Goal: Task Accomplishment & Management: Complete application form

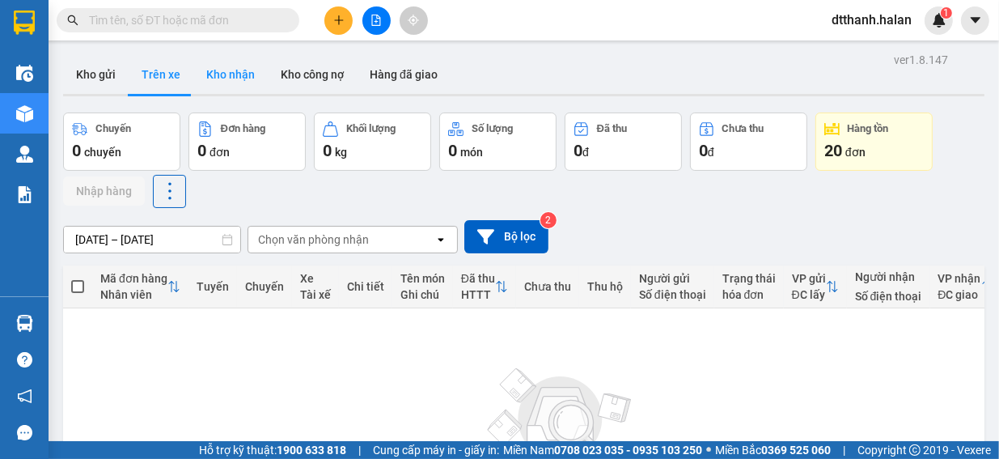
click at [240, 68] on button "Kho nhận" at bounding box center [230, 74] width 74 height 39
type input "[DATE] – [DATE]"
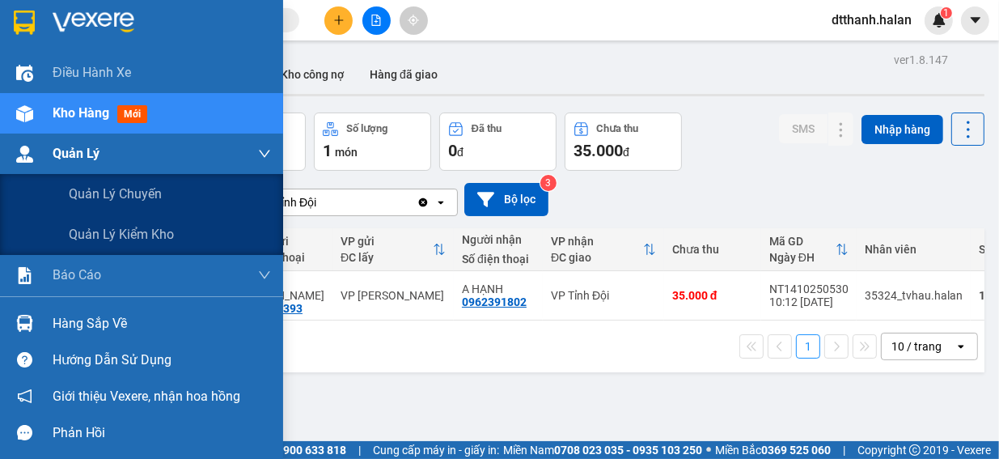
click at [73, 152] on span "Quản Lý" at bounding box center [76, 153] width 47 height 20
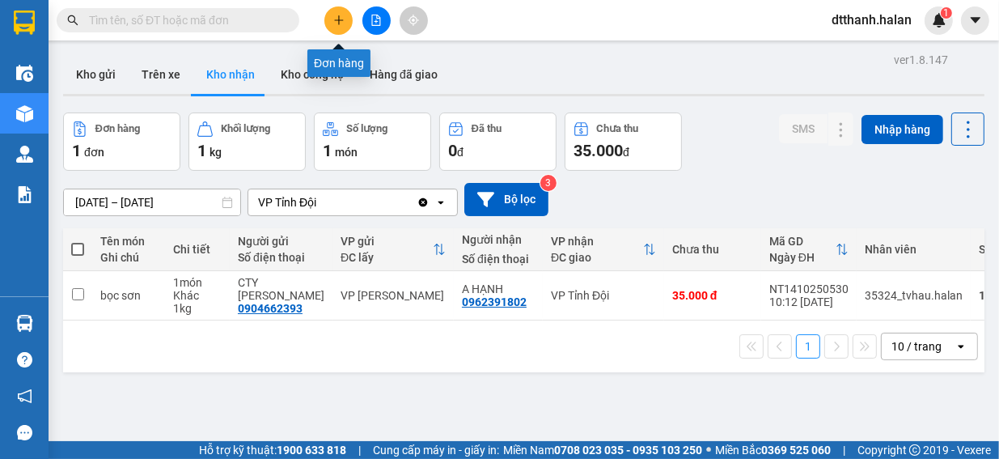
click at [337, 19] on icon "plus" at bounding box center [338, 20] width 11 height 11
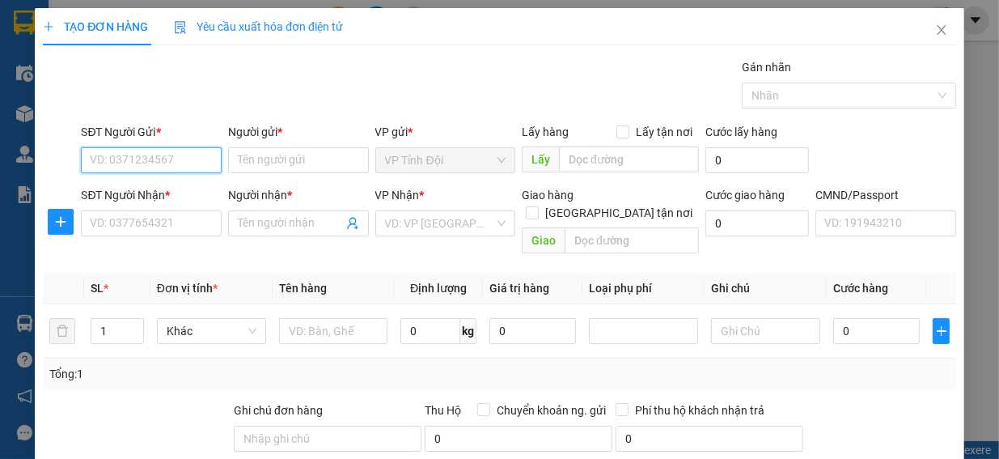
click at [134, 157] on input "SĐT Người Gửi *" at bounding box center [151, 160] width 141 height 26
click at [116, 156] on input "SĐT Người Gửi *" at bounding box center [151, 160] width 141 height 26
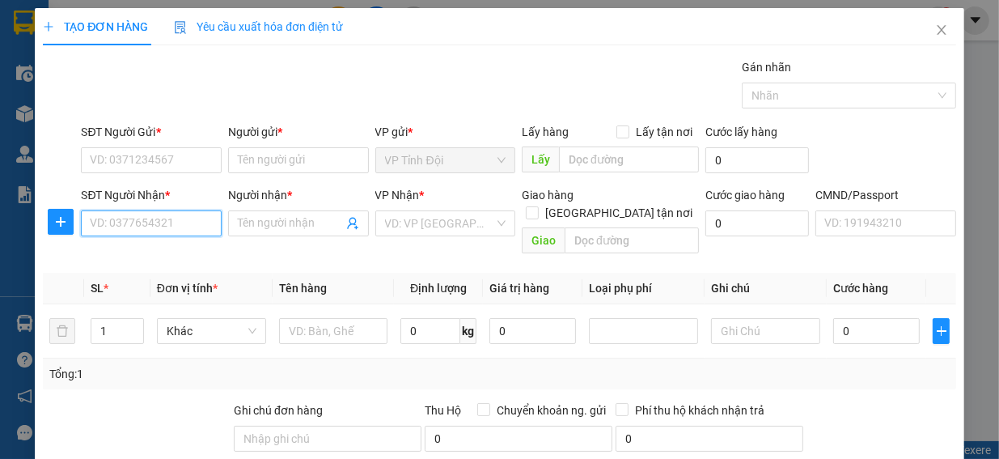
click at [138, 225] on input "SĐT Người Nhận *" at bounding box center [151, 223] width 141 height 26
type input "0345197011"
click at [136, 252] on div "0345197011 - LIÊN" at bounding box center [149, 255] width 119 height 18
type input "LIÊN"
type input "0345197011"
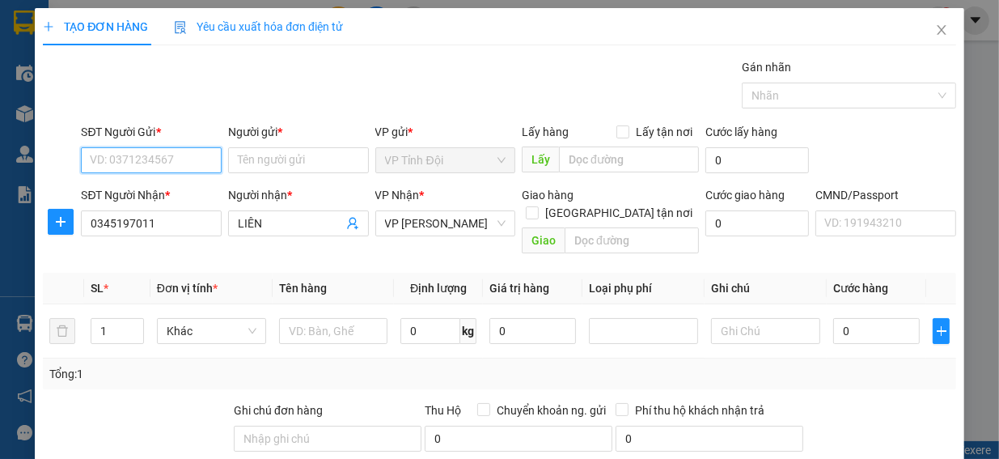
click at [127, 163] on input "SĐT Người Gửi *" at bounding box center [151, 160] width 141 height 26
type input "0868635274"
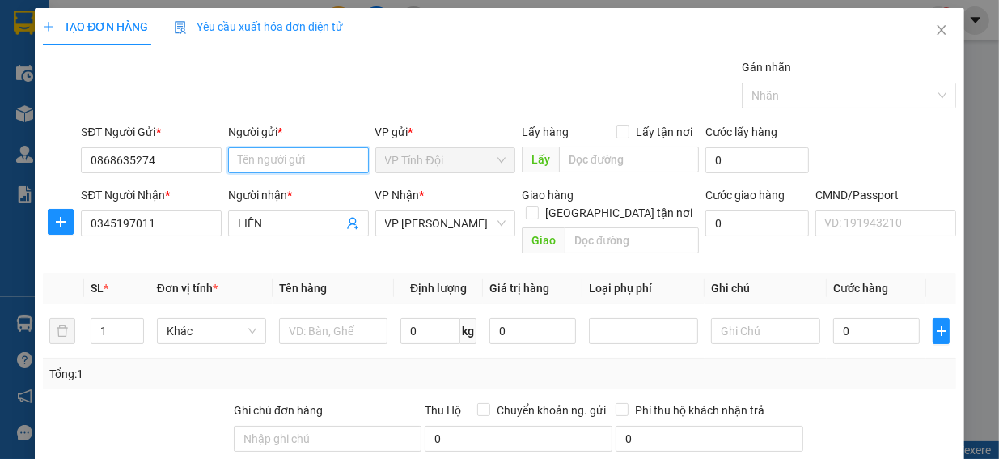
click at [289, 160] on input "Người gửi *" at bounding box center [298, 160] width 141 height 26
type input "e hiếu"
drag, startPoint x: 279, startPoint y: 161, endPoint x: 205, endPoint y: 157, distance: 74.6
click at [205, 157] on div "SĐT Người Gửi * 0868635274 Người gửi * e hiếu e hiếu VP gửi * VP Tỉnh Đội Lấy h…" at bounding box center [518, 151] width 881 height 57
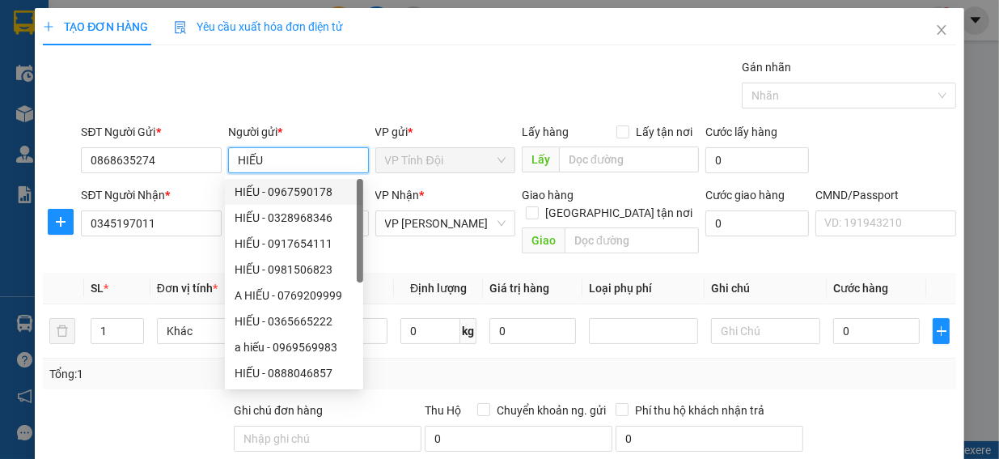
type input "HIẾU"
click at [444, 242] on div "VP Nhận * VP [PERSON_NAME]" at bounding box center [445, 214] width 141 height 57
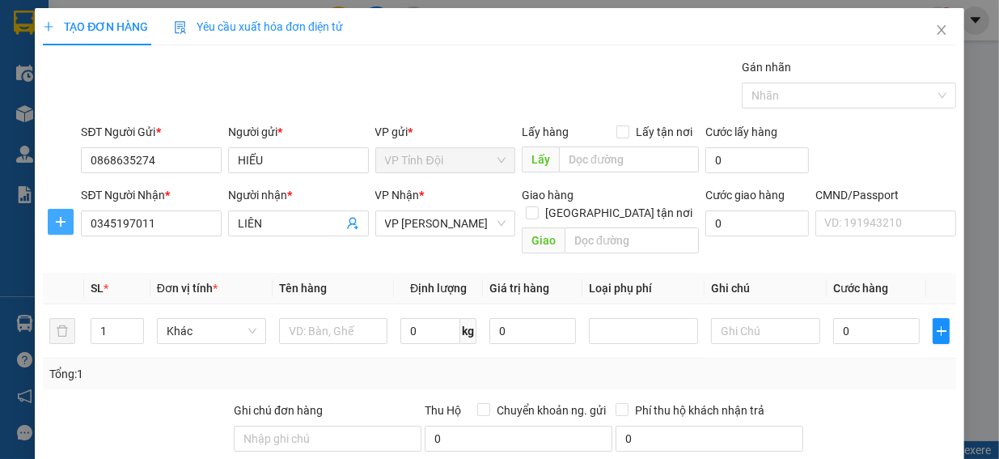
click at [58, 225] on icon "plus" at bounding box center [60, 221] width 13 height 13
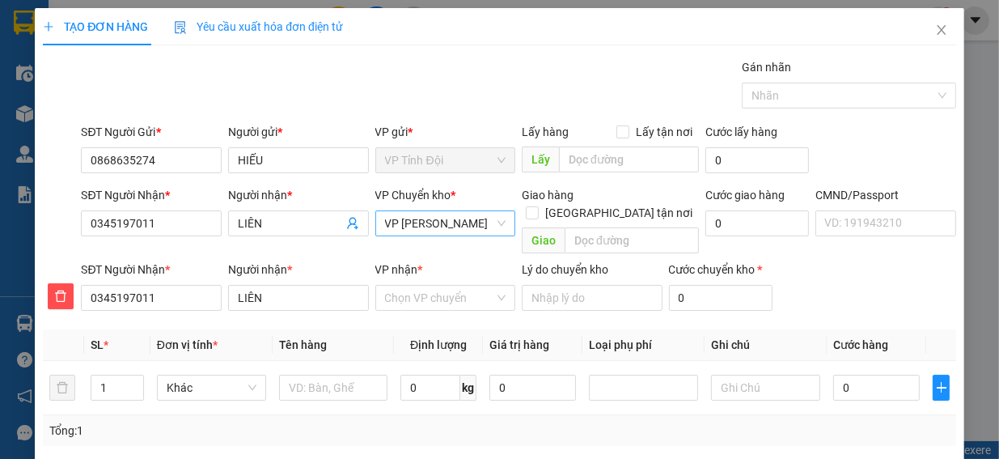
click at [421, 227] on span "VP [PERSON_NAME]" at bounding box center [445, 223] width 121 height 24
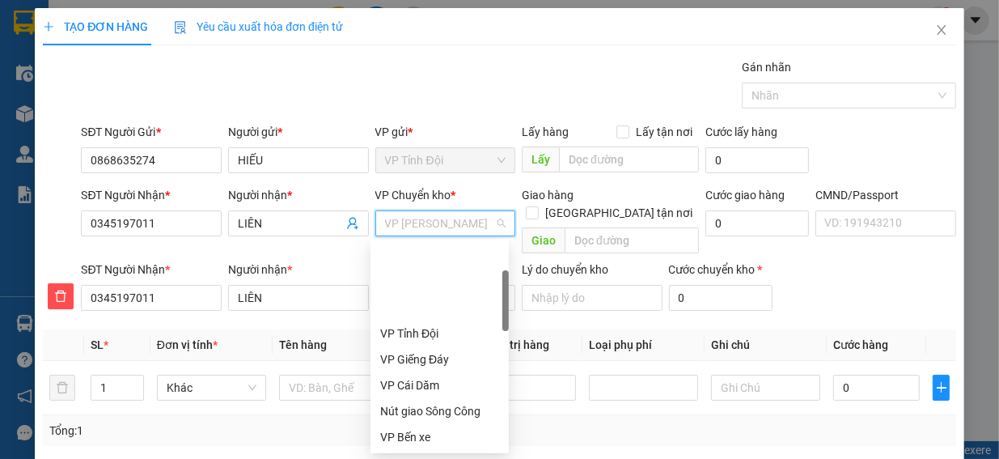
scroll to position [104, 0]
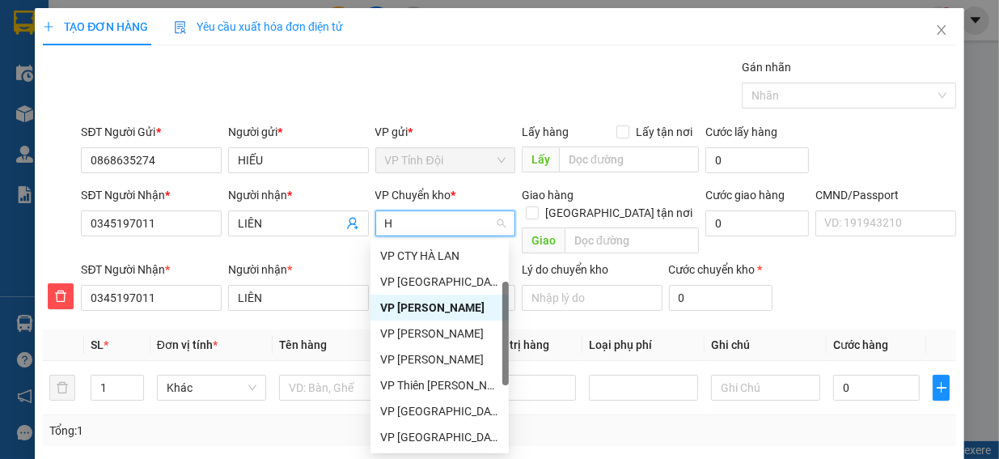
type input "HG"
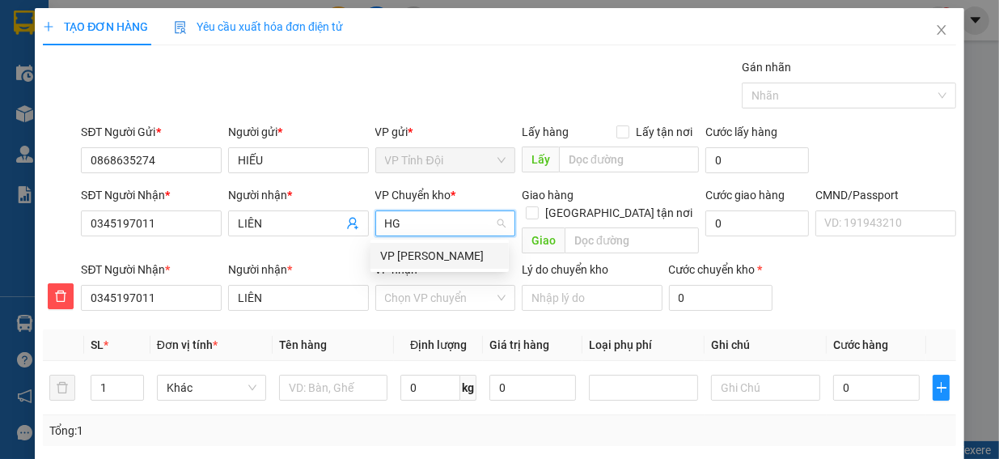
click at [393, 265] on div "VP [PERSON_NAME]" at bounding box center [440, 256] width 138 height 26
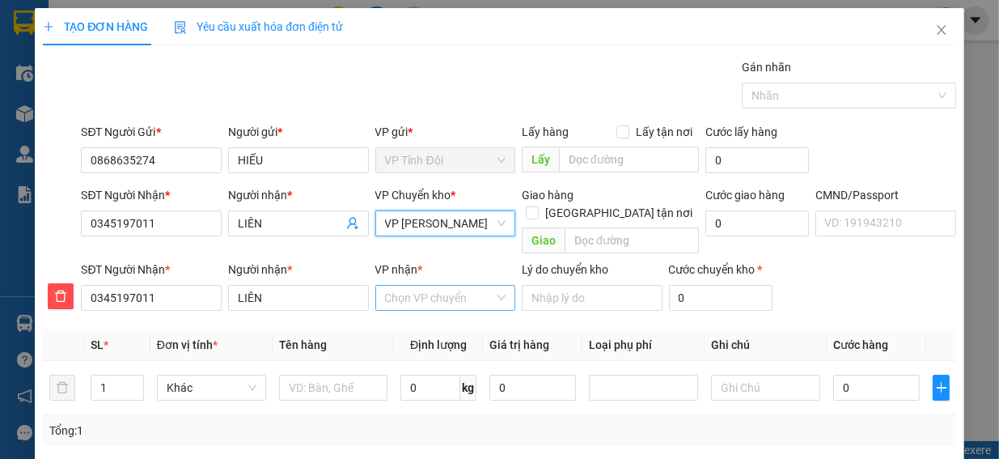
click at [452, 286] on input "VP nhận *" at bounding box center [440, 298] width 110 height 24
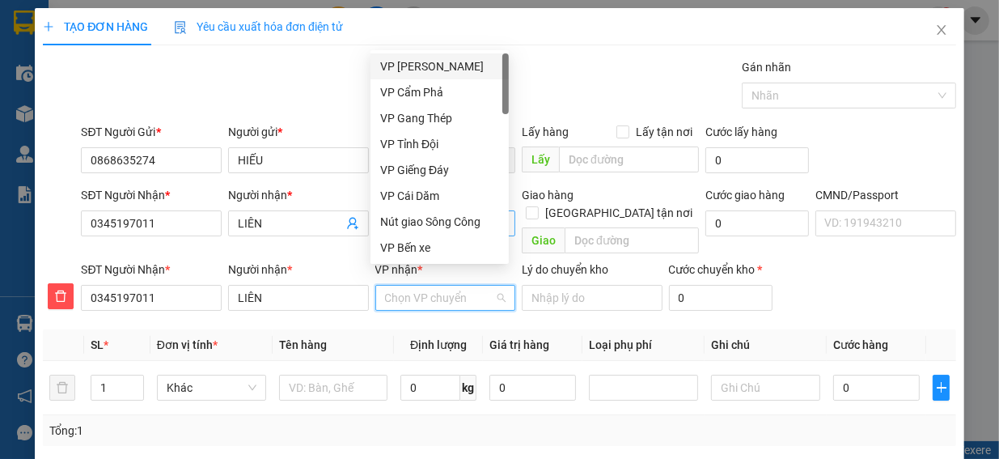
type input "H"
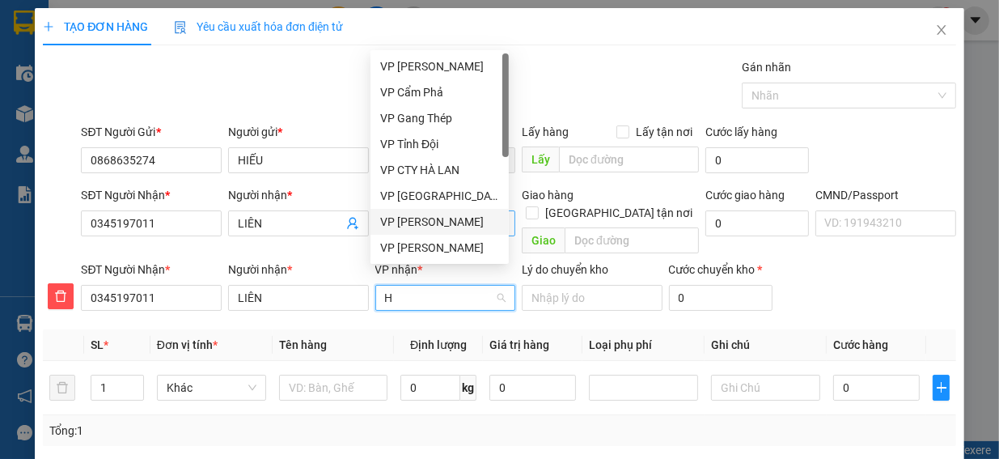
click at [435, 213] on div "VP [PERSON_NAME]" at bounding box center [439, 222] width 119 height 18
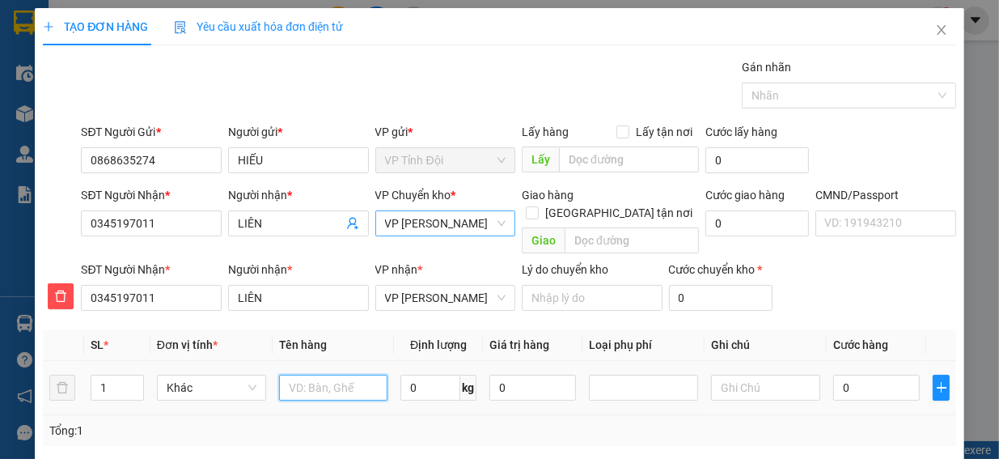
click at [285, 375] on input "text" at bounding box center [333, 388] width 109 height 26
type input "THÙNG PK"
click at [415, 377] on input "0" at bounding box center [431, 388] width 60 height 26
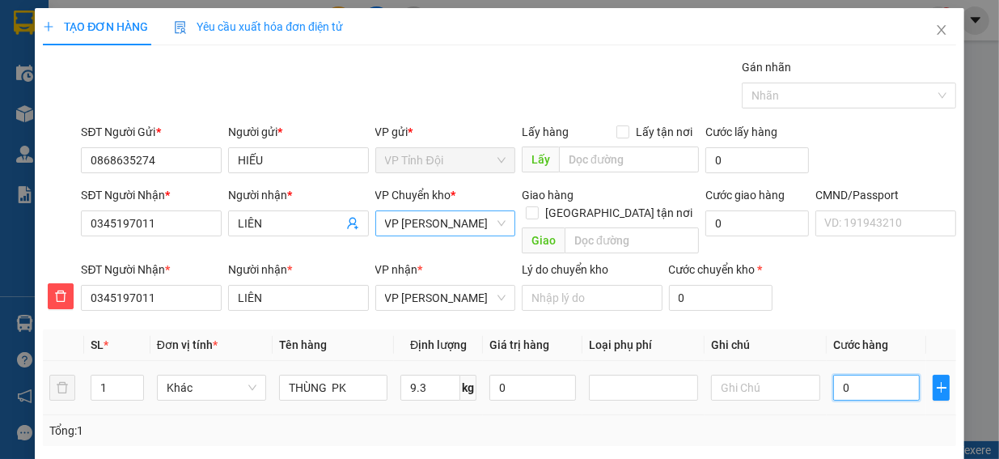
click at [841, 375] on input "0" at bounding box center [877, 388] width 87 height 26
click at [856, 375] on input "0" at bounding box center [877, 388] width 87 height 26
click at [847, 375] on input "0" at bounding box center [877, 388] width 87 height 26
click at [863, 375] on input "0" at bounding box center [877, 388] width 87 height 26
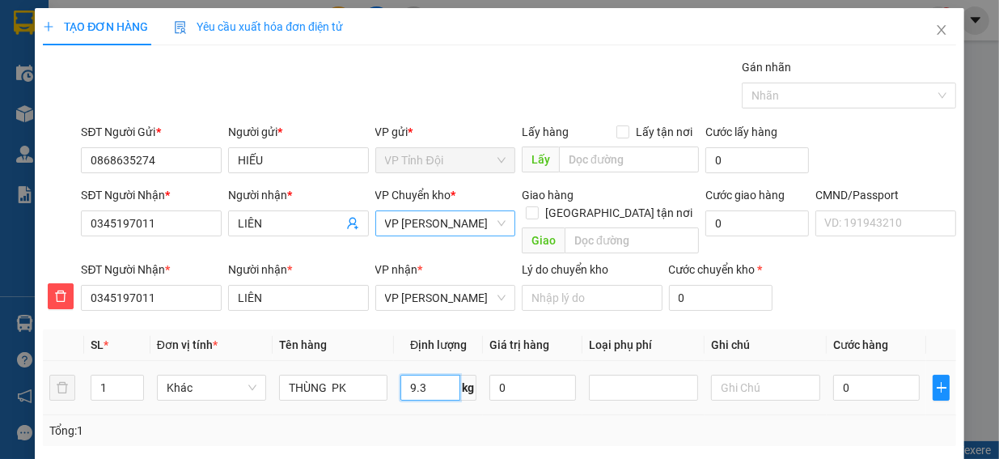
click at [426, 375] on input "9.3" at bounding box center [431, 388] width 60 height 26
click at [862, 375] on input "0" at bounding box center [877, 388] width 87 height 26
click at [861, 375] on input "0" at bounding box center [877, 388] width 87 height 26
click at [859, 375] on input "0" at bounding box center [877, 388] width 87 height 26
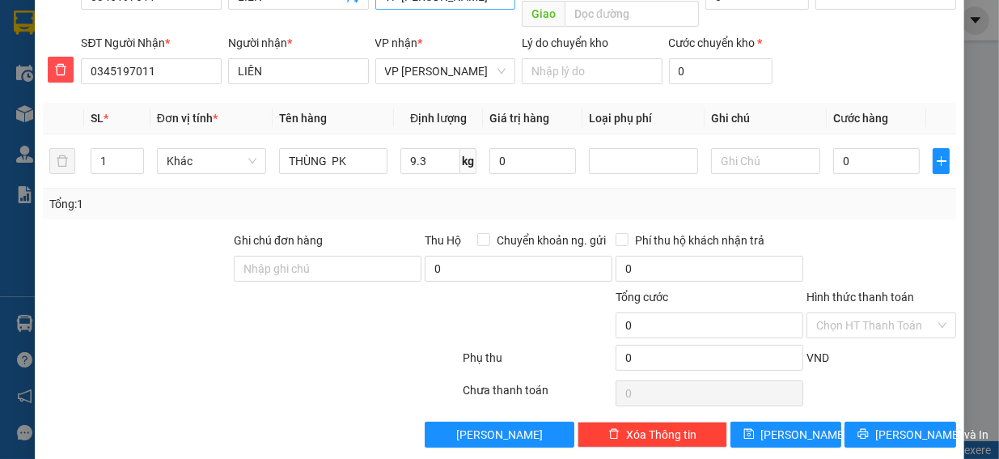
click at [408, 209] on div "Transit Pickup Surcharge Ids Transit Deliver Surcharge Ids Transit Deliver Surc…" at bounding box center [500, 140] width 914 height 616
click at [395, 289] on div at bounding box center [385, 316] width 153 height 57
click at [874, 291] on label "Hình thức thanh toán" at bounding box center [861, 297] width 108 height 13
click at [874, 313] on input "Hình thức thanh toán" at bounding box center [876, 325] width 119 height 24
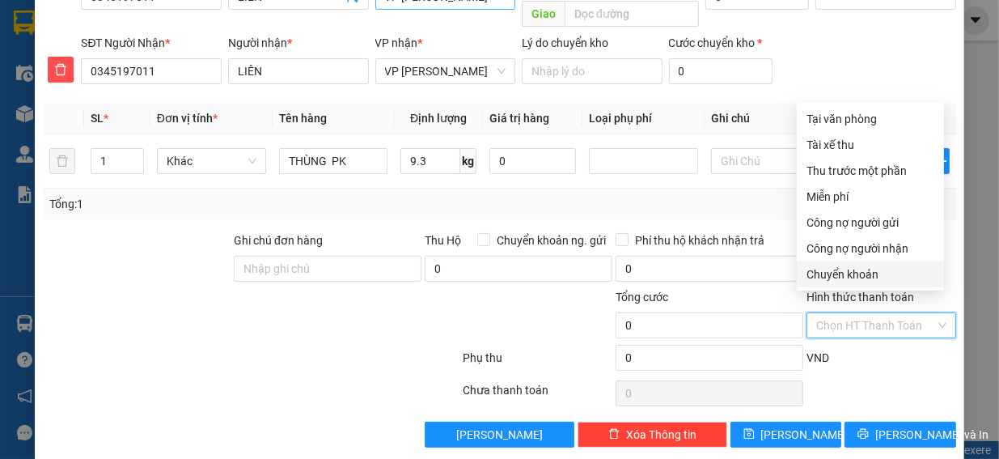
click at [864, 278] on div "Chuyển khoản" at bounding box center [871, 274] width 128 height 18
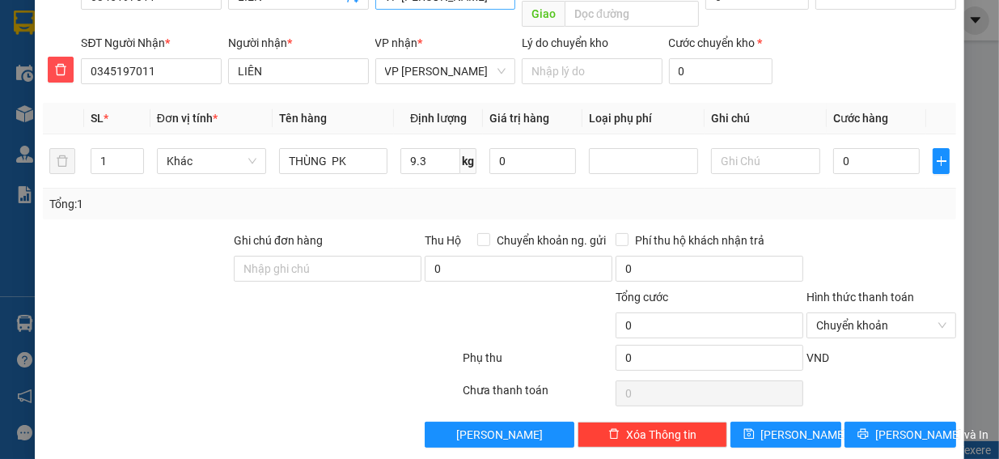
click at [855, 291] on label "Hình thức thanh toán" at bounding box center [861, 297] width 108 height 13
click at [855, 313] on input "Hình thức thanh toán" at bounding box center [876, 325] width 119 height 24
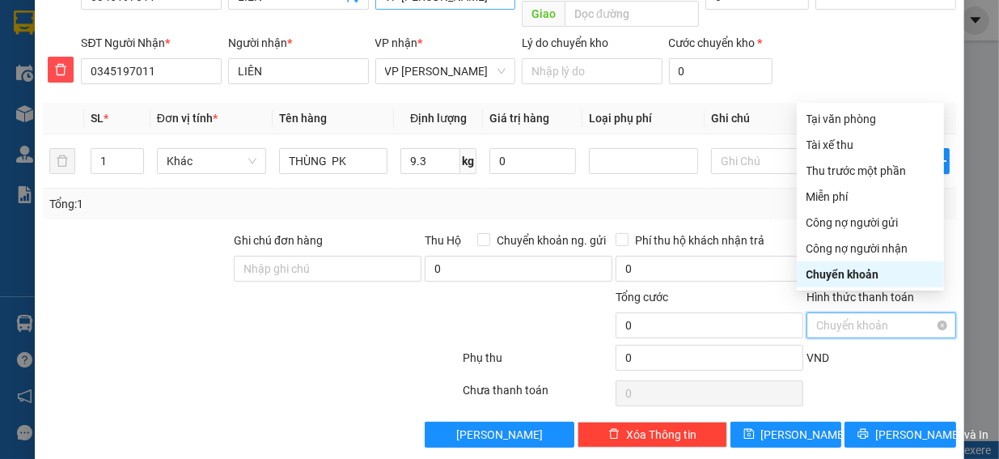
click at [860, 313] on span "Chuyển khoản" at bounding box center [882, 325] width 130 height 24
click at [876, 365] on div "Transit Pickup Surcharge Ids Transit Deliver Surcharge Ids Transit Deliver Surc…" at bounding box center [500, 140] width 914 height 616
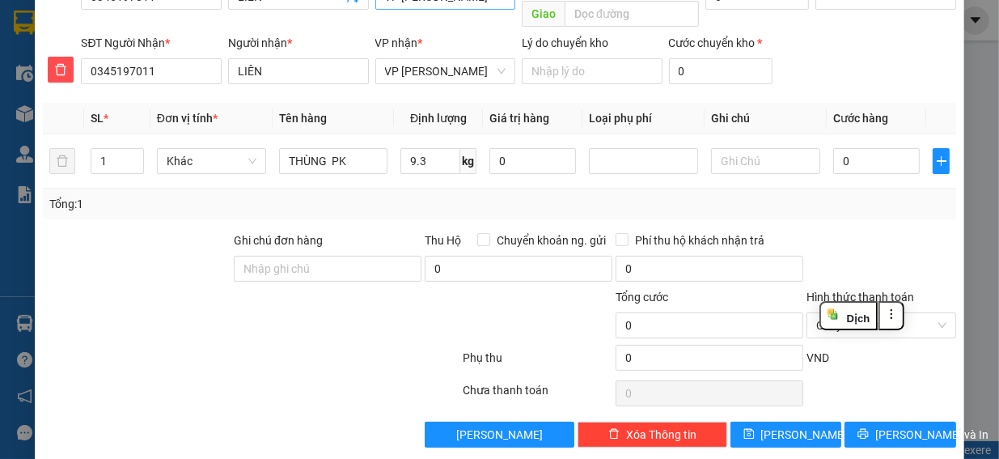
click at [876, 291] on label "Hình thức thanh toán" at bounding box center [861, 297] width 108 height 13
click at [876, 313] on input "Hình thức thanh toán" at bounding box center [876, 325] width 119 height 24
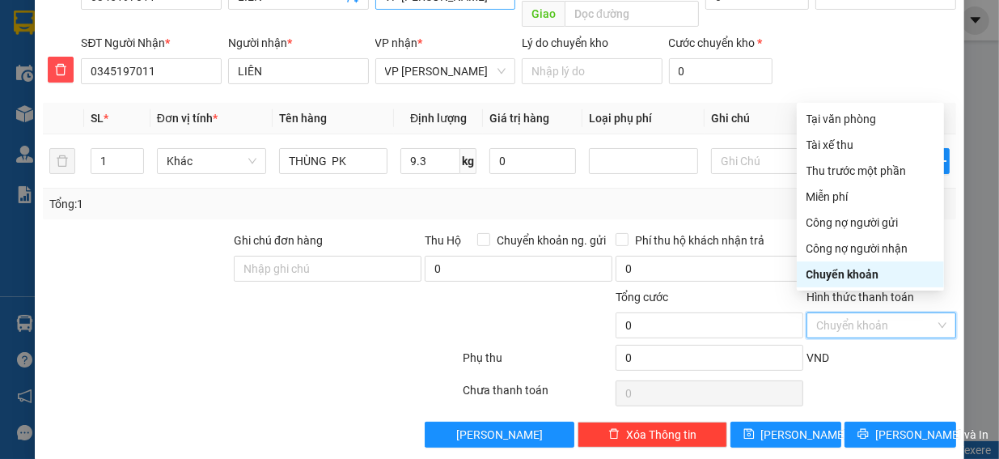
click at [728, 319] on div "Tổng cước 0" at bounding box center [710, 316] width 188 height 57
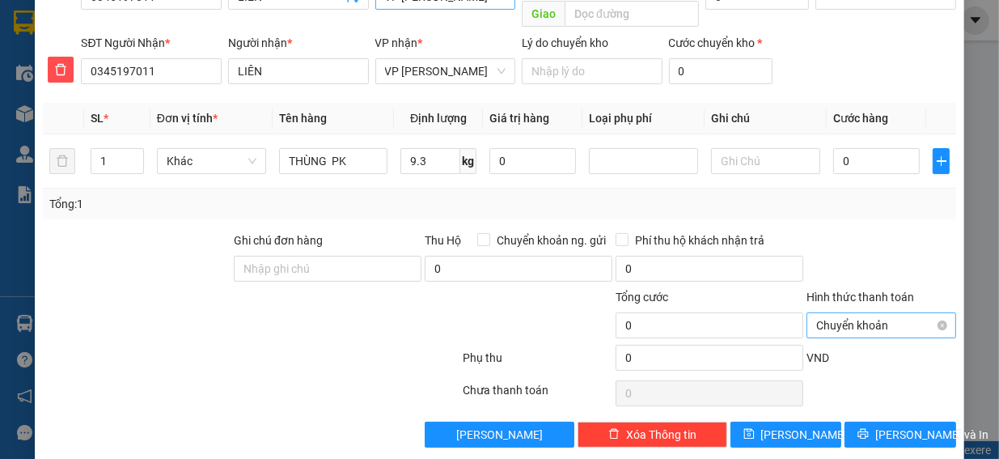
click at [828, 316] on span "Chuyển khoản" at bounding box center [882, 325] width 130 height 24
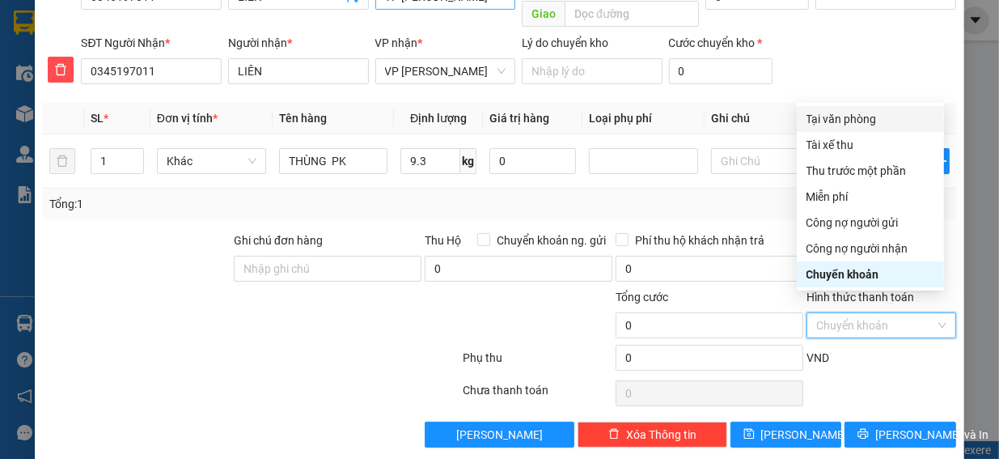
click at [863, 122] on div "Tại văn phòng" at bounding box center [871, 119] width 128 height 18
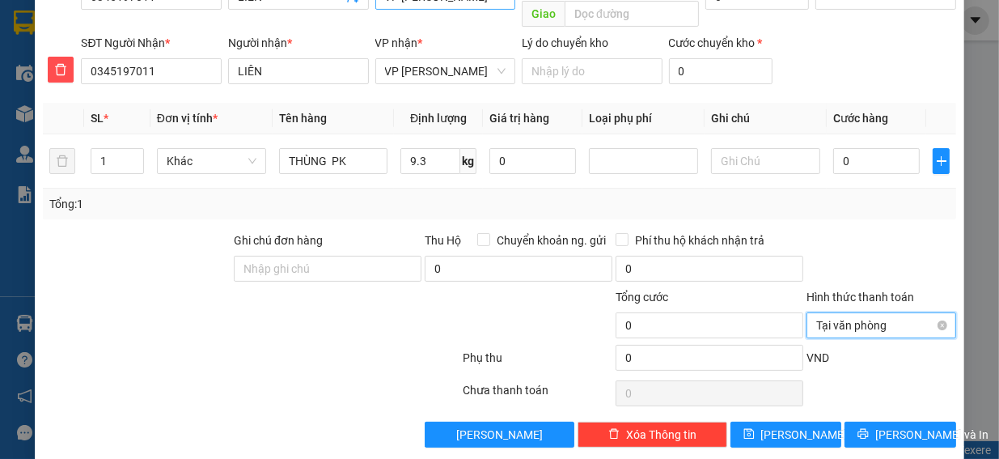
click at [842, 313] on span "Tại văn phòng" at bounding box center [882, 325] width 130 height 24
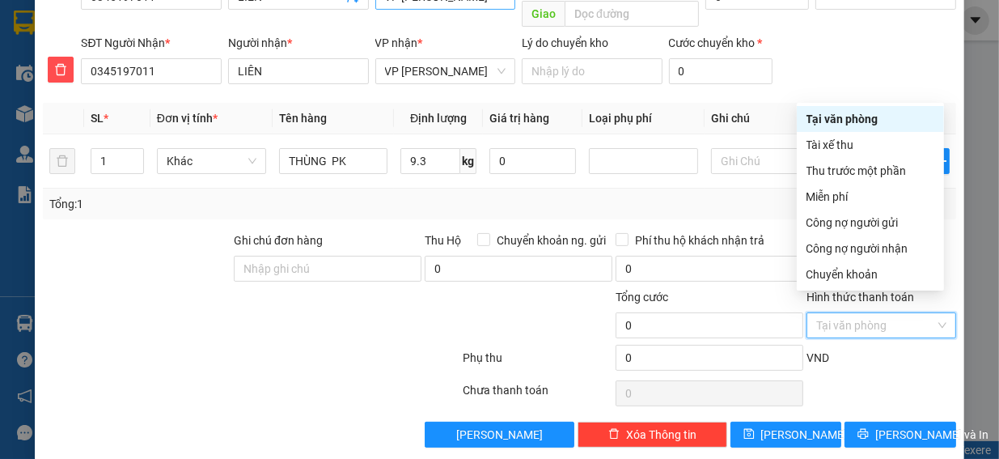
click at [265, 197] on div "Tổng: 1" at bounding box center [500, 204] width 914 height 31
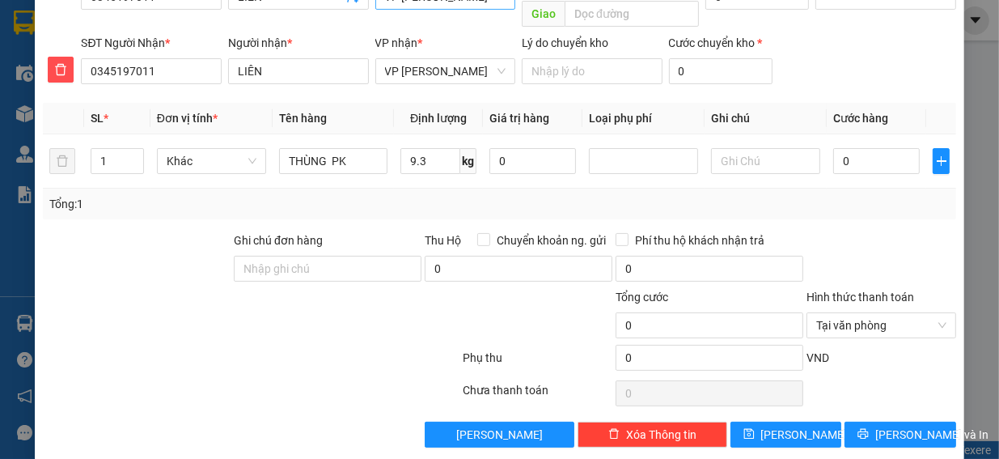
scroll to position [0, 0]
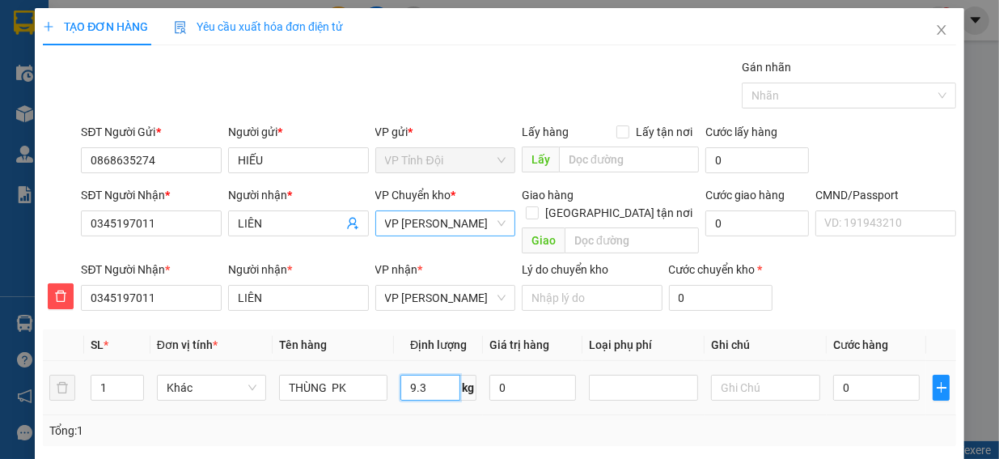
click at [426, 377] on input "9.3" at bounding box center [431, 388] width 60 height 26
type input "9.3"
click at [859, 377] on input "0" at bounding box center [877, 388] width 87 height 26
type input "4"
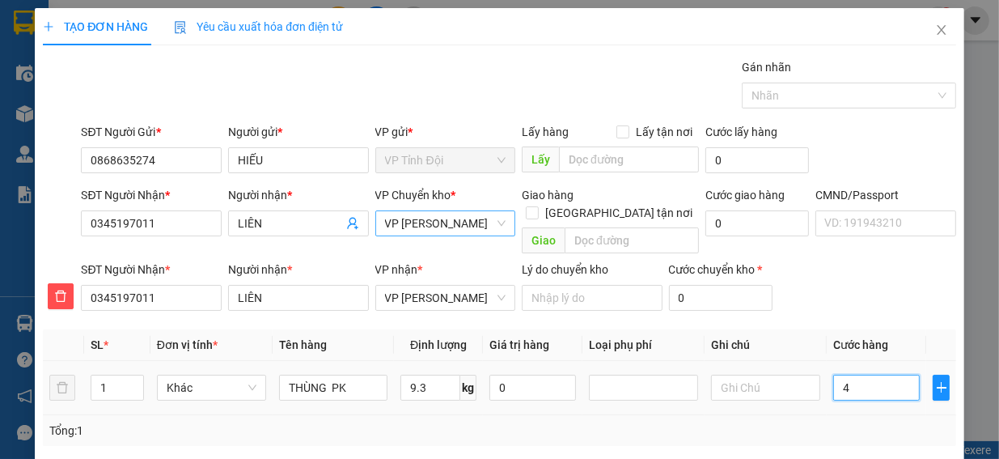
type input "40"
type input "400"
type input "4.000"
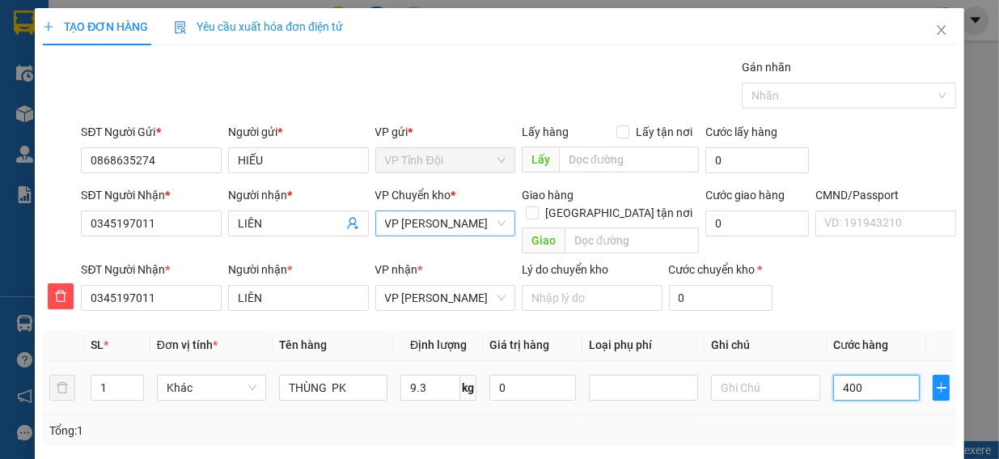
type input "4.000"
type input "40.000"
click at [896, 291] on div "SĐT Người Nhận * 0345197011 Người nhận * LIÊN VP nhận * VP [PERSON_NAME] do chu…" at bounding box center [518, 289] width 881 height 57
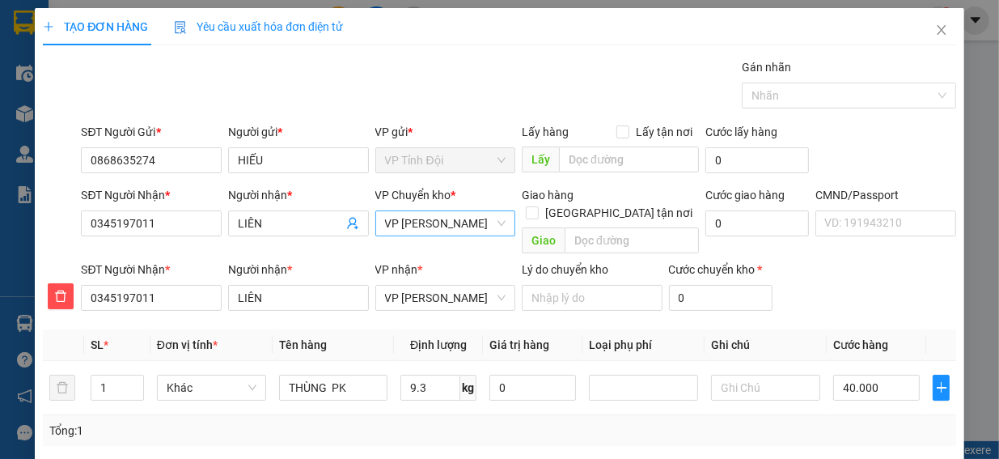
scroll to position [227, 0]
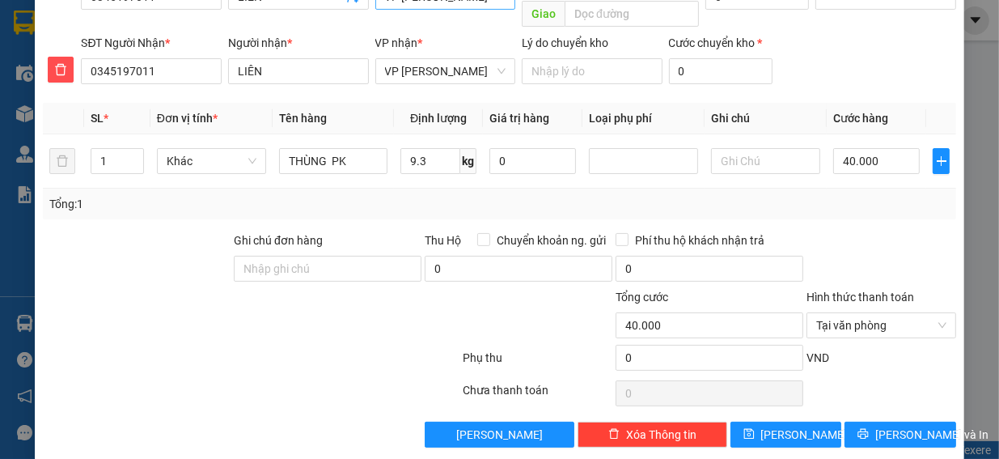
click at [881, 231] on div at bounding box center [881, 259] width 153 height 57
click at [894, 313] on span "Tại văn phòng" at bounding box center [882, 325] width 130 height 24
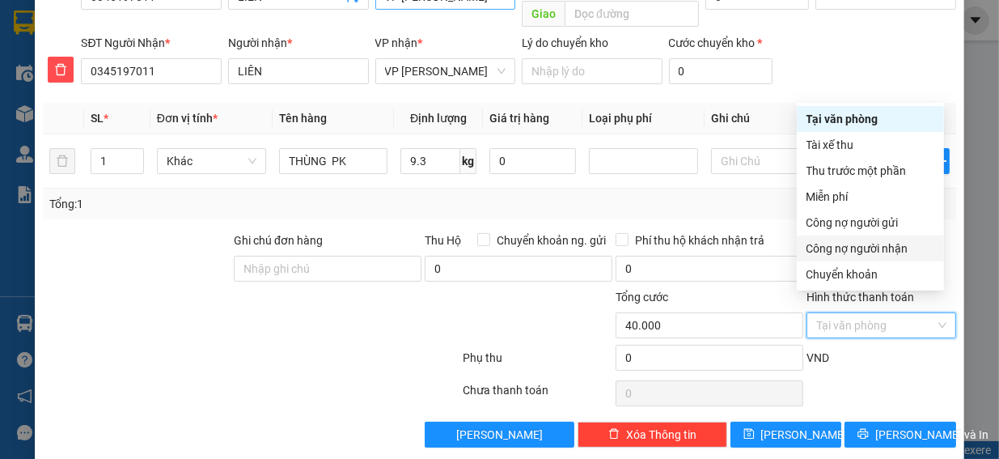
click at [821, 377] on div at bounding box center [881, 393] width 153 height 32
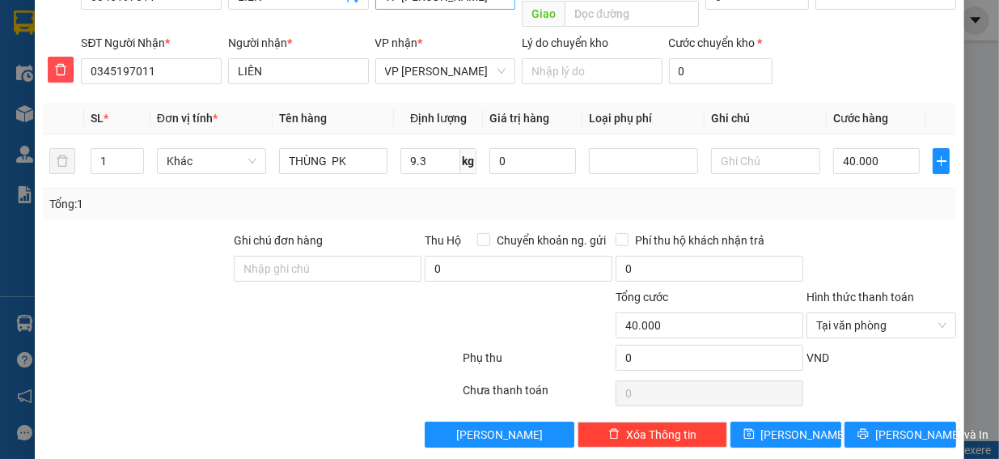
scroll to position [0, 0]
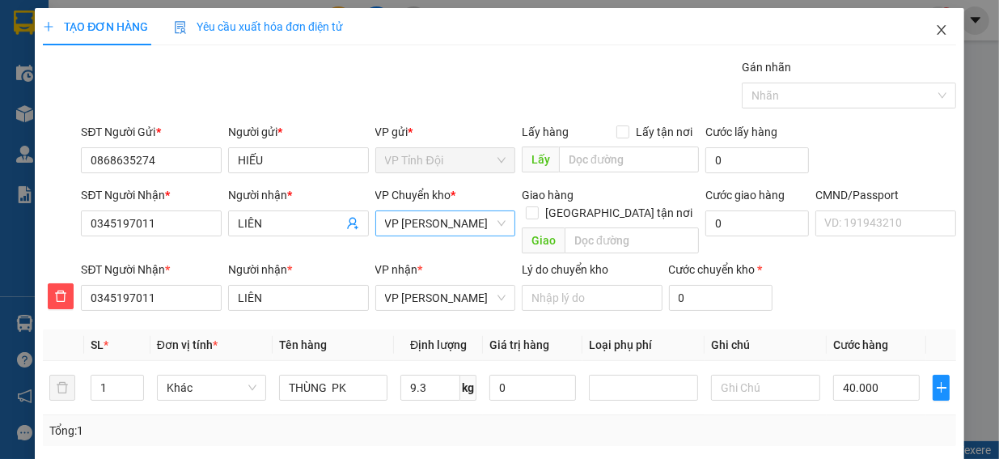
click at [942, 33] on span "Close" at bounding box center [941, 30] width 45 height 45
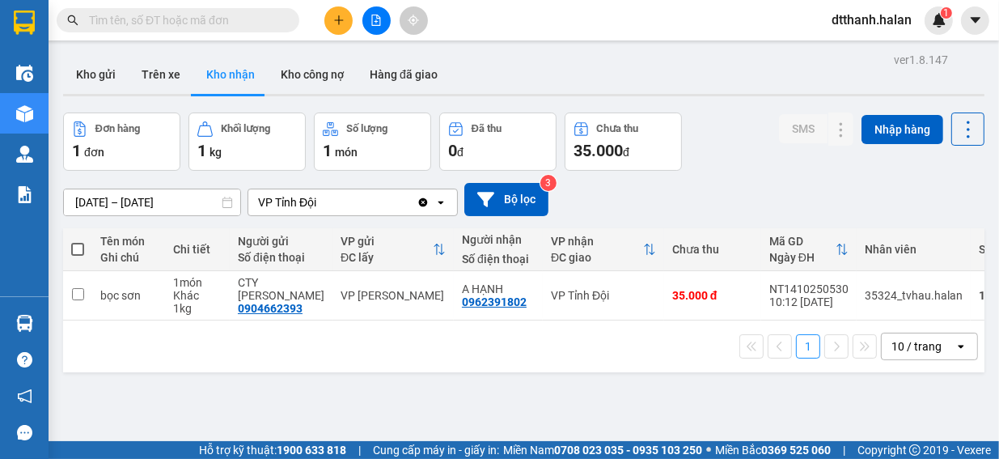
click at [345, 19] on button at bounding box center [339, 20] width 28 height 28
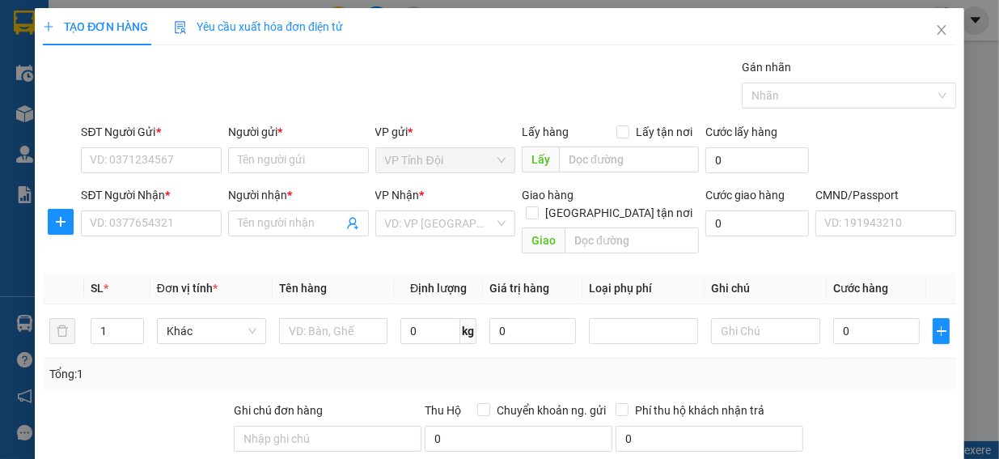
click at [145, 144] on div "SĐT Người Gửi *" at bounding box center [151, 135] width 141 height 24
click at [142, 166] on input "SĐT Người Gửi *" at bounding box center [151, 160] width 141 height 26
type input "0868635274"
click at [303, 167] on input "Người gửi *" at bounding box center [298, 160] width 141 height 26
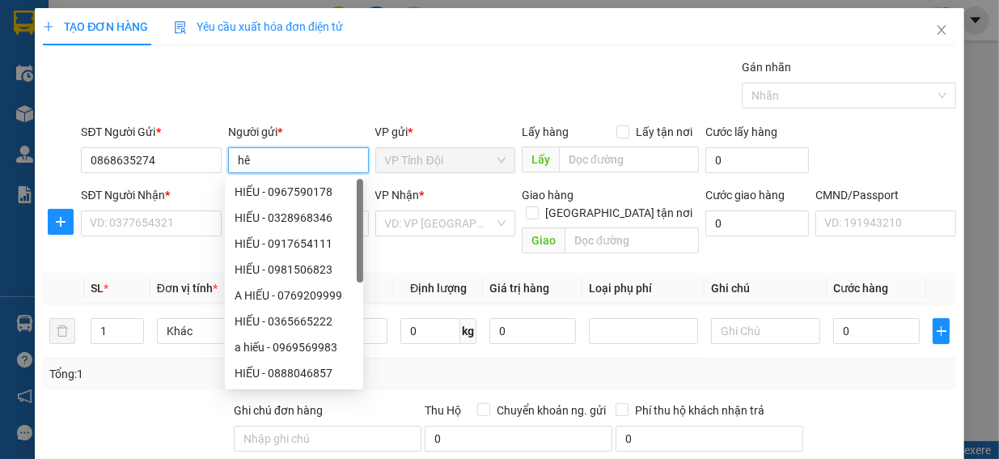
type input "h"
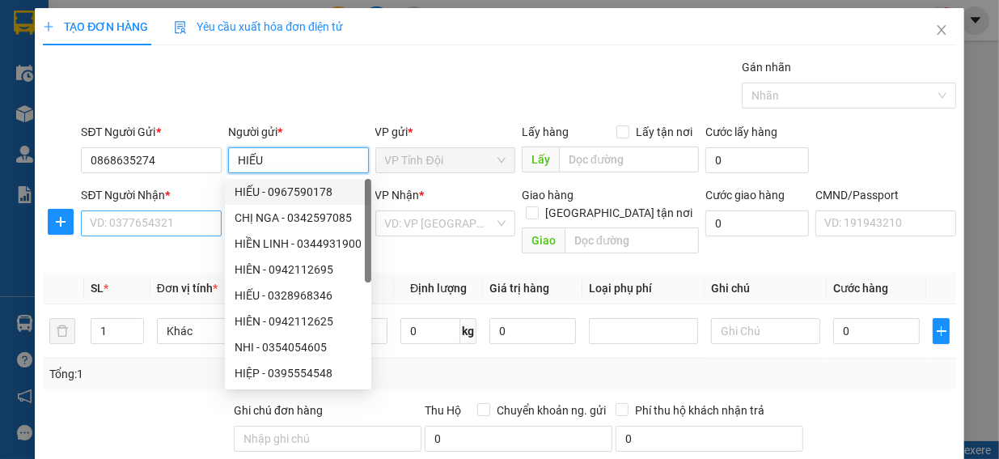
type input "HIẾU"
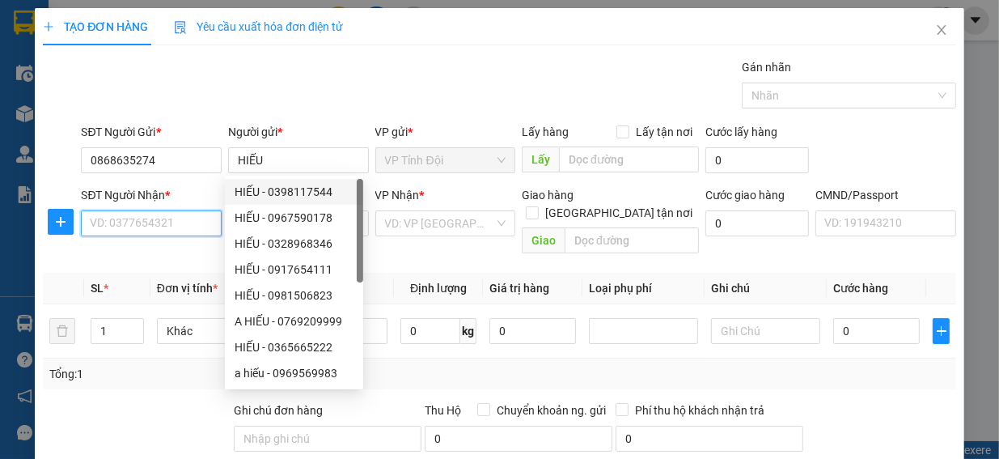
click at [107, 214] on input "SĐT Người Nhận *" at bounding box center [151, 223] width 141 height 26
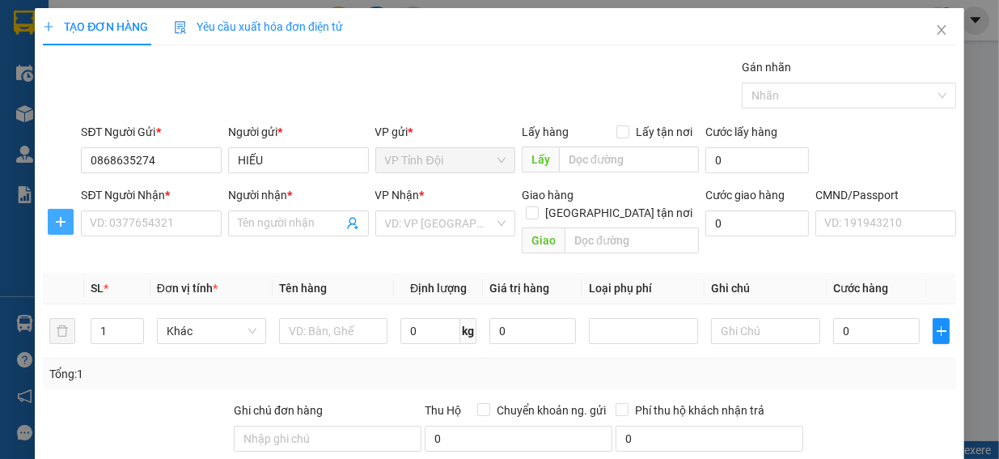
click at [51, 214] on button "button" at bounding box center [61, 222] width 26 height 26
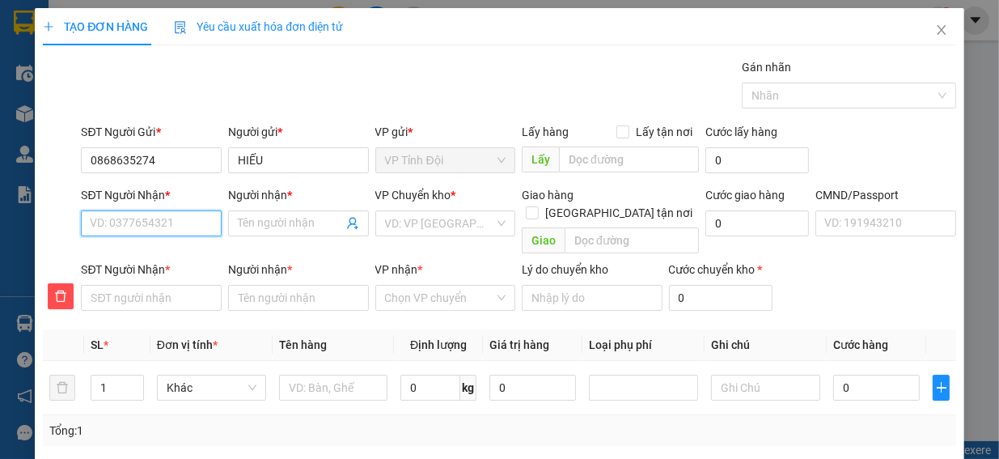
click at [139, 225] on input "SĐT Người Nhận *" at bounding box center [151, 223] width 141 height 26
type input "0"
type input "03"
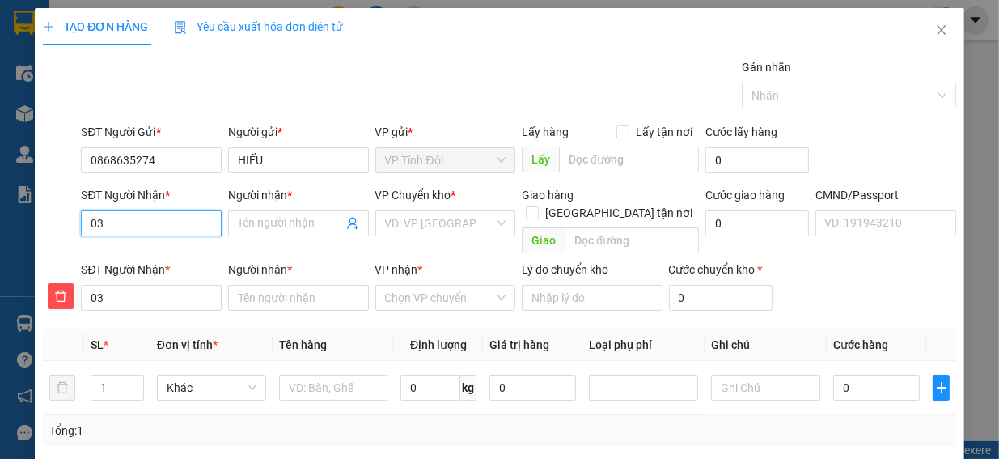
type input "034"
type input "0345"
type input "03451"
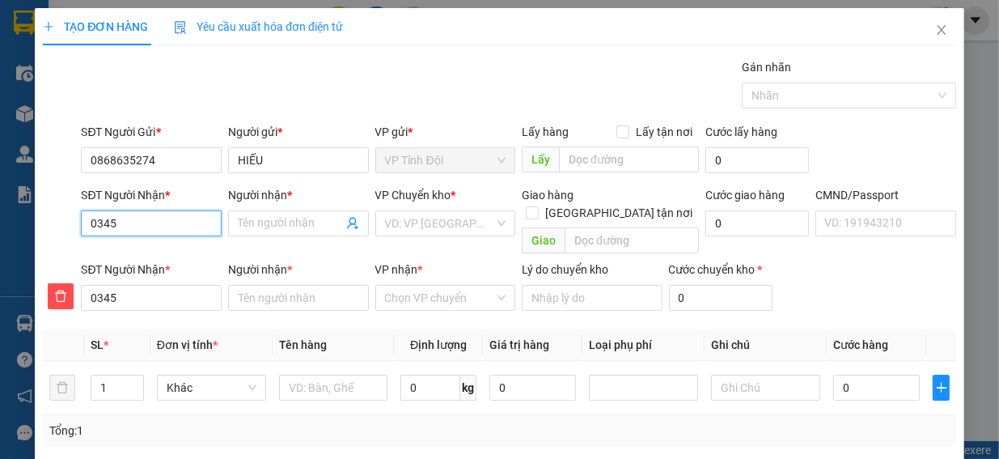
type input "03451"
type input "034519"
type input "0345197"
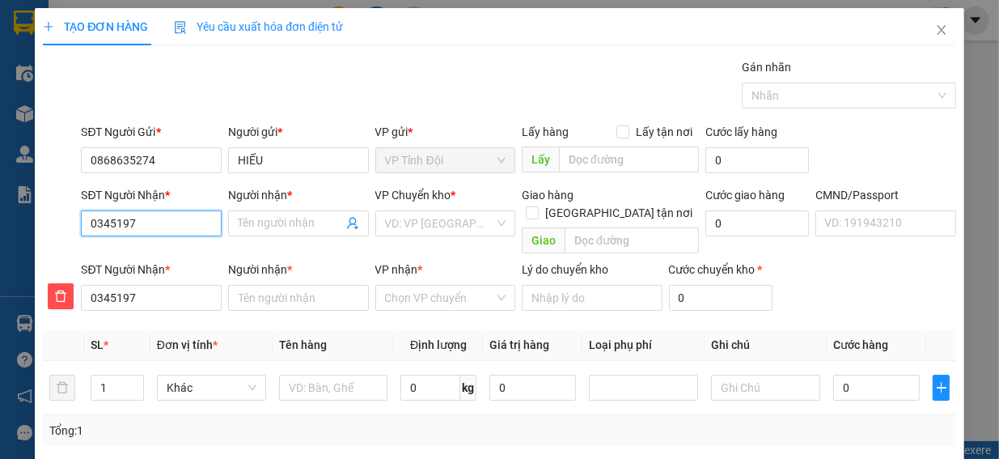
type input "03451970"
type input "0345197011"
click at [134, 257] on div "0345197011 - LIÊN" at bounding box center [149, 255] width 119 height 18
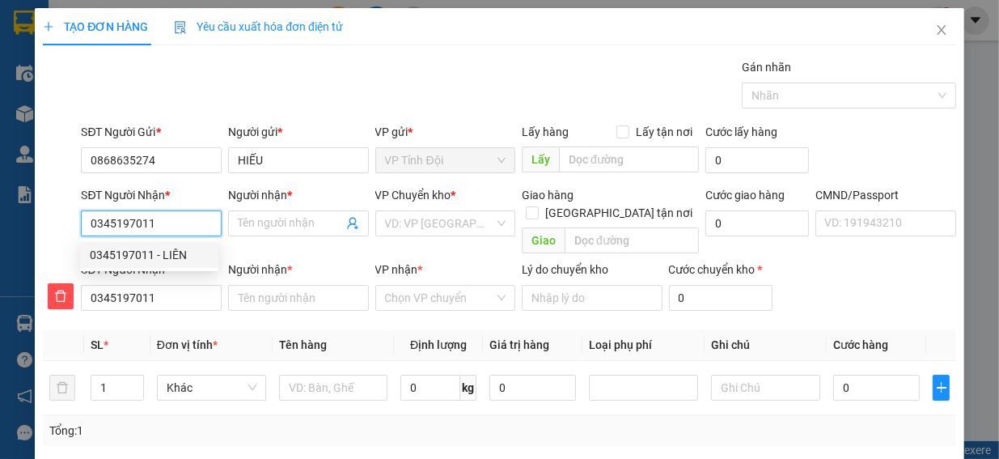
type input "LIÊN"
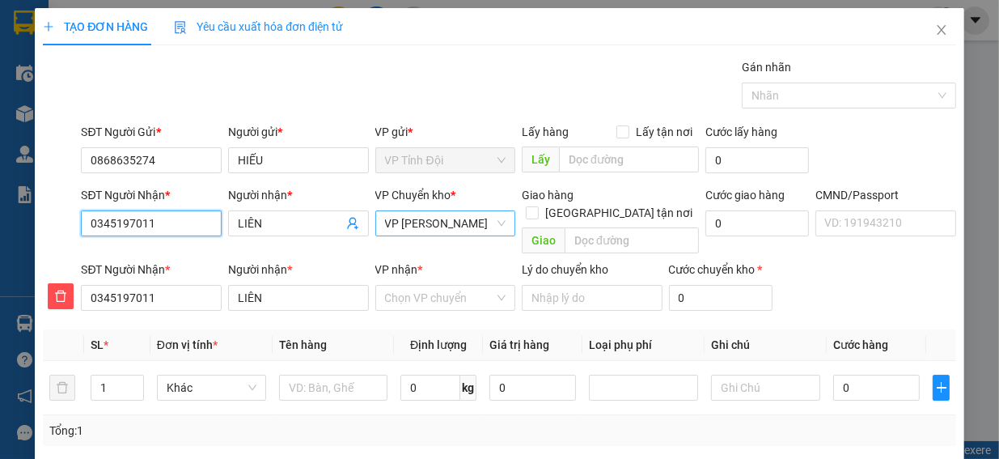
click at [462, 227] on span "VP [PERSON_NAME]" at bounding box center [445, 223] width 121 height 24
type input "0345197011"
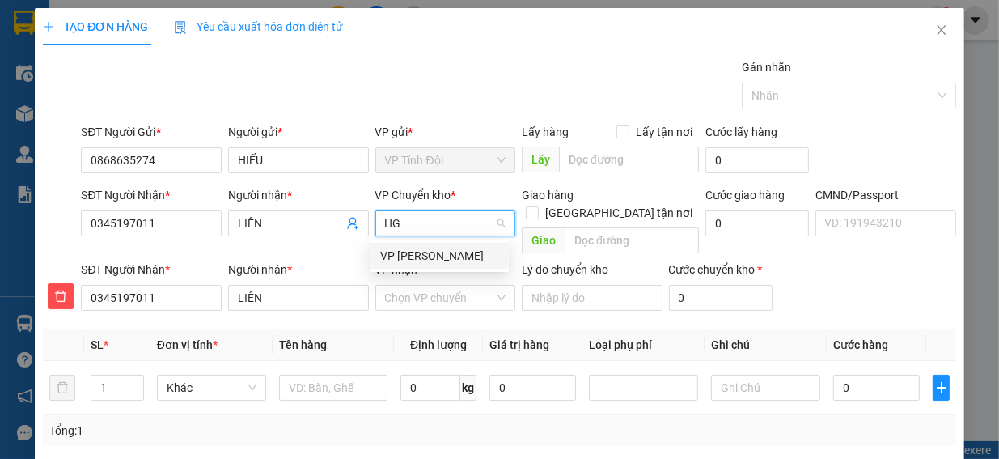
type input "HG"
click at [430, 236] on div "VP Chuyển kho *" at bounding box center [445, 214] width 141 height 57
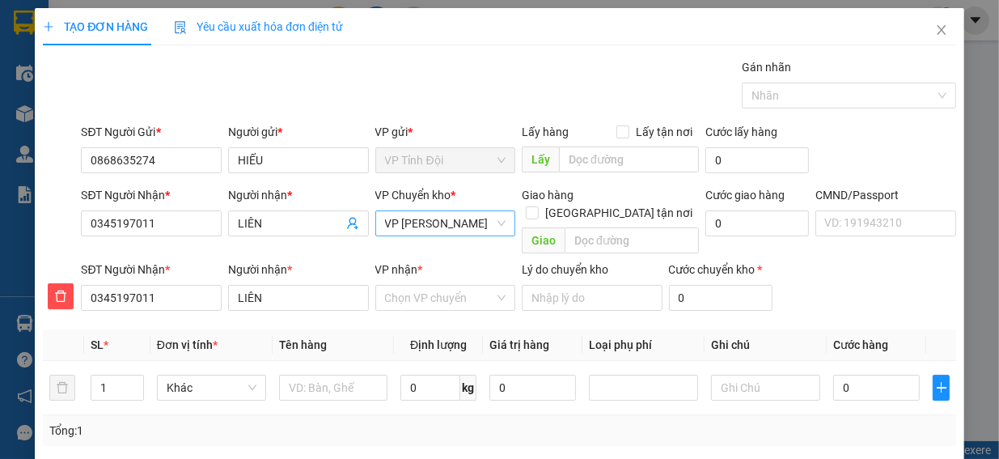
click at [434, 261] on div "VP nhận *" at bounding box center [445, 273] width 141 height 24
click at [479, 223] on span "VP [PERSON_NAME]" at bounding box center [445, 223] width 121 height 24
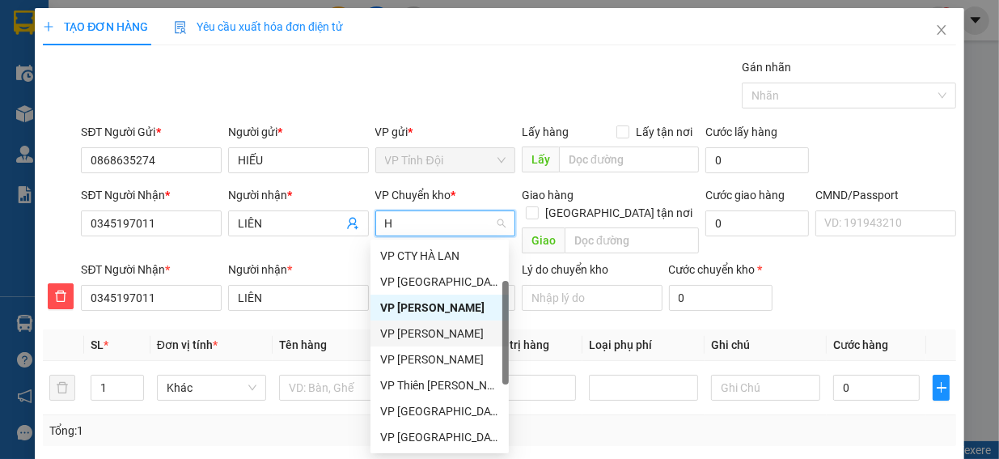
type input "HG"
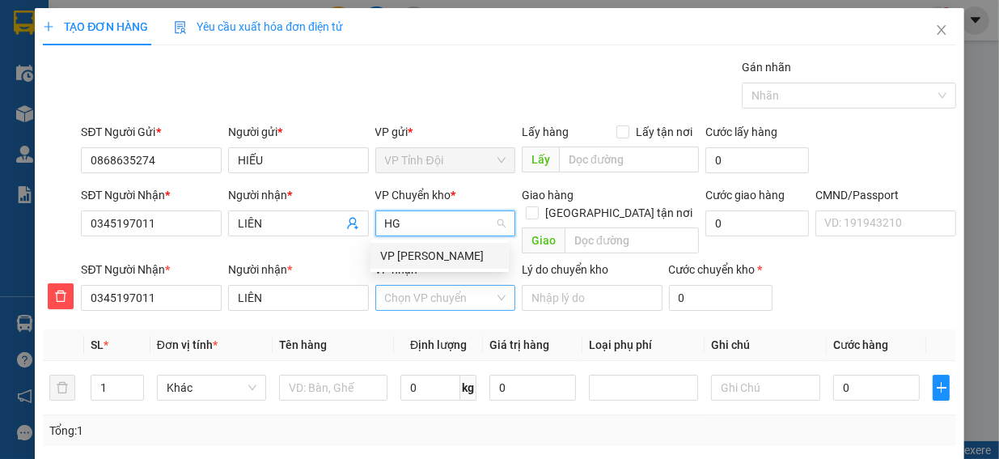
scroll to position [0, 0]
click at [447, 257] on div "VP [PERSON_NAME]" at bounding box center [439, 256] width 119 height 18
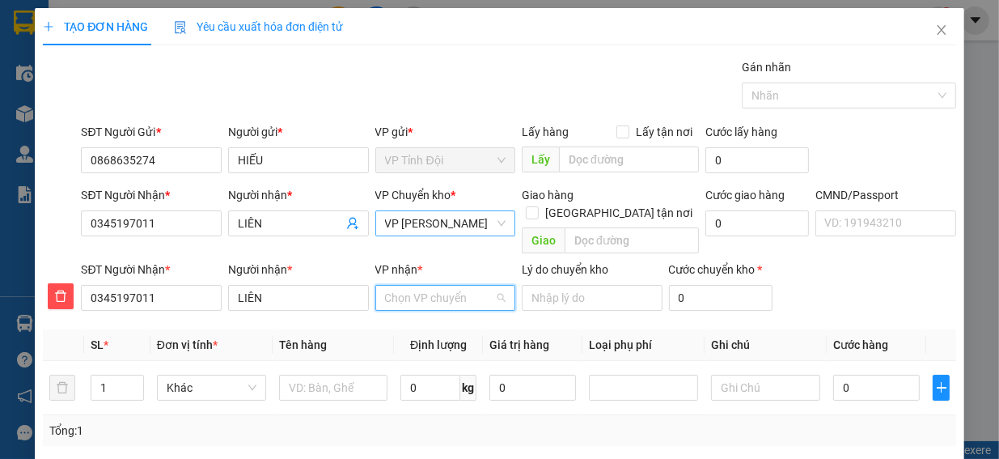
click at [430, 286] on input "VP nhận *" at bounding box center [440, 298] width 110 height 24
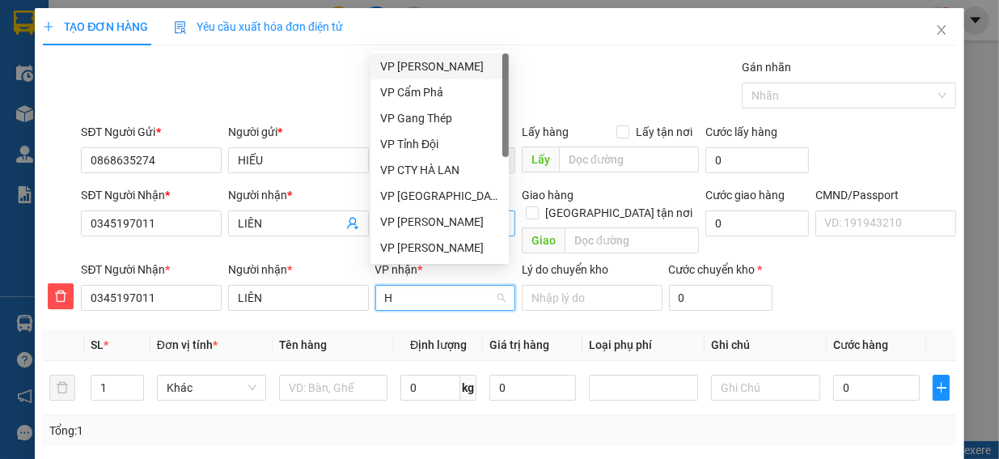
type input "HV"
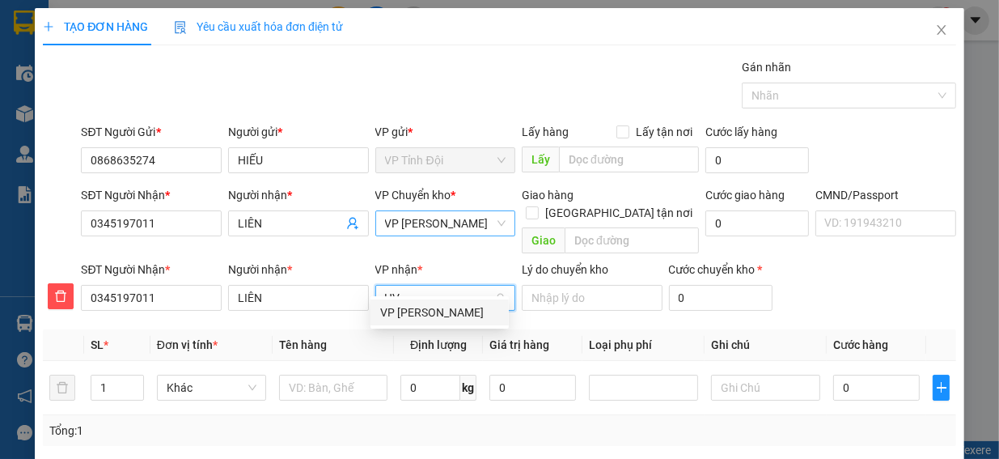
click at [449, 311] on div "VP [PERSON_NAME]" at bounding box center [439, 312] width 119 height 18
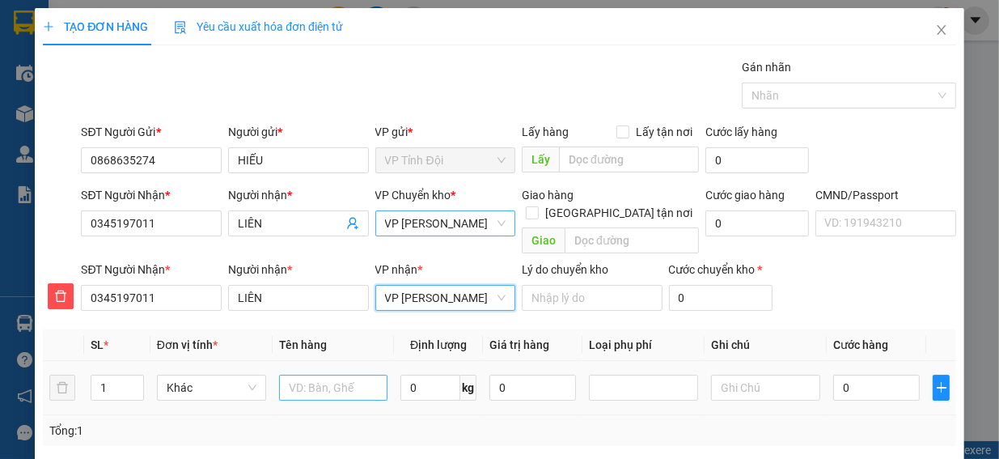
click at [273, 378] on td at bounding box center [334, 388] width 122 height 54
click at [286, 375] on input "text" at bounding box center [333, 388] width 109 height 26
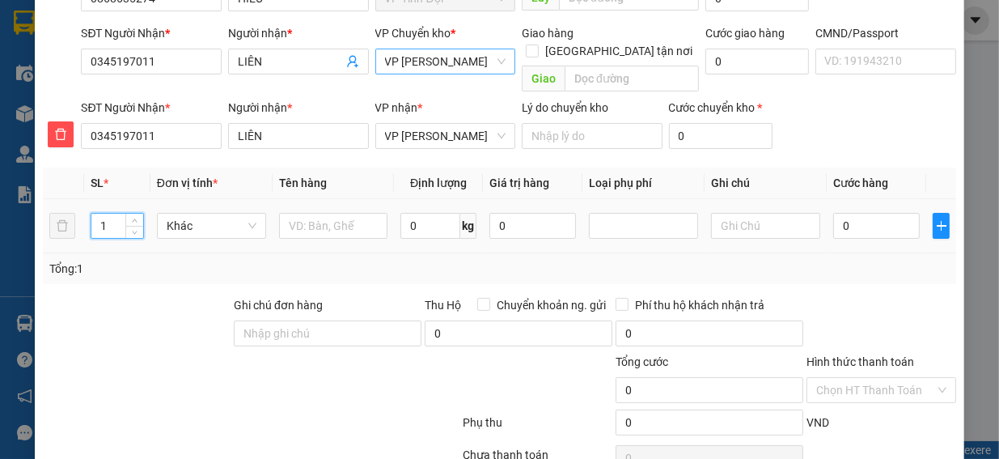
click at [113, 214] on input "1" at bounding box center [117, 226] width 52 height 24
type input "2"
drag, startPoint x: 336, startPoint y: 226, endPoint x: 337, endPoint y: 208, distance: 17.8
click at [336, 212] on td at bounding box center [334, 226] width 122 height 54
click at [337, 213] on input "text" at bounding box center [333, 226] width 109 height 26
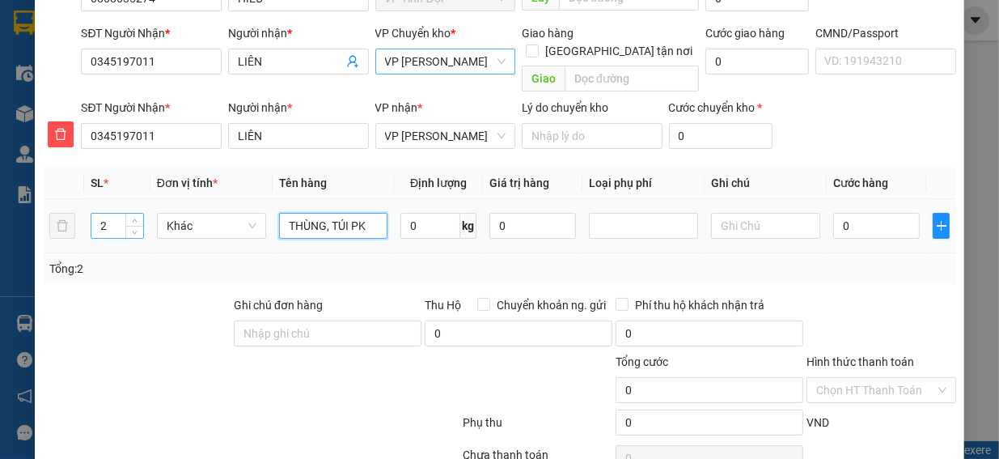
type input "THÙNG, TÚI PK"
click at [117, 214] on input "2" at bounding box center [117, 226] width 52 height 24
type input "1"
click at [424, 213] on input "0" at bounding box center [431, 226] width 60 height 26
click at [592, 230] on td at bounding box center [644, 226] width 122 height 54
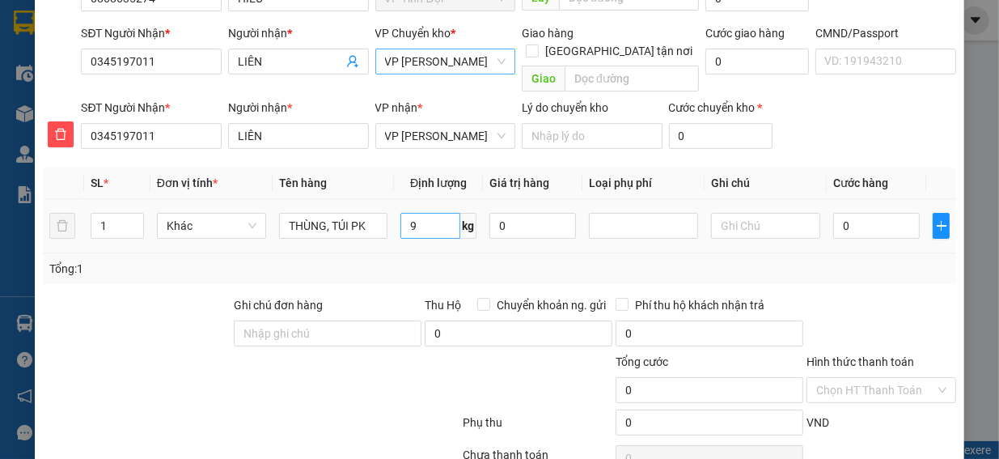
drag, startPoint x: 456, startPoint y: 202, endPoint x: 447, endPoint y: 201, distance: 9.7
click at [460, 213] on span "kg" at bounding box center [468, 226] width 16 height 26
click at [424, 213] on input "9" at bounding box center [431, 226] width 60 height 26
type input "0"
click at [490, 229] on td "0" at bounding box center [533, 226] width 100 height 54
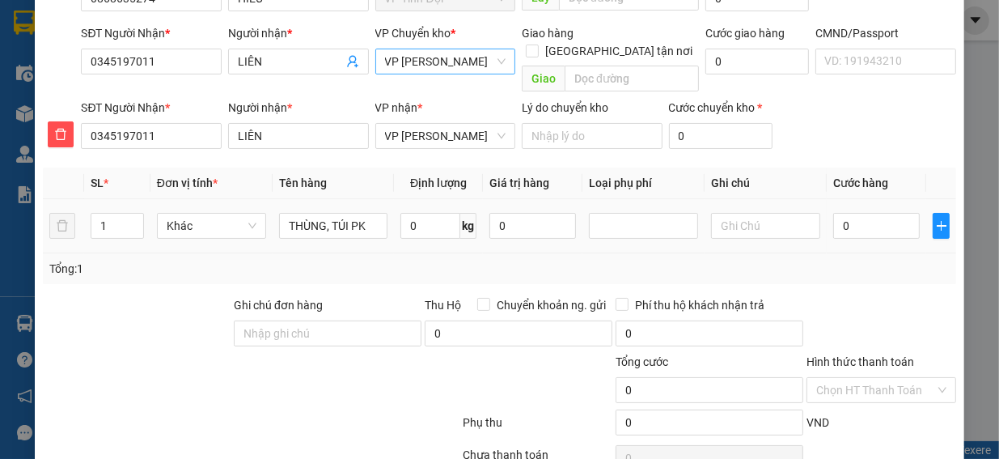
click at [489, 228] on td "0" at bounding box center [533, 226] width 100 height 54
click at [418, 213] on input "0" at bounding box center [431, 226] width 60 height 26
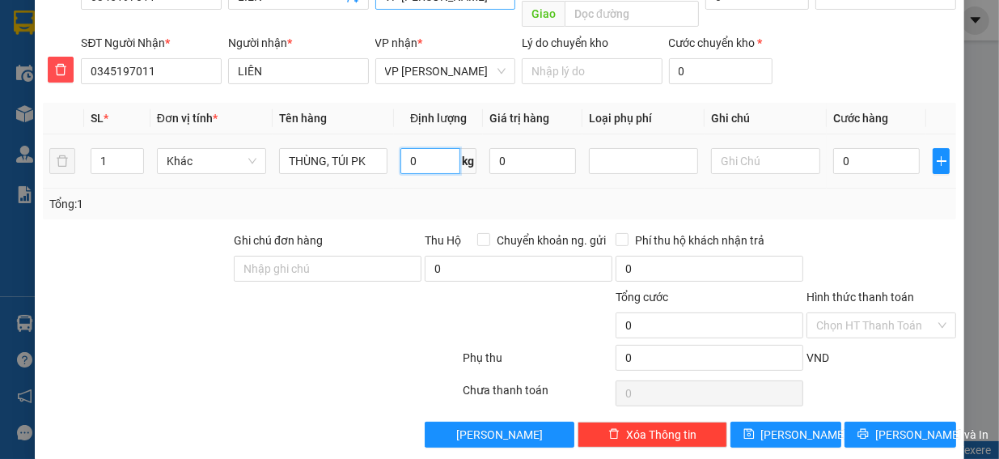
click at [413, 148] on input "0" at bounding box center [431, 161] width 60 height 26
type input "9.3"
click at [432, 195] on div "Tổng: 1" at bounding box center [499, 204] width 901 height 18
click at [878, 148] on input "0" at bounding box center [877, 161] width 87 height 26
click at [504, 148] on input "0" at bounding box center [533, 161] width 87 height 26
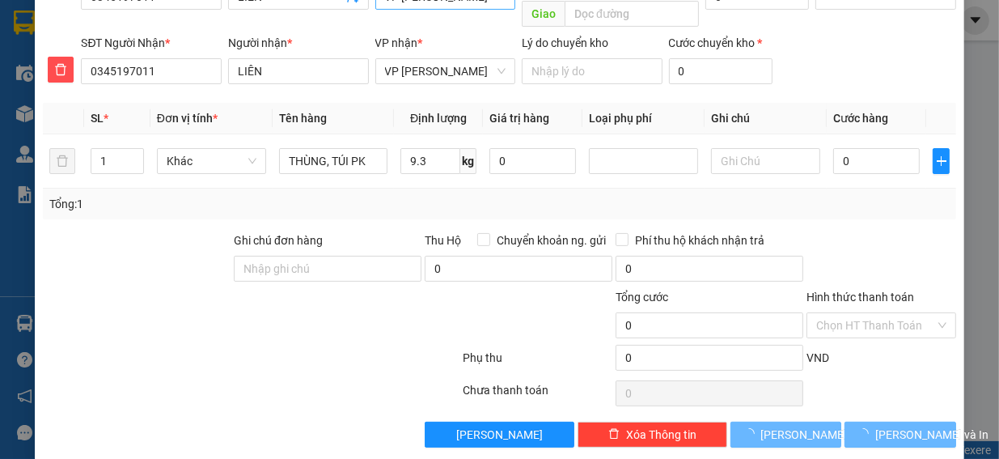
click at [531, 195] on div "Tổng: 1" at bounding box center [499, 204] width 901 height 18
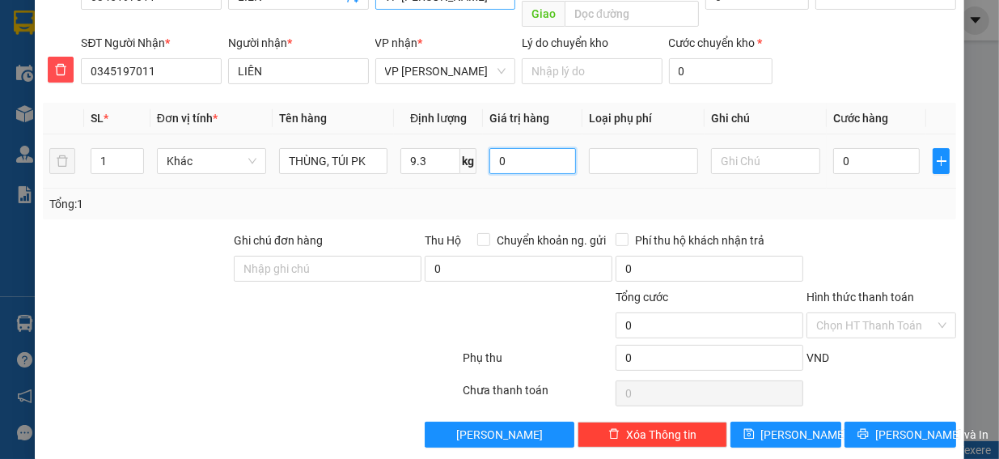
click at [512, 149] on input "0" at bounding box center [533, 161] width 87 height 26
click at [507, 148] on input "0" at bounding box center [533, 161] width 87 height 26
click at [518, 168] on td "4.000" at bounding box center [533, 161] width 100 height 54
click at [540, 148] on input "4.000" at bounding box center [533, 161] width 87 height 26
click at [541, 195] on div "Tổng: 1" at bounding box center [499, 204] width 901 height 18
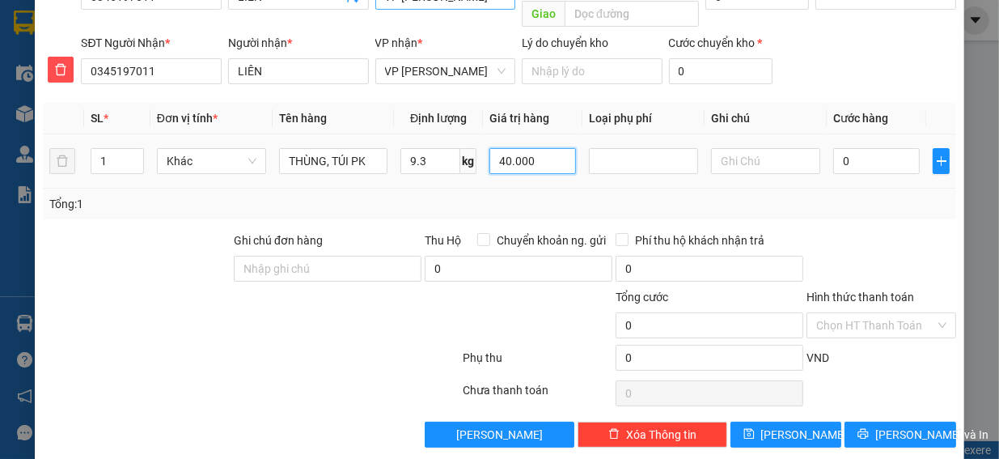
drag, startPoint x: 550, startPoint y: 133, endPoint x: 479, endPoint y: 120, distance: 72.4
click at [483, 134] on td "40.000" at bounding box center [533, 161] width 100 height 54
type input "0"
click at [518, 195] on div "Tổng: 1" at bounding box center [499, 204] width 901 height 18
click at [868, 151] on input "0" at bounding box center [877, 161] width 87 height 26
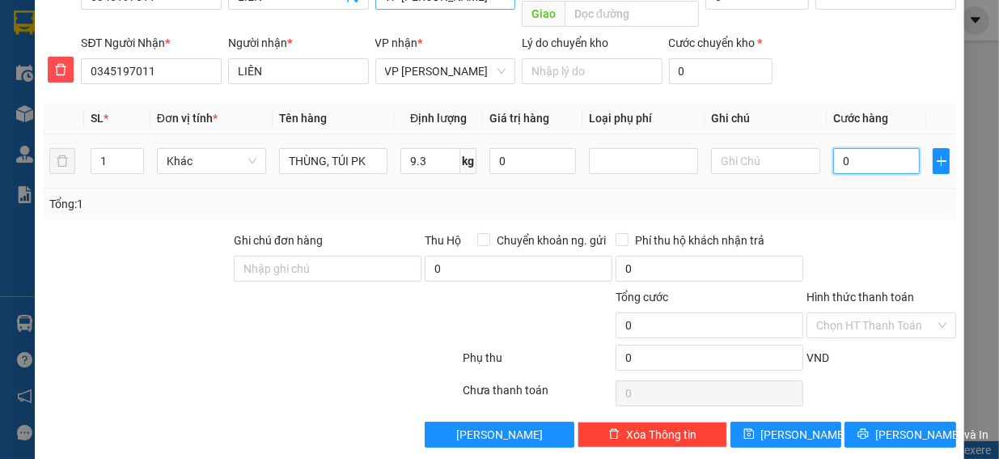
type input "4"
type input "40"
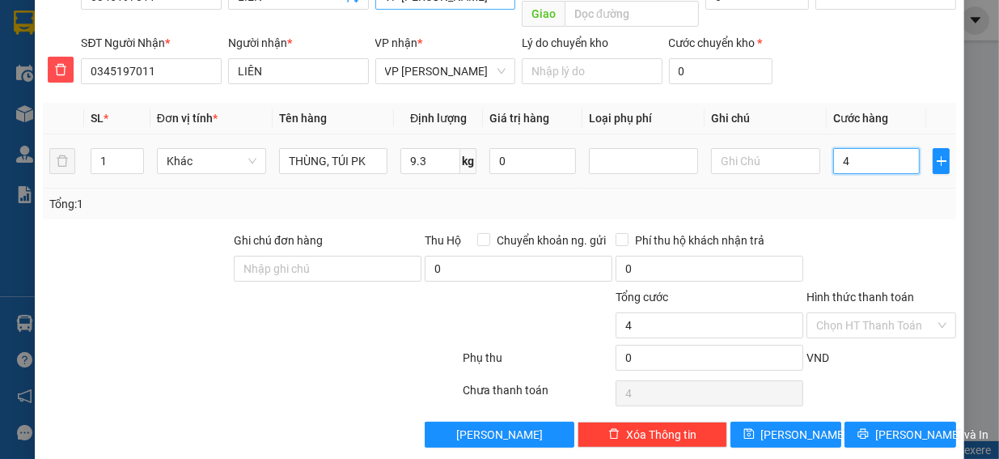
type input "40"
type input "400"
type input "4.000"
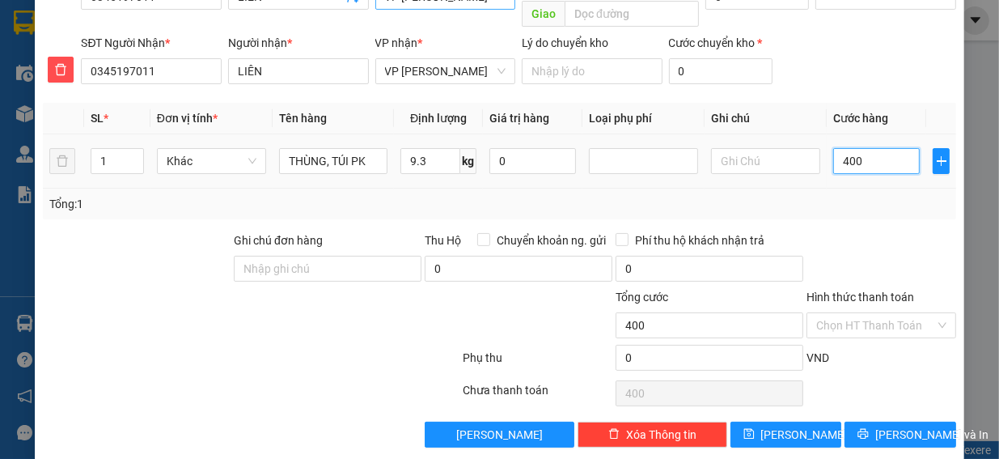
type input "4.000"
type input "40.000"
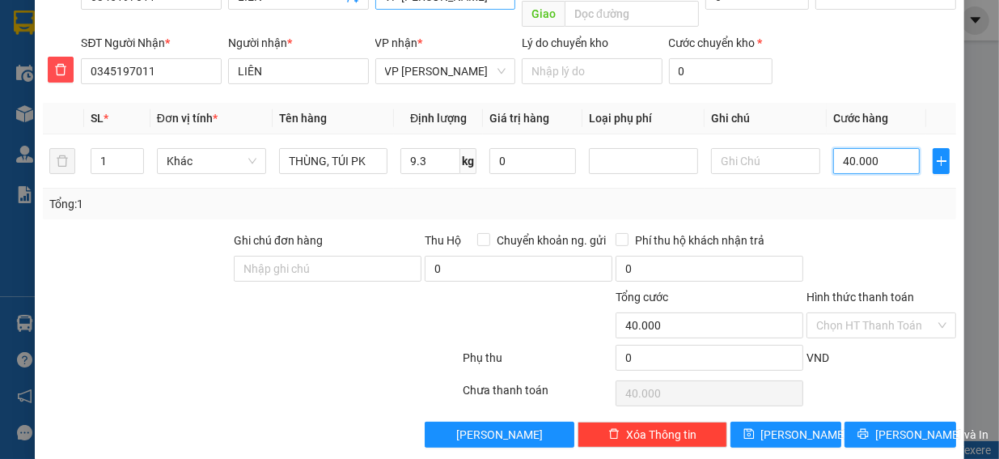
type input "40.000"
click at [857, 231] on div at bounding box center [881, 259] width 153 height 57
click at [881, 426] on span "[PERSON_NAME] và In" at bounding box center [932, 435] width 113 height 18
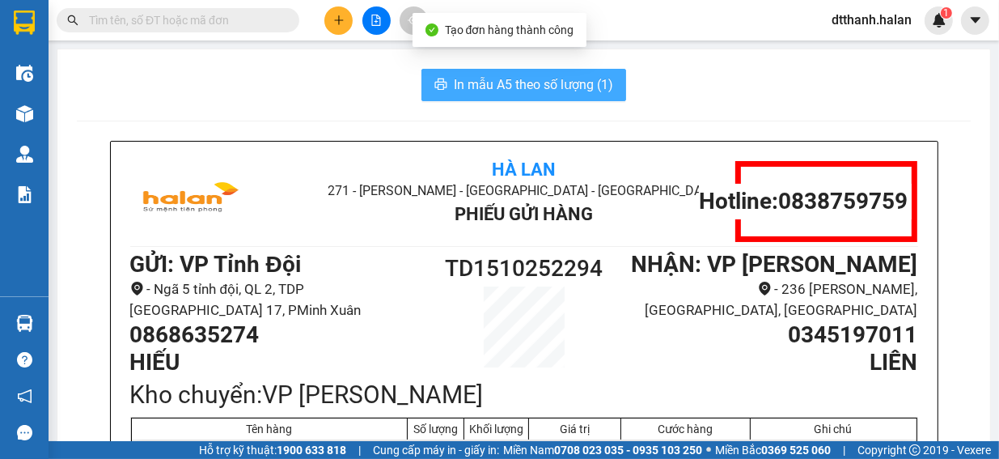
click at [547, 82] on span "In mẫu A5 theo số lượng (1)" at bounding box center [533, 84] width 159 height 20
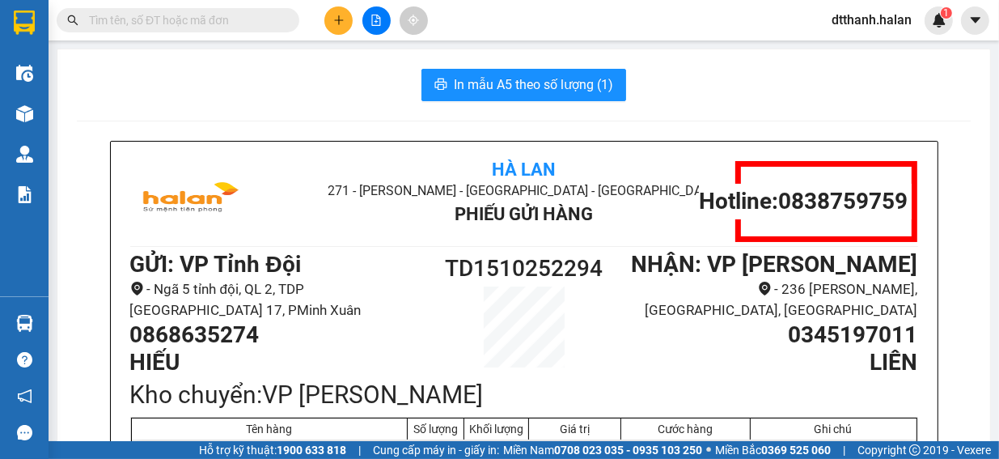
click at [165, 25] on input "text" at bounding box center [184, 20] width 191 height 18
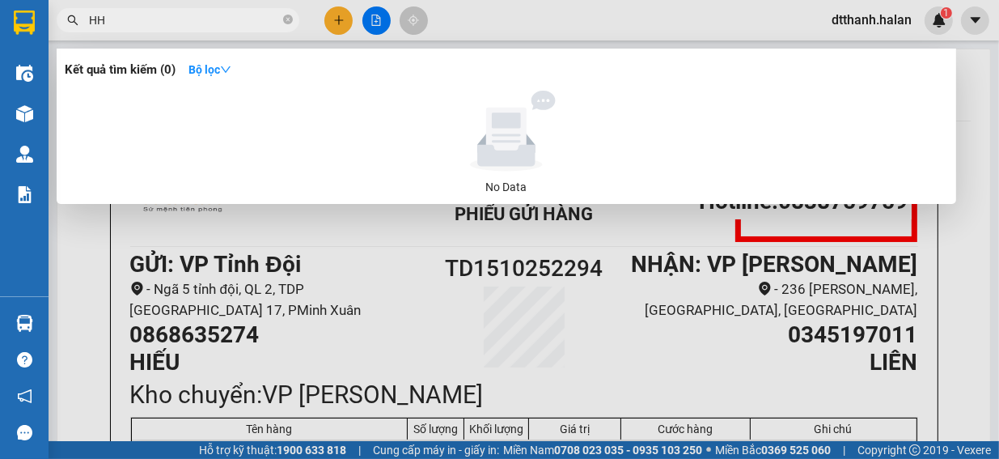
type input "H"
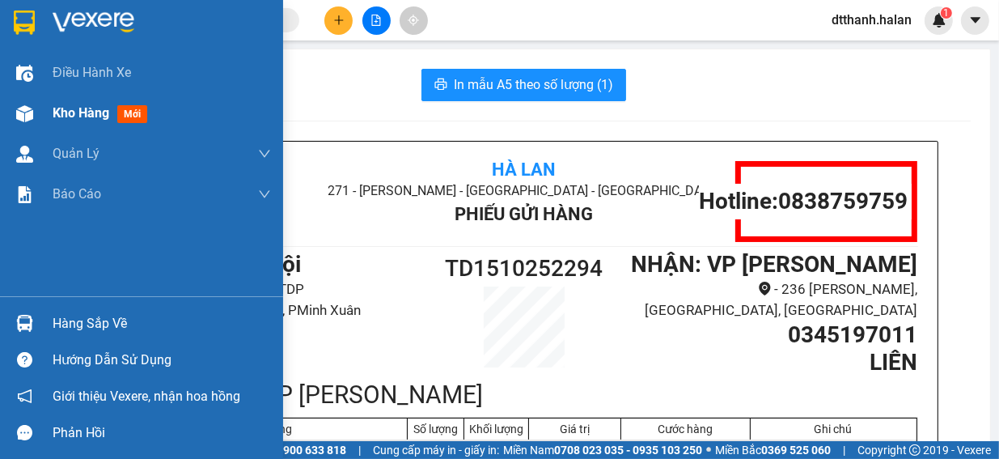
click at [83, 119] on span "Kho hàng" at bounding box center [81, 112] width 57 height 15
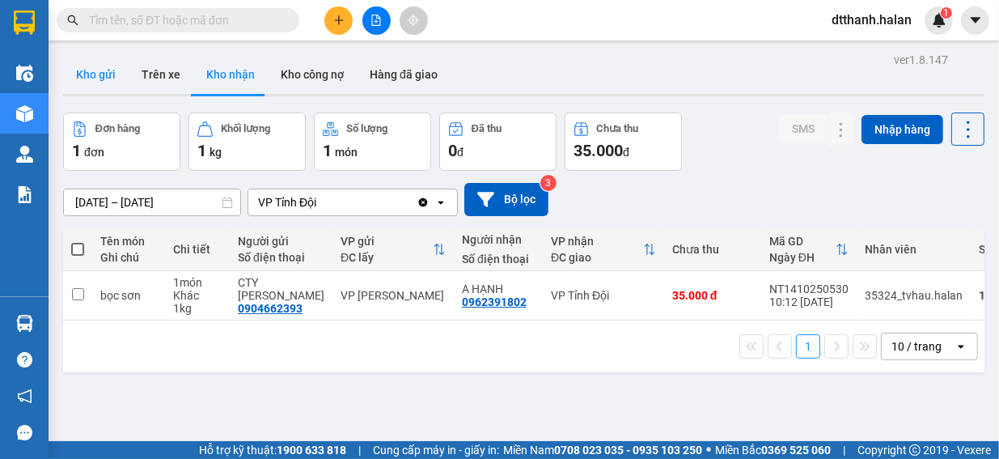
click at [92, 74] on button "Kho gửi" at bounding box center [96, 74] width 66 height 39
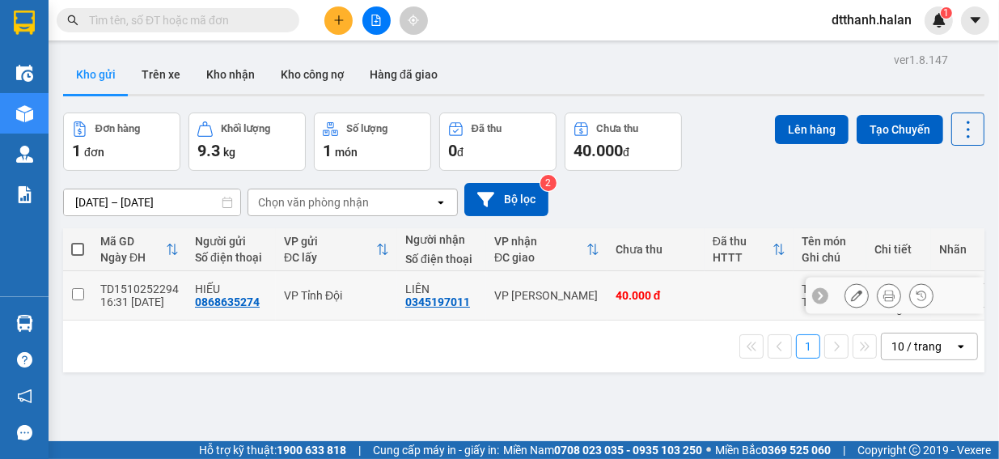
click at [83, 295] on input "checkbox" at bounding box center [78, 294] width 12 height 12
checkbox input "true"
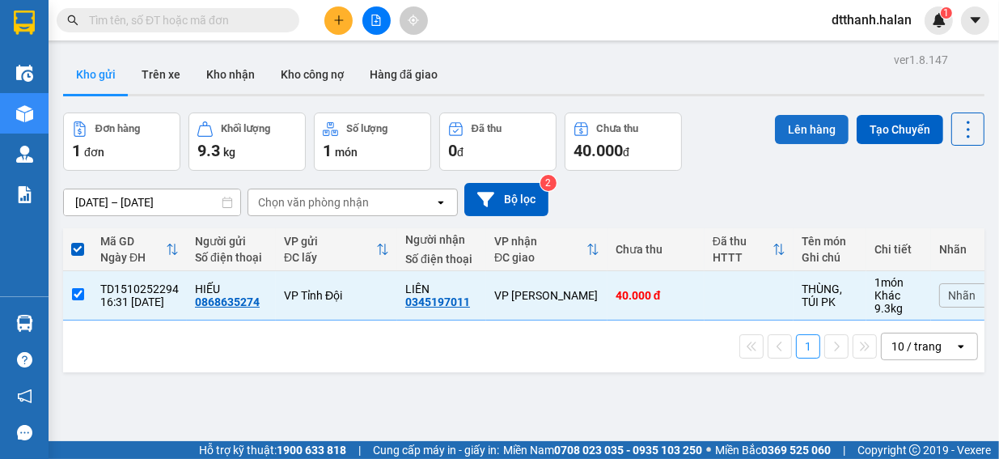
click at [804, 128] on button "Lên hàng" at bounding box center [812, 129] width 74 height 29
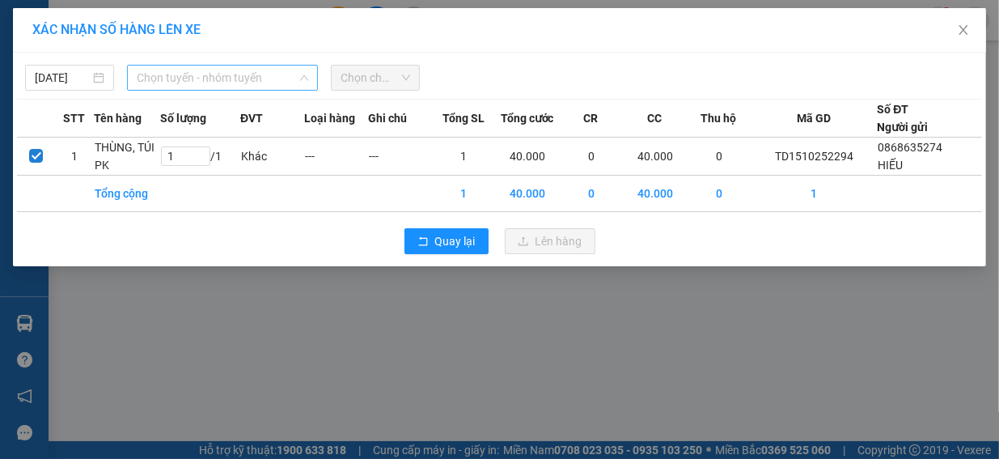
click at [198, 78] on span "Chọn tuyến - nhóm tuyến" at bounding box center [223, 78] width 172 height 24
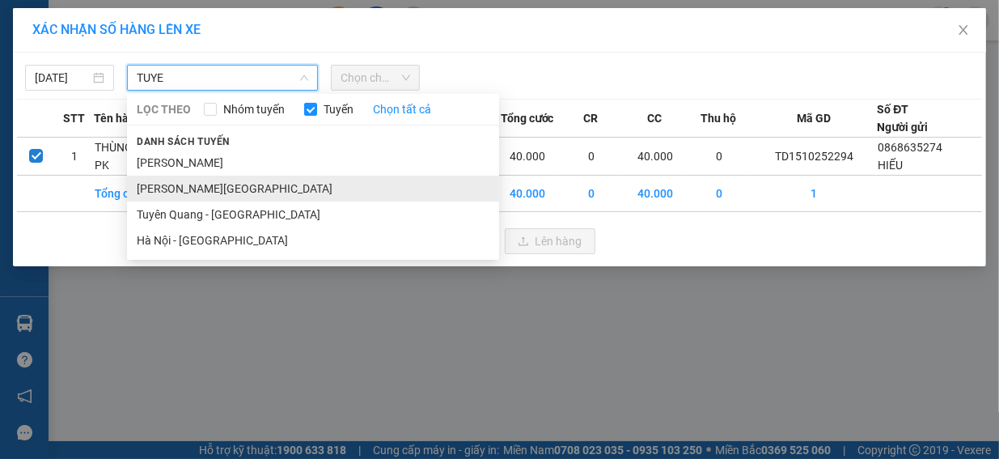
type input "TUYE"
click at [184, 183] on li "[PERSON_NAME][GEOGRAPHIC_DATA]" at bounding box center [313, 189] width 372 height 26
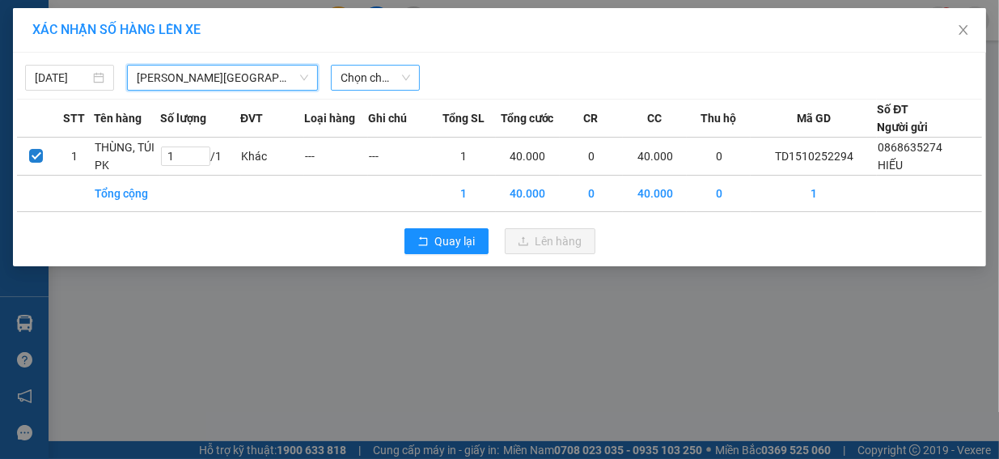
click at [362, 74] on span "Chọn chuyến" at bounding box center [376, 78] width 70 height 24
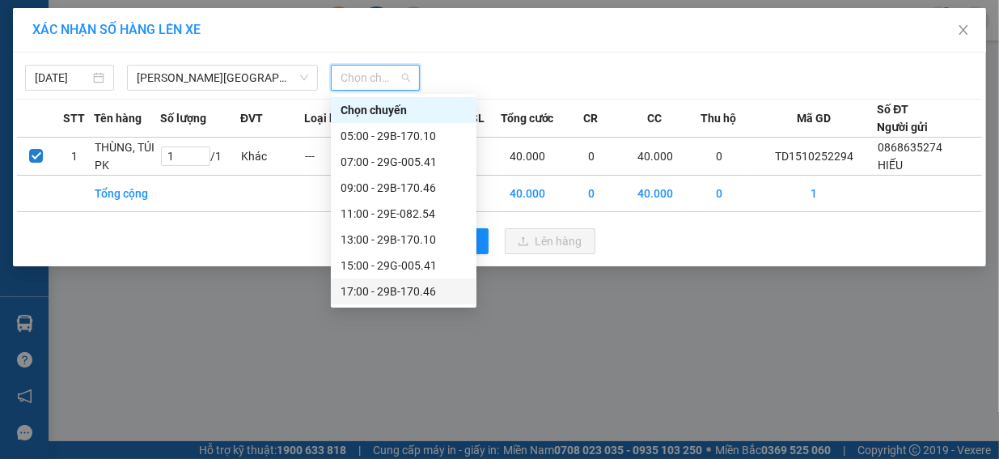
click at [367, 284] on div "17:00 - 29B-170.46" at bounding box center [404, 291] width 126 height 18
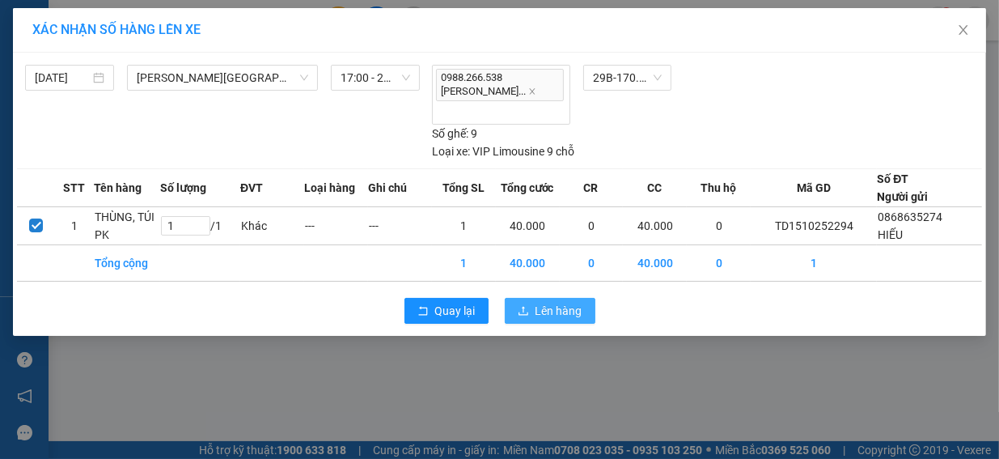
click at [550, 302] on span "Lên hàng" at bounding box center [559, 311] width 47 height 18
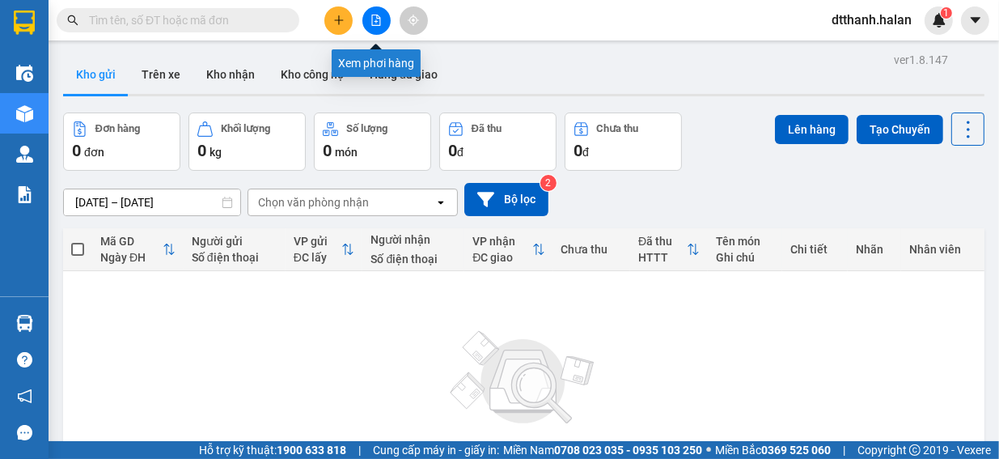
click at [350, 25] on button at bounding box center [339, 20] width 28 height 28
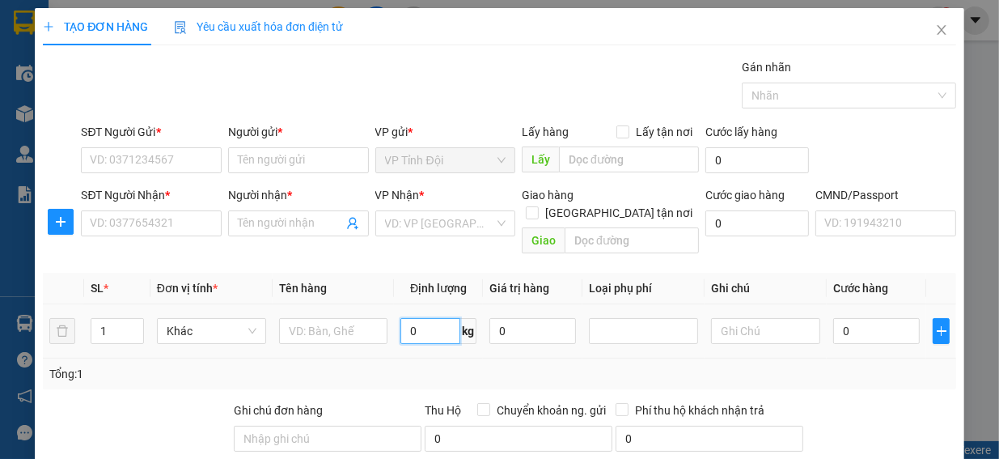
click at [411, 318] on input "0" at bounding box center [431, 331] width 60 height 26
type input "9.3"
click at [515, 365] on div "Tổng: 1" at bounding box center [499, 374] width 901 height 18
click at [139, 151] on input "SĐT Người Gửi *" at bounding box center [151, 160] width 141 height 26
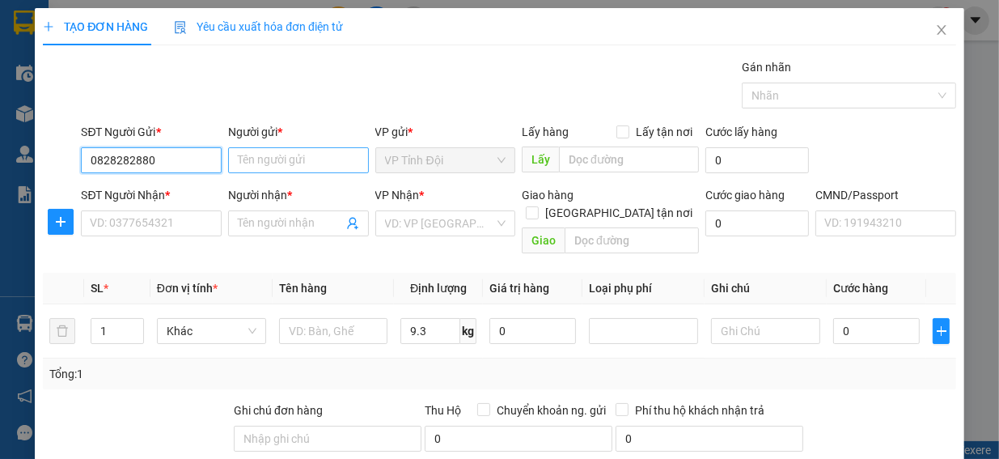
type input "0828282880"
click at [252, 167] on input "Người gửi *" at bounding box center [298, 160] width 141 height 26
click at [257, 156] on input "Người gửi *" at bounding box center [298, 160] width 141 height 26
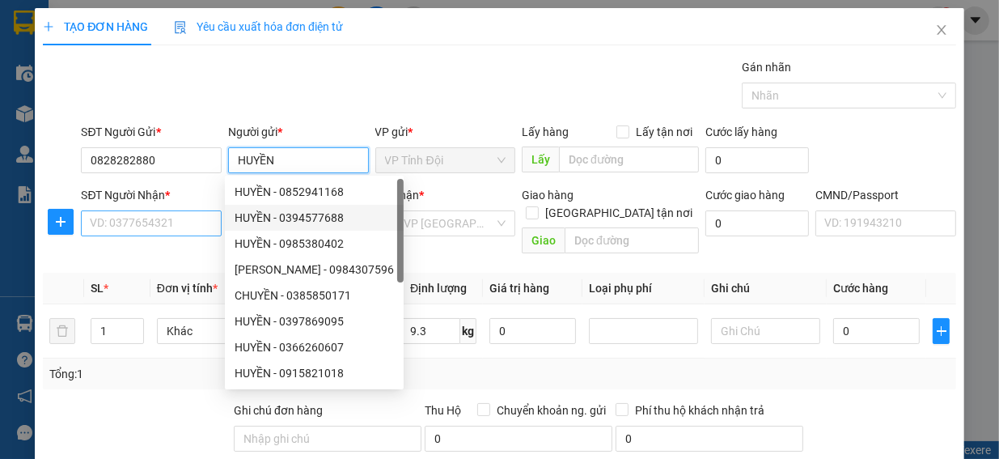
type input "HUYỀN"
click at [108, 231] on input "SĐT Người Nhận *" at bounding box center [151, 223] width 141 height 26
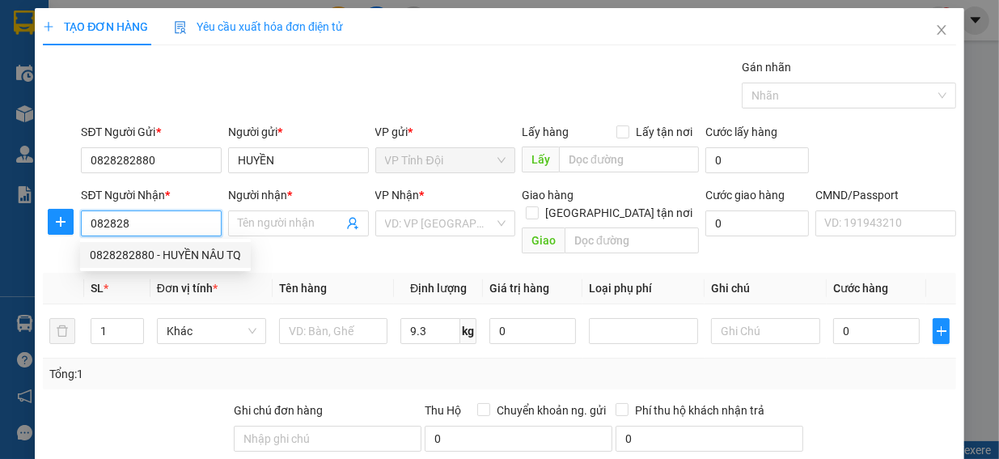
type input "0828280609"
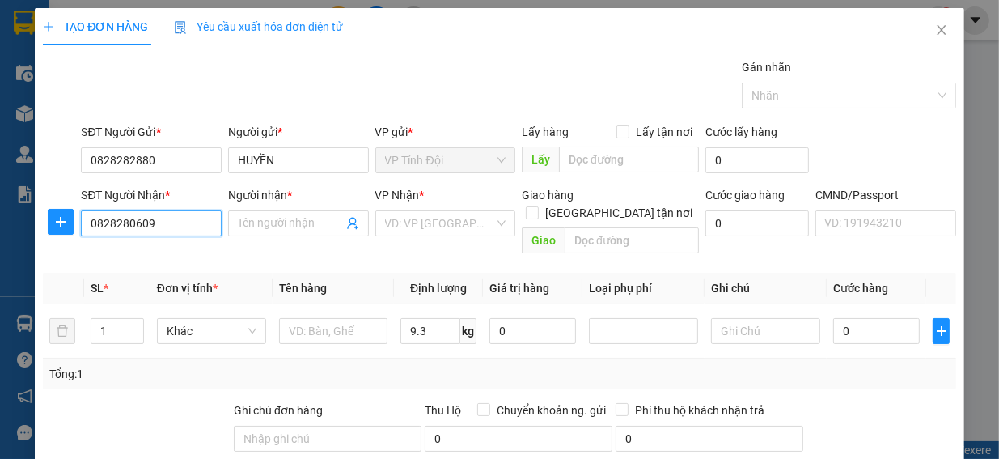
type input "HẢI"
type input "0828280609"
click at [359, 249] on div "Transit Pickup Surcharge Ids Transit Deliver Surcharge Ids Transit Deliver Surc…" at bounding box center [500, 337] width 914 height 559
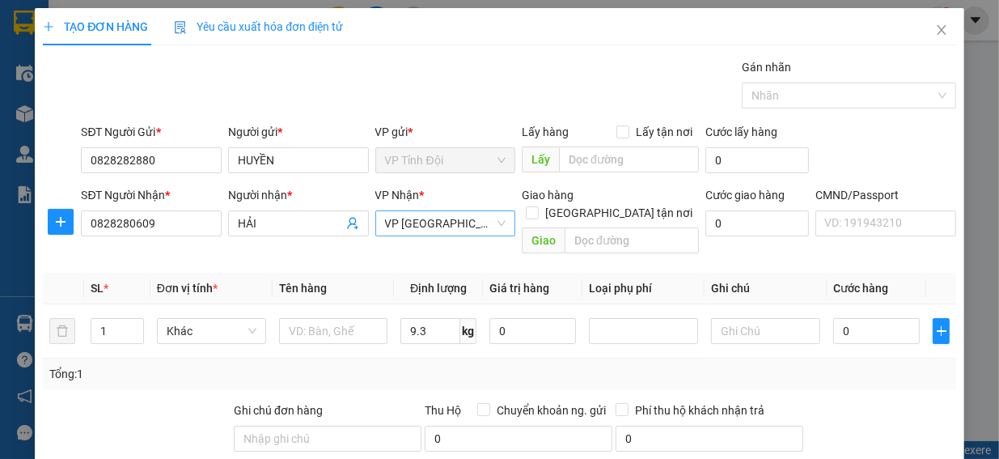
click at [420, 219] on span "VP [GEOGRAPHIC_DATA]" at bounding box center [445, 223] width 121 height 24
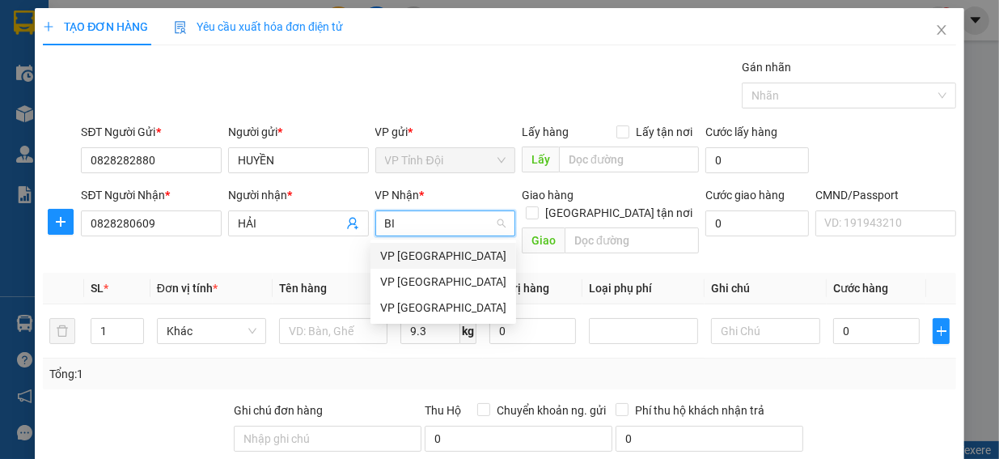
type input "BIN"
click at [432, 303] on div "VP [GEOGRAPHIC_DATA]" at bounding box center [443, 308] width 126 height 18
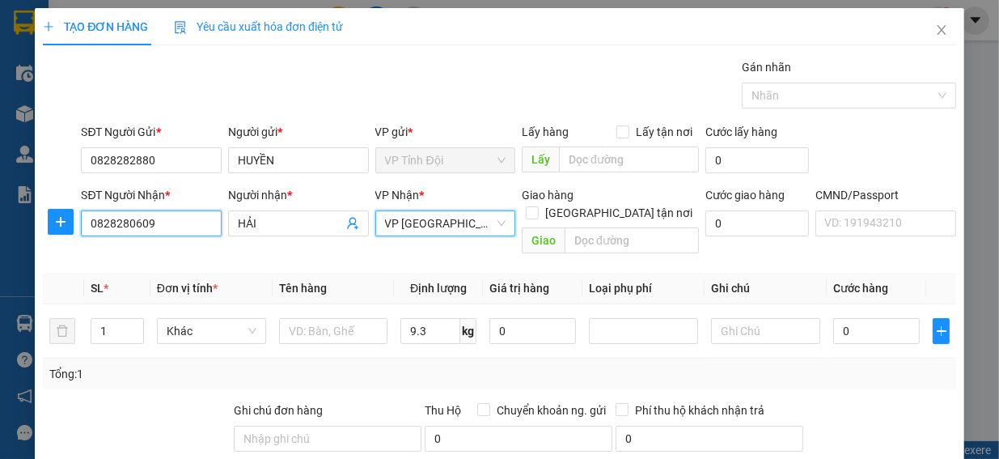
click at [162, 235] on input "0828280609" at bounding box center [151, 223] width 141 height 26
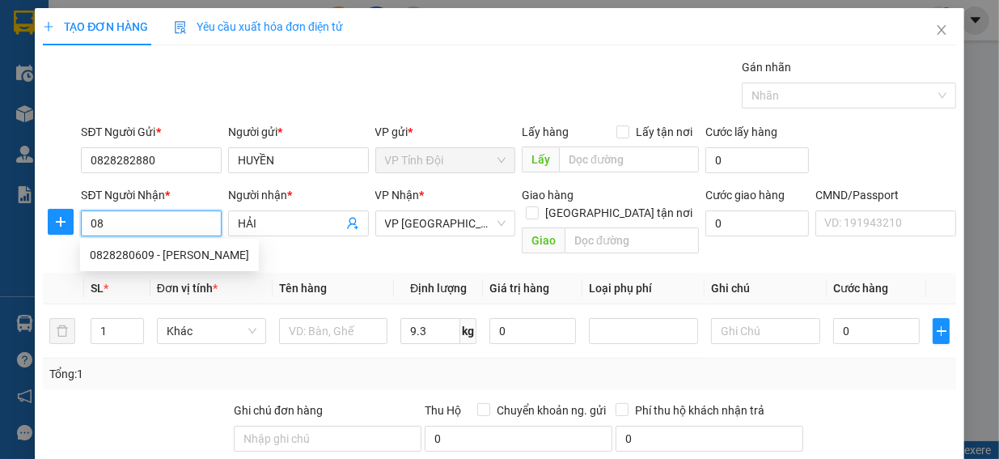
type input "0"
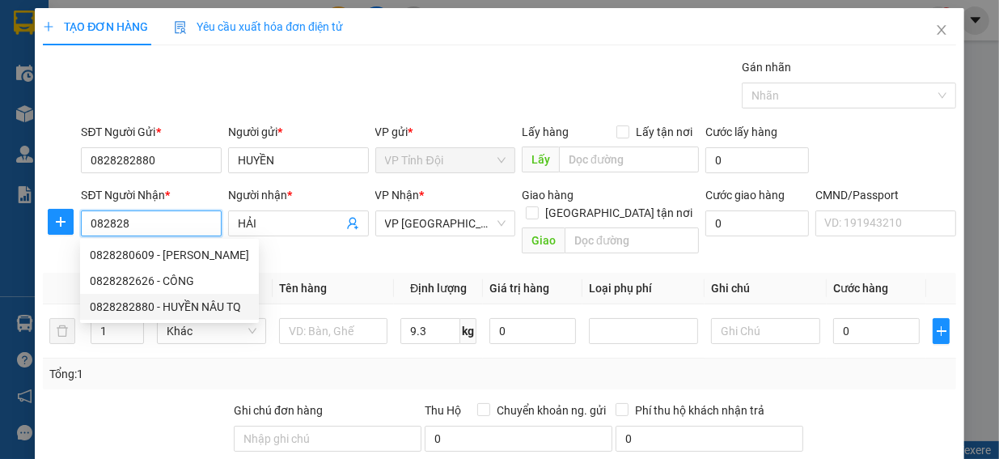
click at [194, 303] on div "0828282880 - HUYỀN NÂU TQ" at bounding box center [169, 307] width 159 height 18
type input "0828282880"
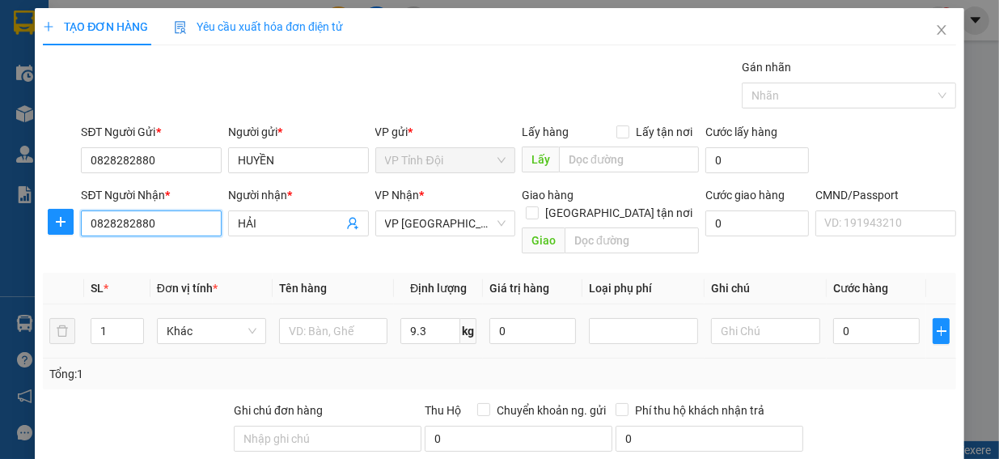
type input "HUYỀN NÂU TQ"
type input "0828282880"
click at [350, 273] on th "Tên hàng" at bounding box center [334, 289] width 122 height 32
click at [331, 315] on div at bounding box center [333, 331] width 109 height 32
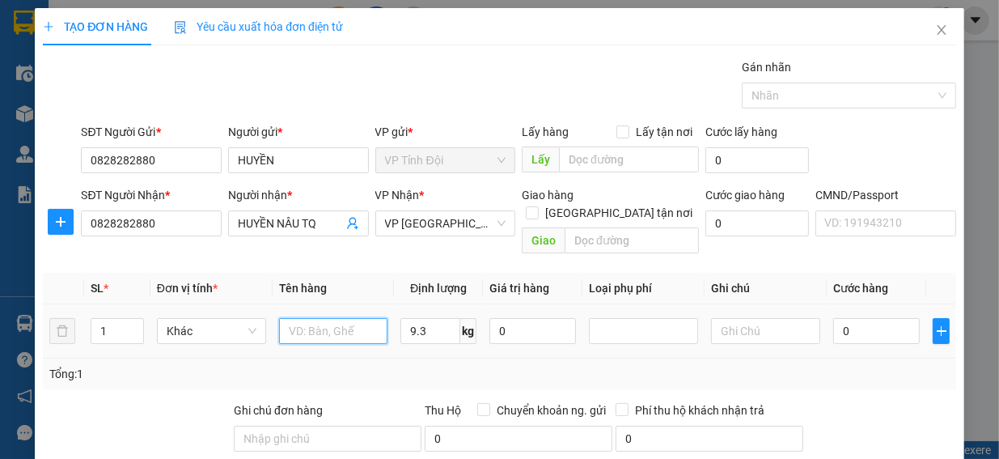
click at [325, 318] on input "text" at bounding box center [333, 331] width 109 height 26
type input "PHỤ KIÊN"
click at [423, 318] on input "9.3" at bounding box center [431, 331] width 60 height 26
type input "10"
click at [437, 358] on div "Tổng: 1" at bounding box center [500, 373] width 914 height 31
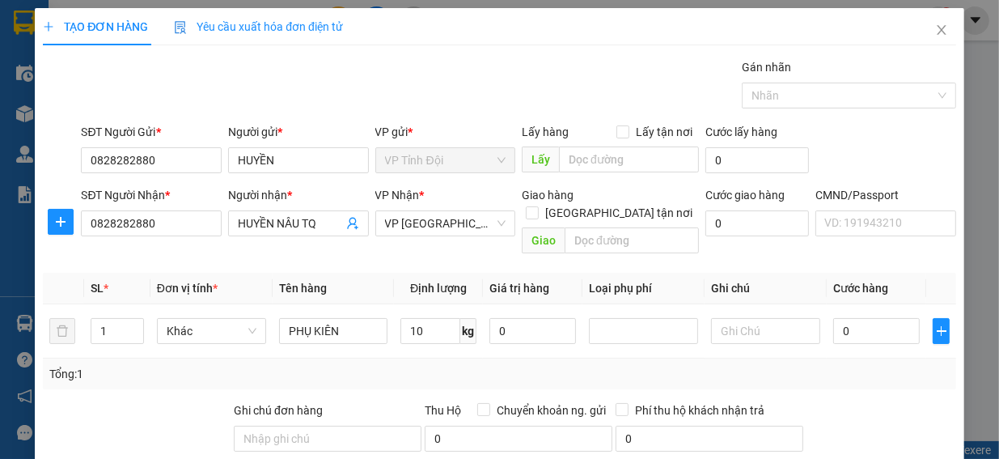
click at [426, 105] on div "Gói vận chuyển * Tiêu chuẩn Gán nhãn Nhãn" at bounding box center [518, 86] width 881 height 57
click at [452, 227] on span "VP [GEOGRAPHIC_DATA]" at bounding box center [445, 223] width 121 height 24
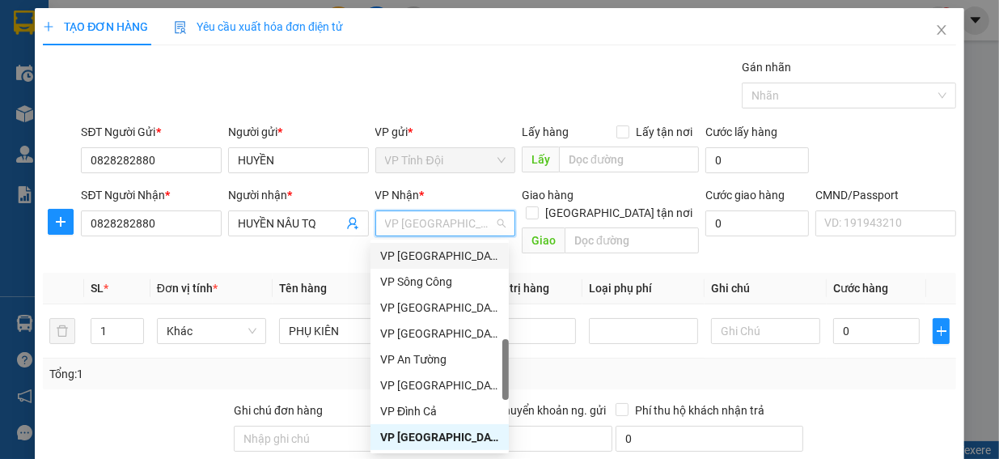
type input "J"
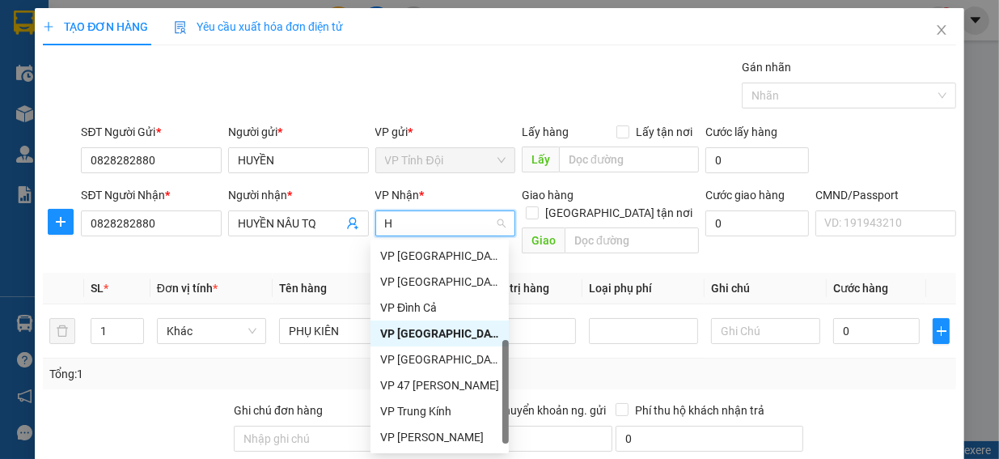
scroll to position [285, 0]
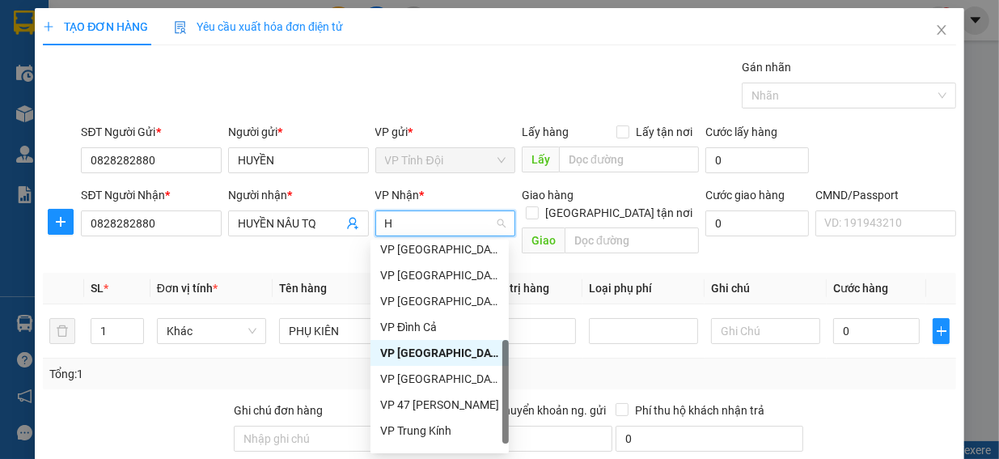
type input "HV"
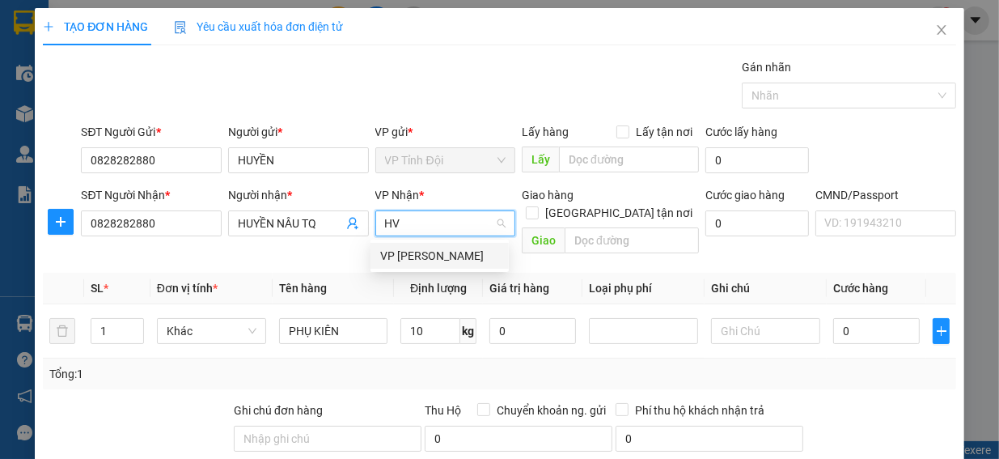
click at [452, 250] on div "VP [PERSON_NAME]" at bounding box center [439, 256] width 119 height 18
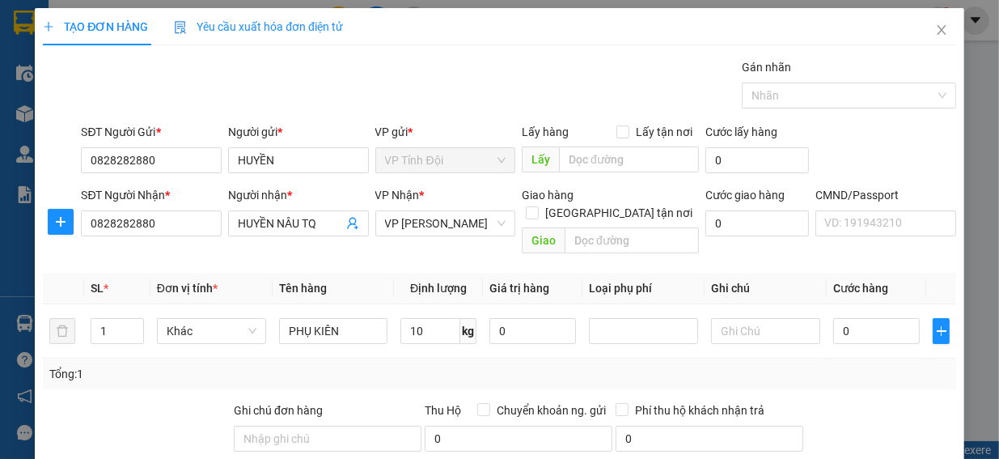
click at [837, 246] on div "Transit Pickup Surcharge Ids Transit Deliver Surcharge Ids Transit Deliver Surc…" at bounding box center [500, 337] width 914 height 559
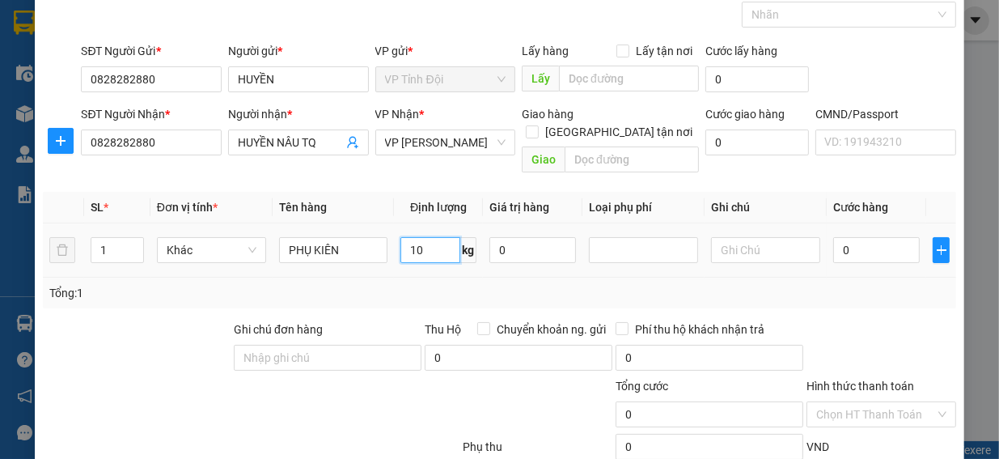
click at [431, 237] on input "10" at bounding box center [431, 250] width 60 height 26
type input "9"
click at [453, 278] on div "Tổng: 1" at bounding box center [500, 293] width 914 height 31
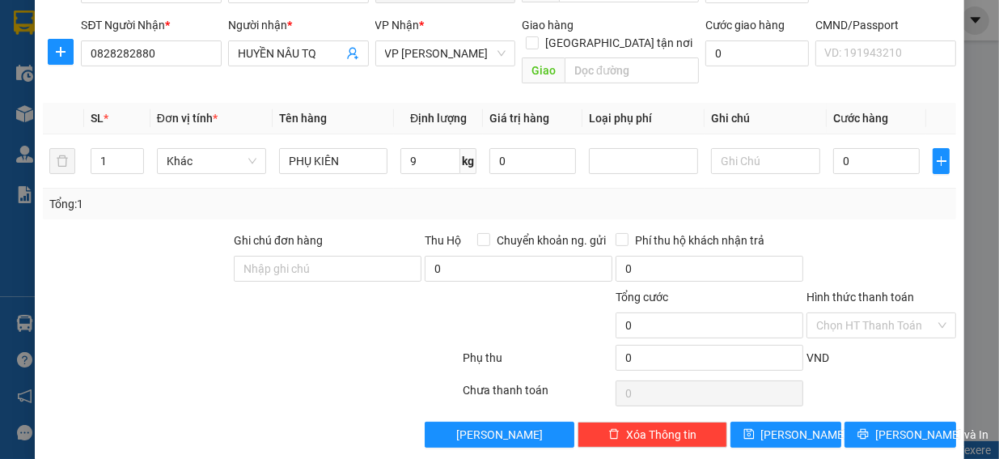
scroll to position [8, 0]
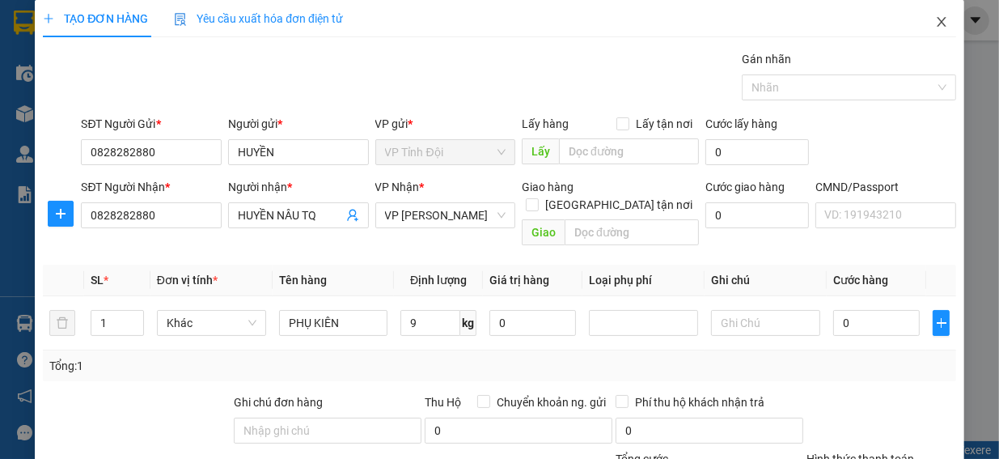
click at [935, 22] on icon "close" at bounding box center [941, 21] width 13 height 13
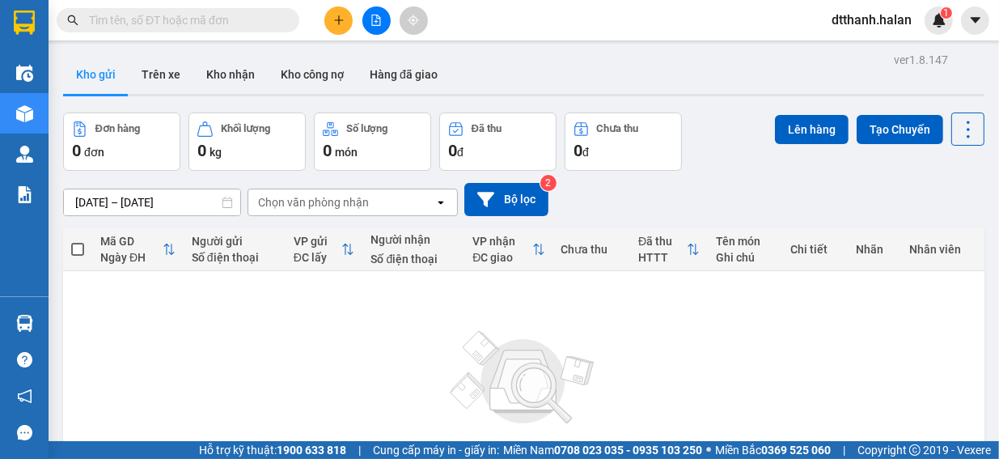
click at [333, 25] on icon "plus" at bounding box center [338, 20] width 11 height 11
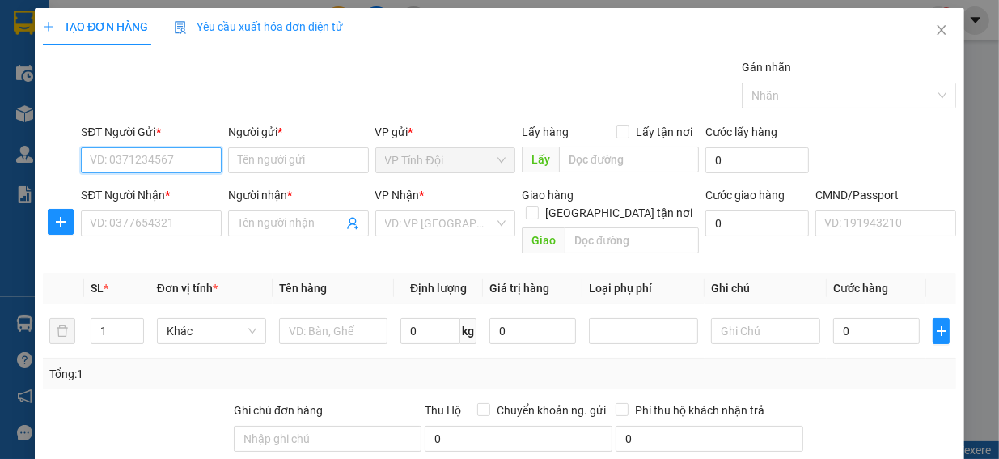
click at [113, 165] on input "SĐT Người Gửi *" at bounding box center [151, 160] width 141 height 26
type input "0828282880"
click at [231, 181] on div "0828282880 - HUYỀN NÂU TQ" at bounding box center [165, 192] width 171 height 26
type input "HUYỀN NÂU TQ"
type input "0828282880"
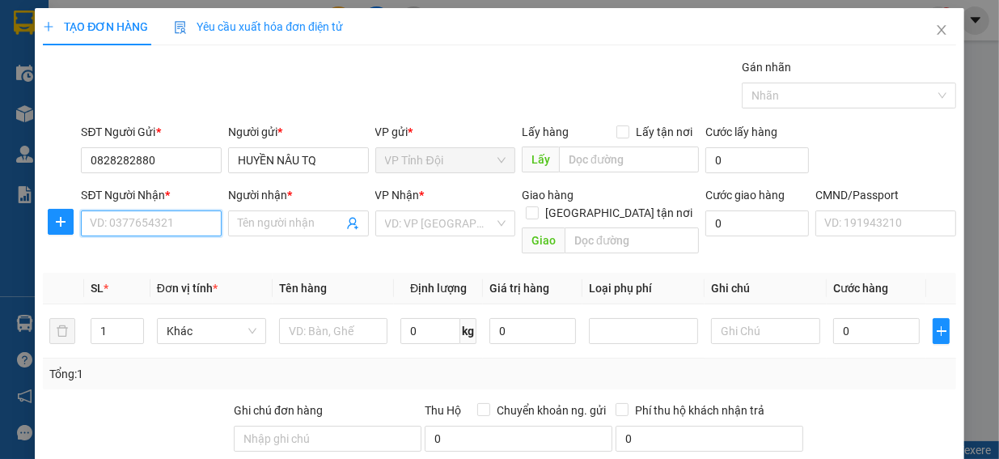
click at [124, 215] on input "SĐT Người Nhận *" at bounding box center [151, 223] width 141 height 26
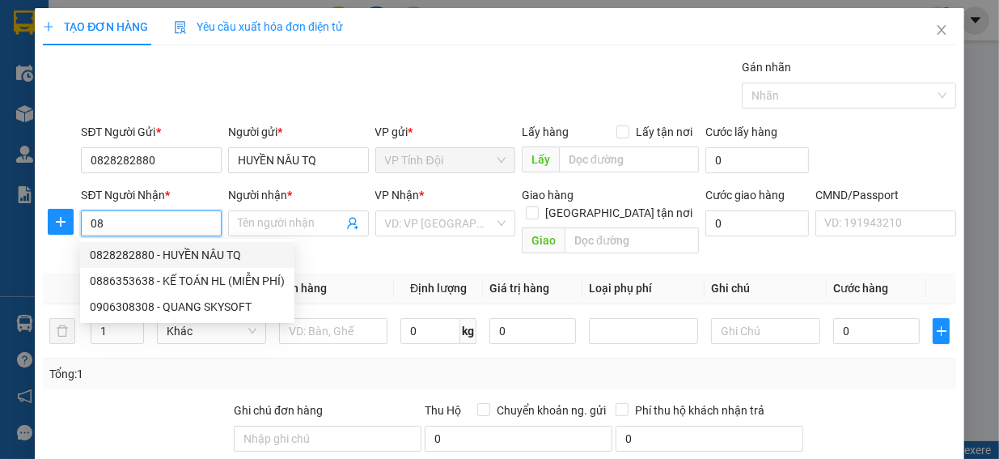
click at [154, 252] on div "0828282880 - HUYỀN NÂU TQ" at bounding box center [187, 255] width 195 height 18
type input "0828282880"
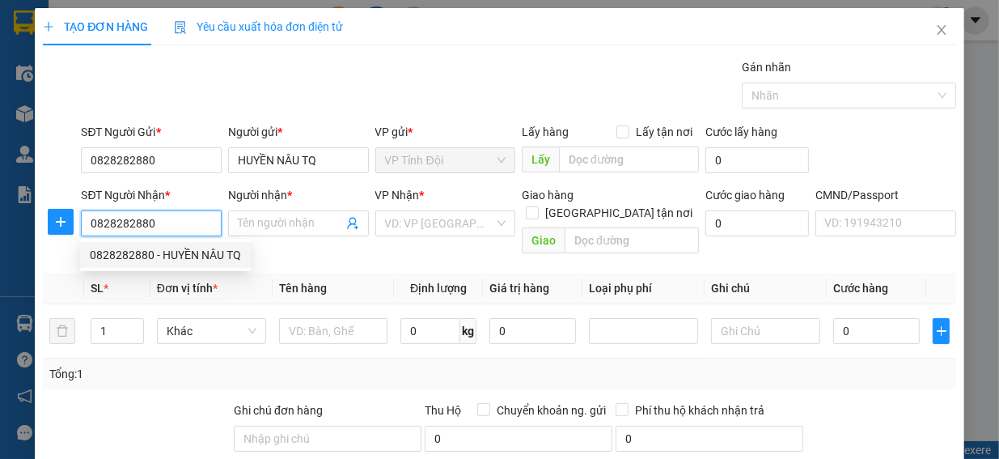
type input "HUYỀN NÂU TQ"
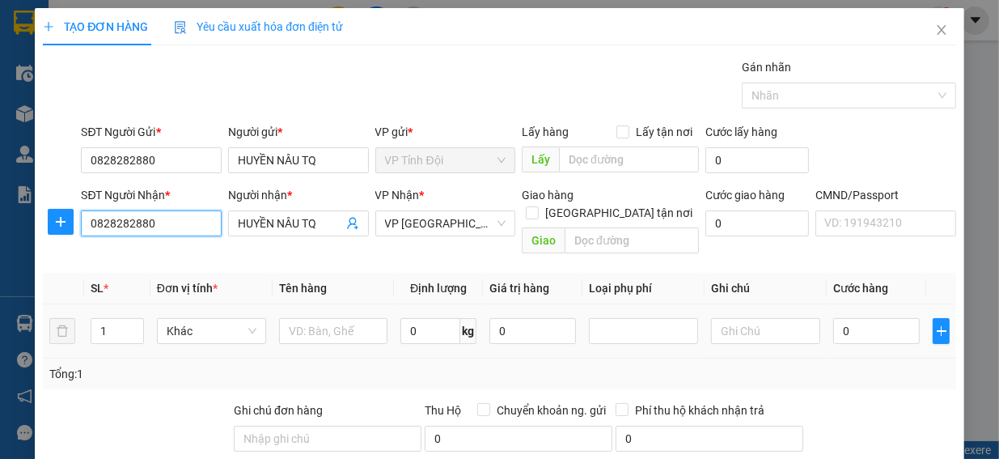
type input "0828282880"
click at [668, 328] on div at bounding box center [643, 331] width 109 height 32
click at [427, 318] on input "0" at bounding box center [431, 331] width 60 height 26
type input "9"
click at [441, 339] on td "9 kg" at bounding box center [438, 331] width 89 height 54
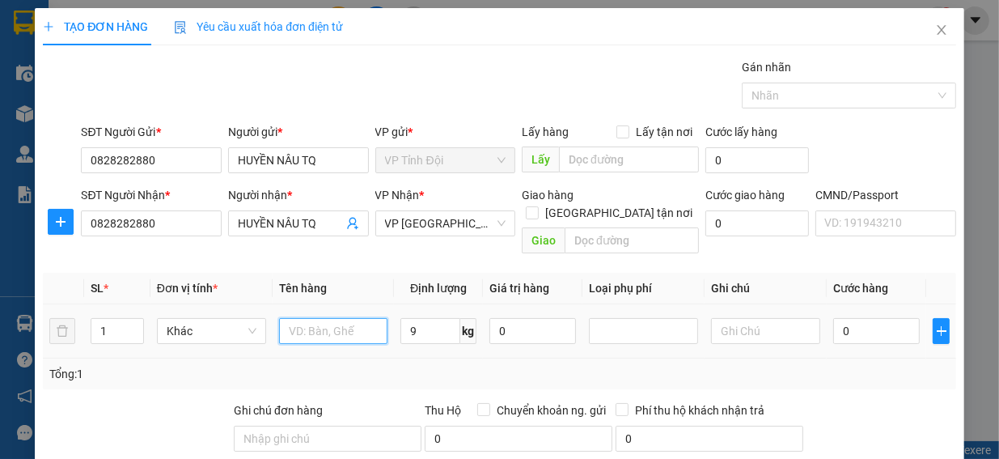
click at [279, 318] on input "text" at bounding box center [333, 331] width 109 height 26
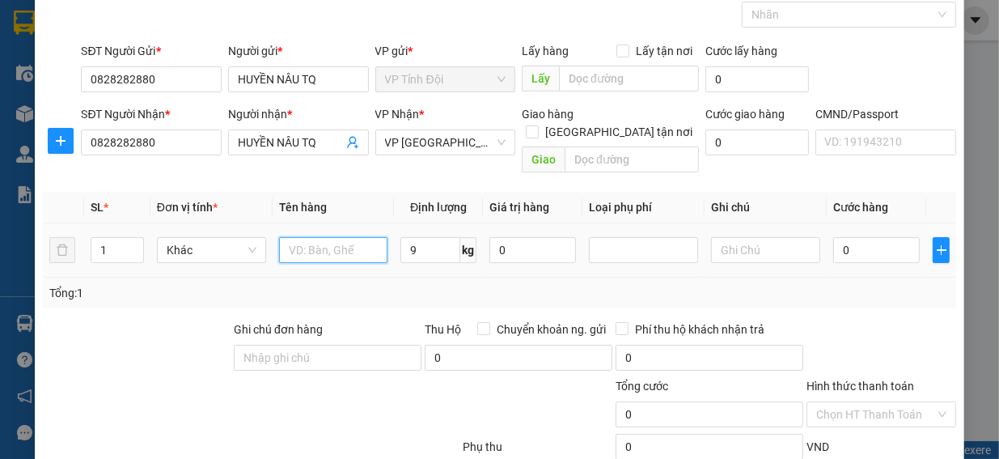
click at [297, 240] on input "text" at bounding box center [333, 250] width 109 height 26
type input "TÀI LIỆU"
click at [391, 284] on div "Tổng: 1" at bounding box center [500, 293] width 914 height 31
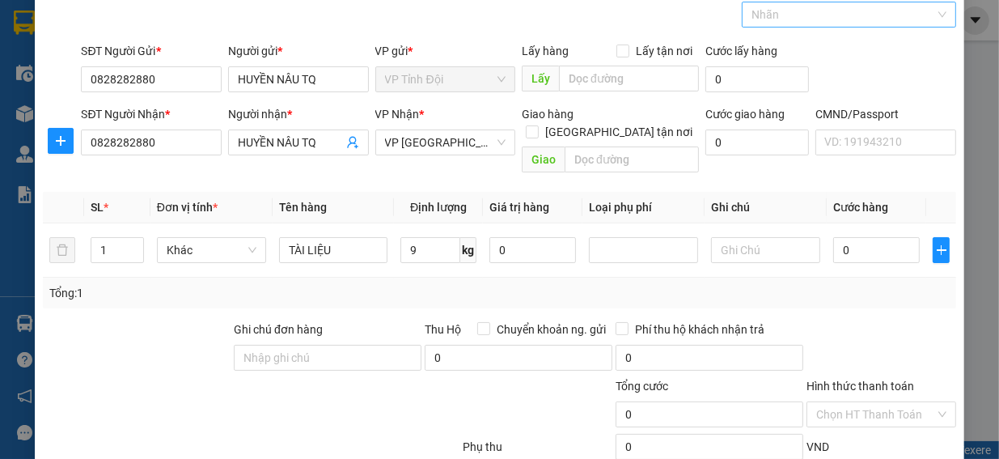
scroll to position [0, 0]
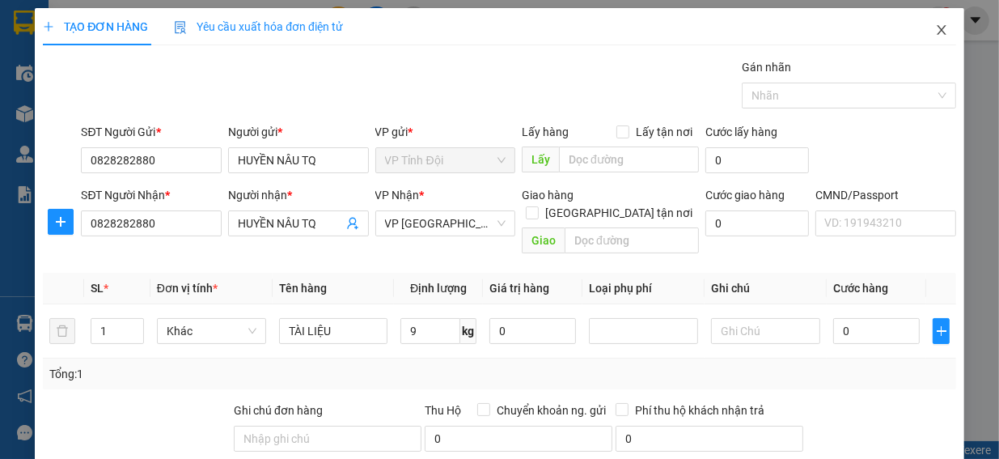
click at [935, 24] on icon "close" at bounding box center [941, 29] width 13 height 13
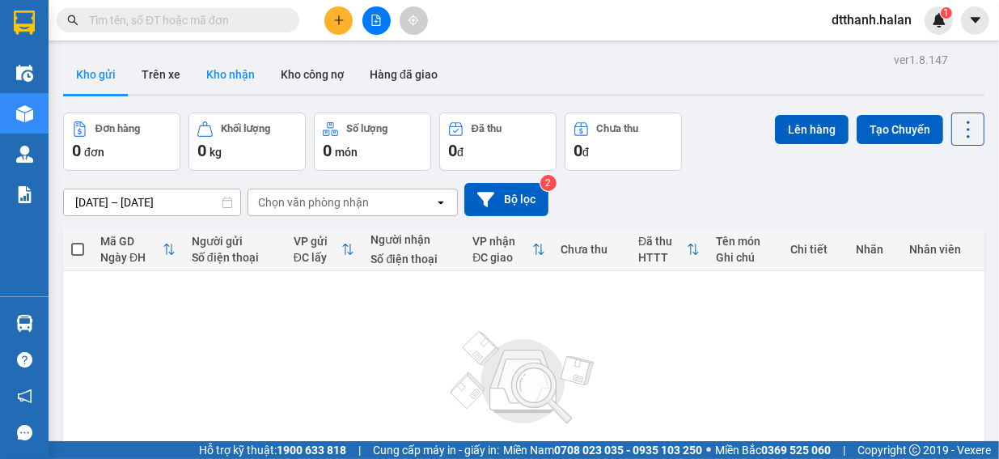
click at [231, 70] on button "Kho nhận" at bounding box center [230, 74] width 74 height 39
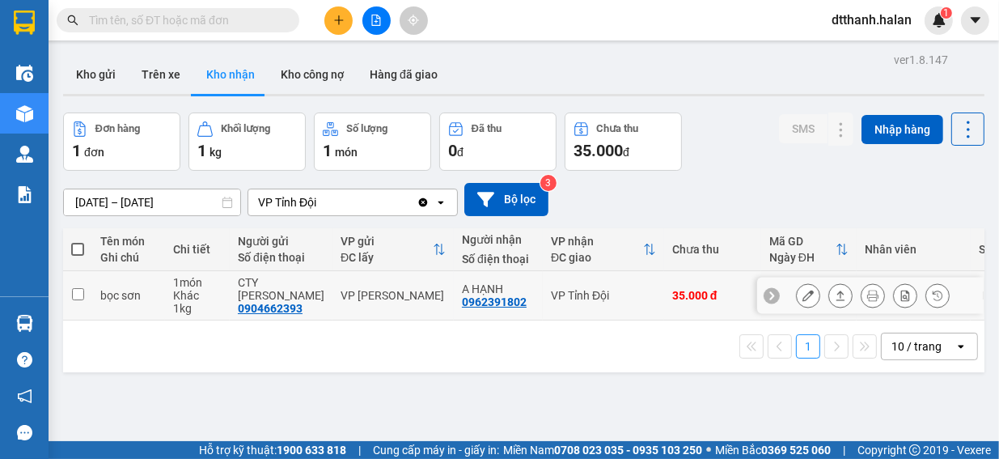
click at [74, 297] on input "checkbox" at bounding box center [78, 294] width 12 height 12
checkbox input "true"
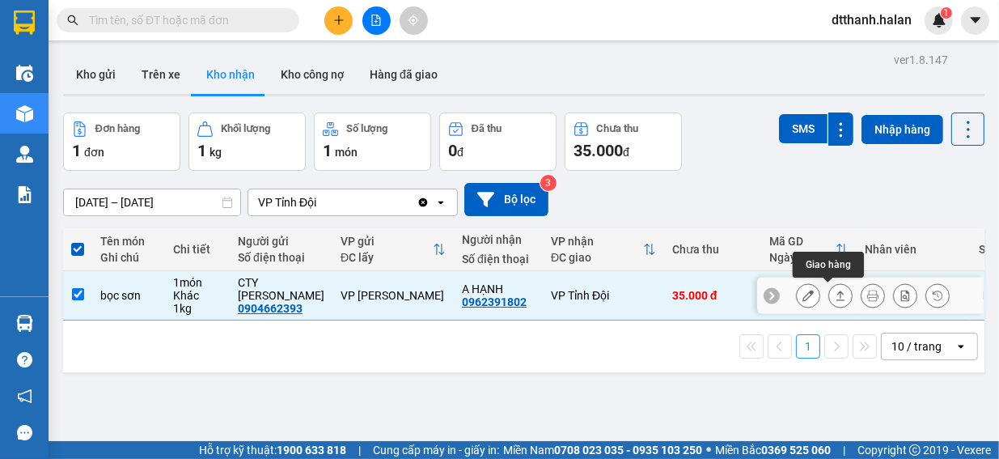
click at [835, 298] on icon at bounding box center [840, 295] width 11 height 11
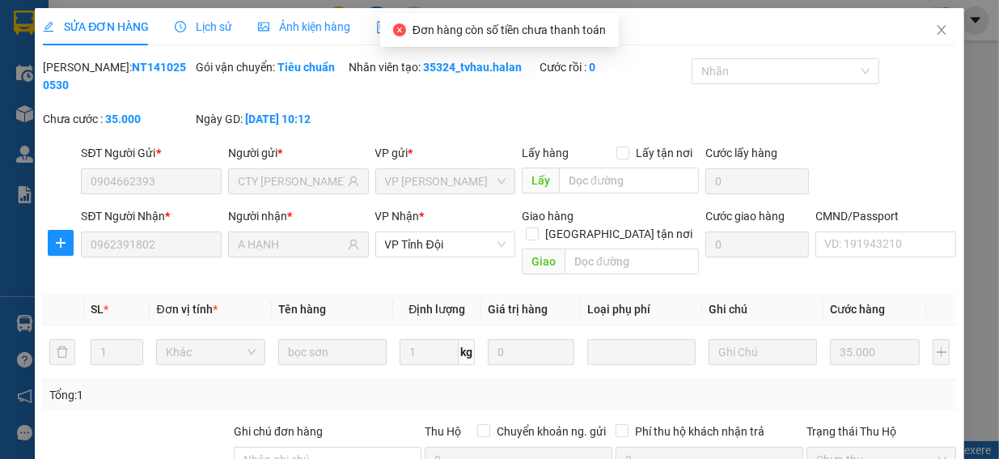
type input "0904662393"
type input "CTY [PERSON_NAME]"
type input "0962391802"
type input "A HẠNH"
type input "0"
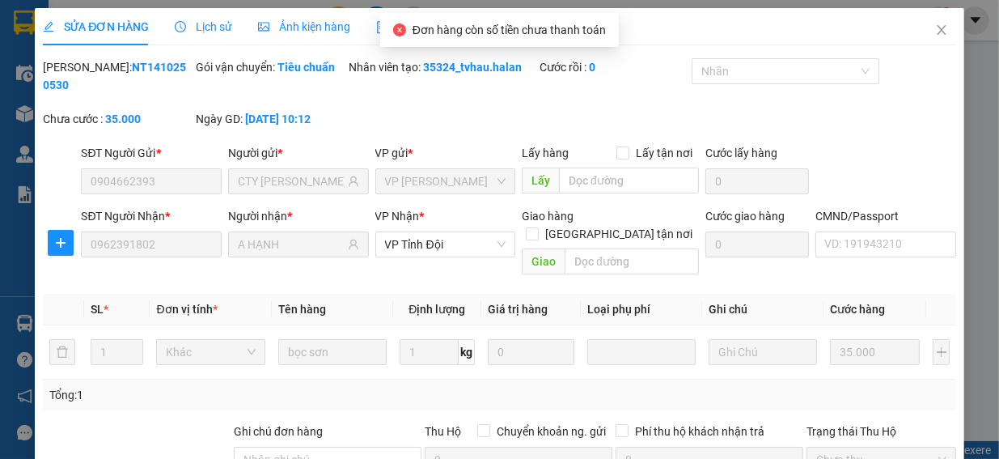
type input "35.000"
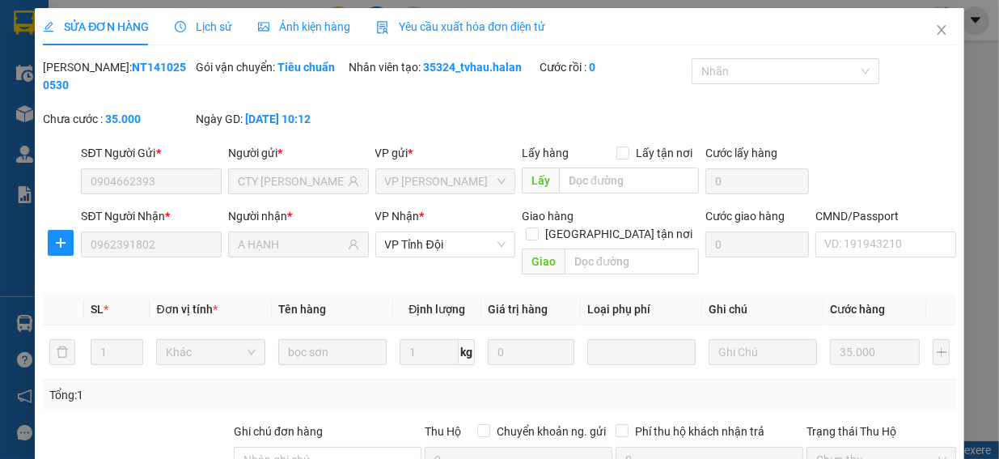
scroll to position [192, 0]
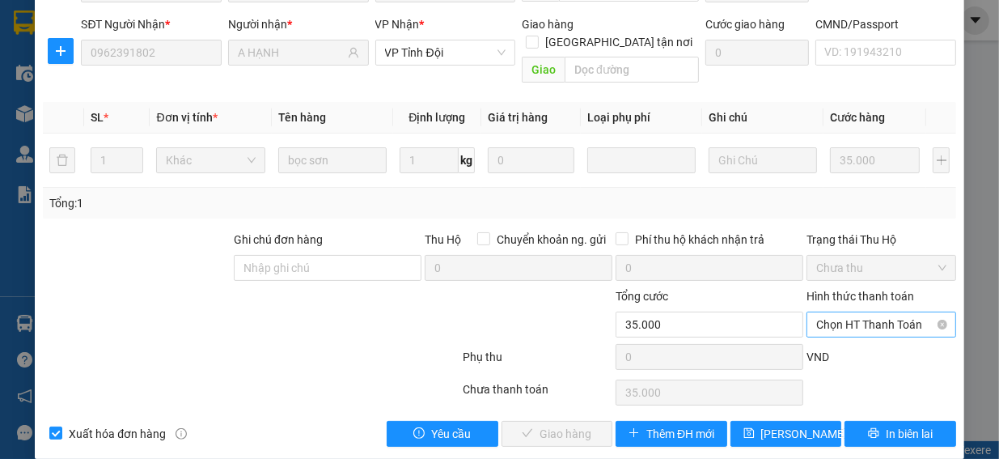
click at [862, 312] on span "Chọn HT Thanh Toán" at bounding box center [882, 324] width 130 height 24
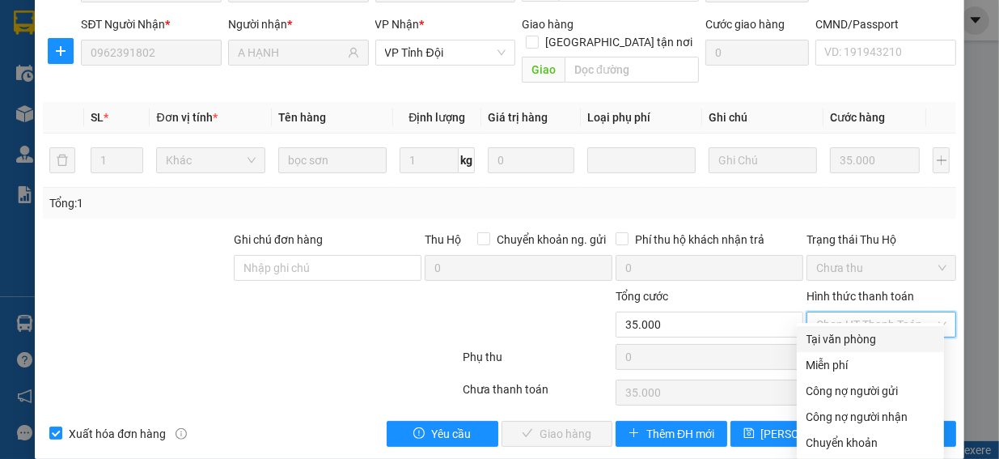
click at [874, 334] on div "Tại văn phòng" at bounding box center [871, 339] width 128 height 18
type input "0"
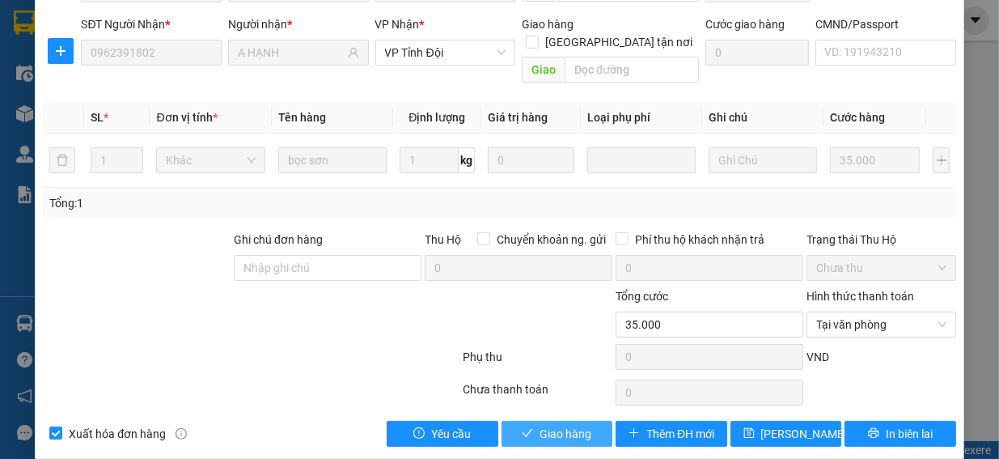
click at [541, 425] on span "Giao hàng" at bounding box center [566, 434] width 52 height 18
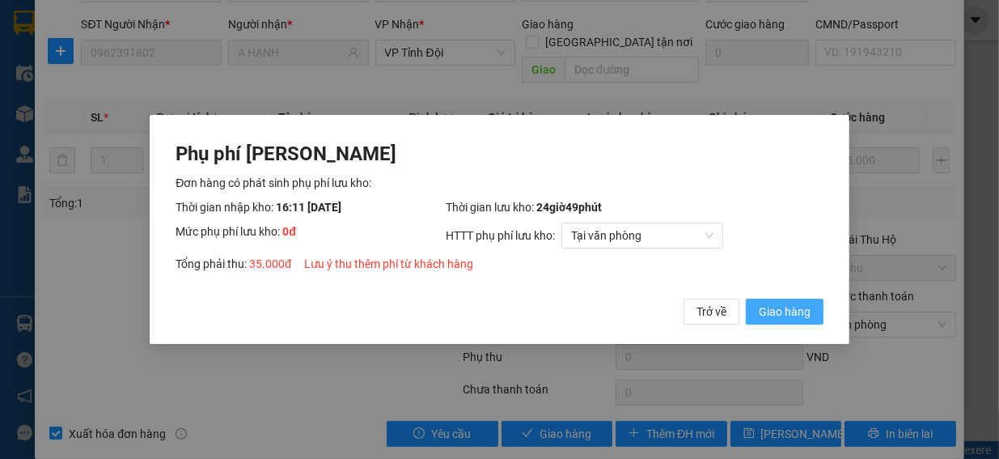
click at [800, 312] on span "Giao hàng" at bounding box center [785, 312] width 52 height 18
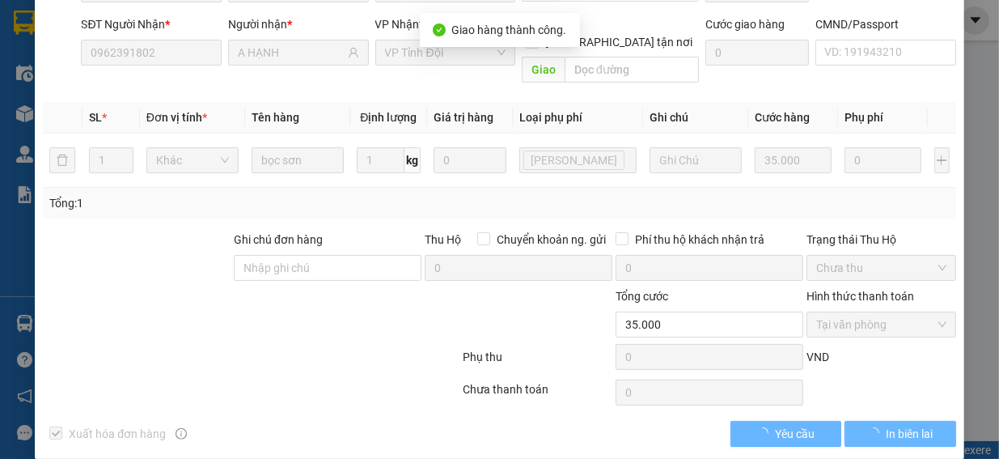
scroll to position [210, 0]
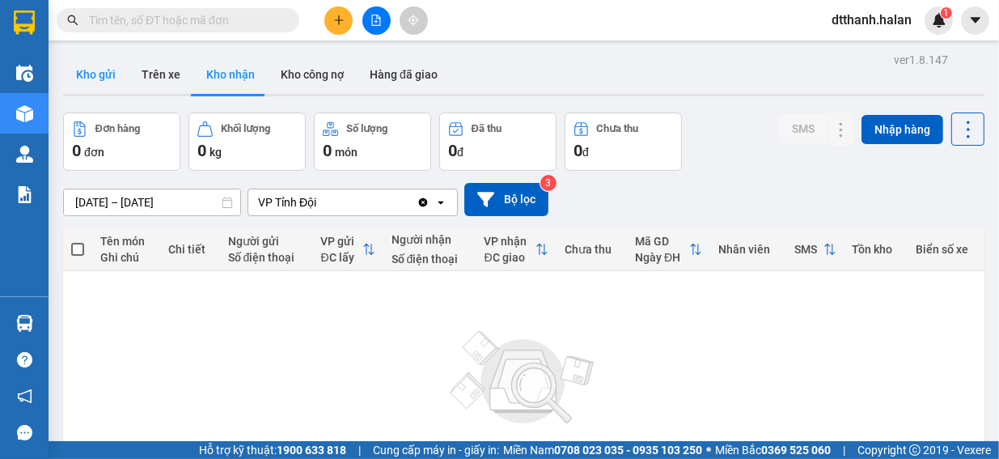
click at [104, 80] on button "Kho gửi" at bounding box center [96, 74] width 66 height 39
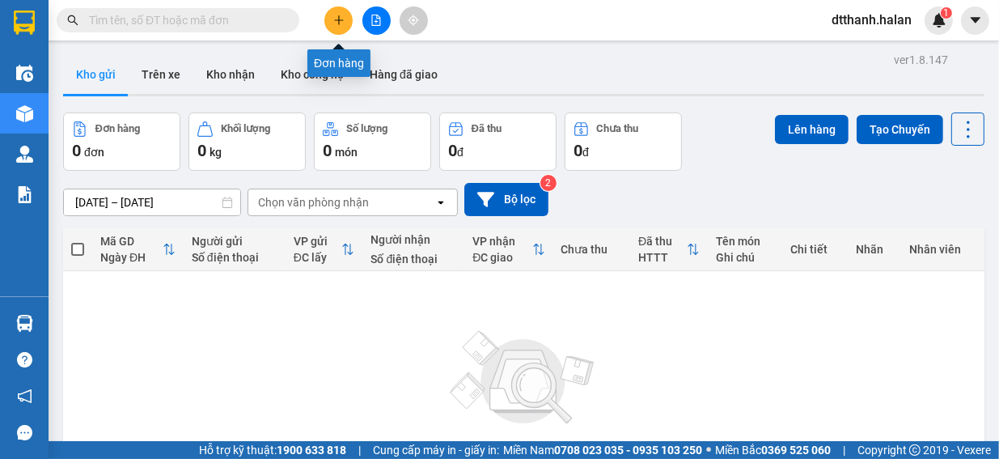
click at [350, 22] on button at bounding box center [339, 20] width 28 height 28
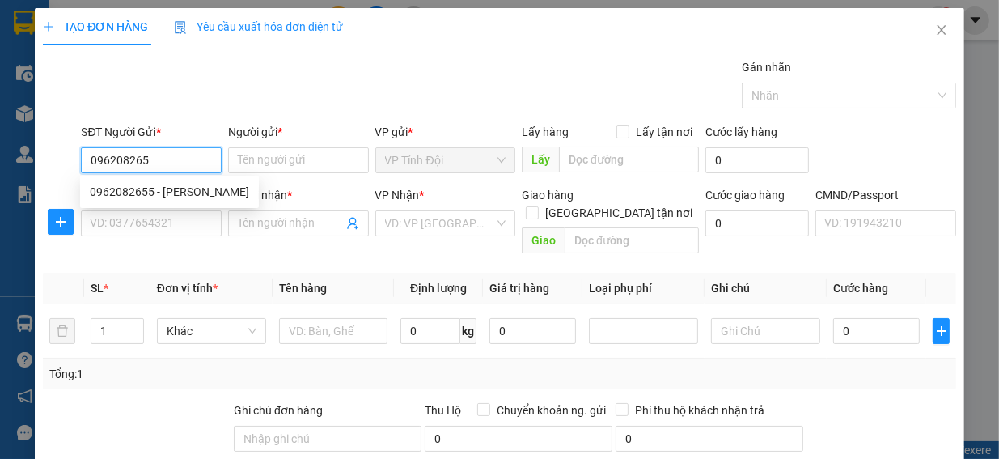
type input "0962082655"
click at [194, 189] on div "0962082655 - [PERSON_NAME]" at bounding box center [169, 192] width 159 height 18
type input "THANH VPTĐ"
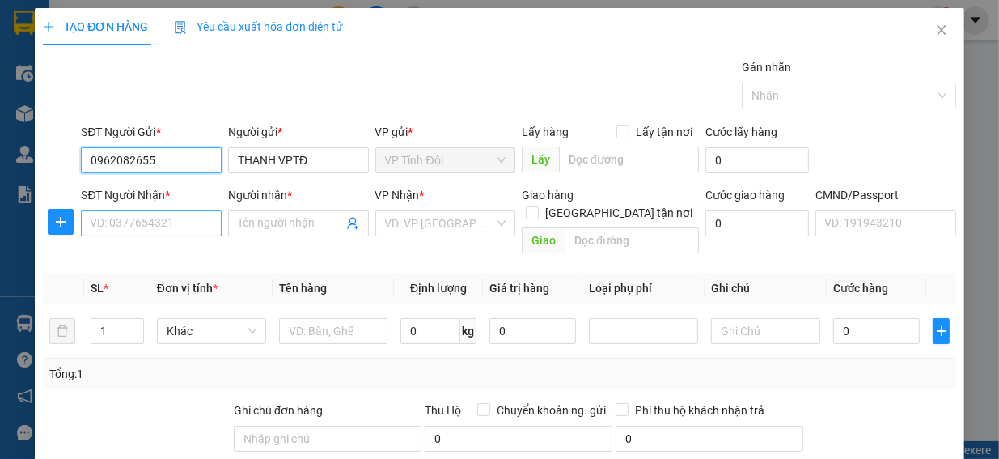
type input "0962082655"
click at [87, 223] on input "SĐT Người Nhận *" at bounding box center [151, 223] width 141 height 26
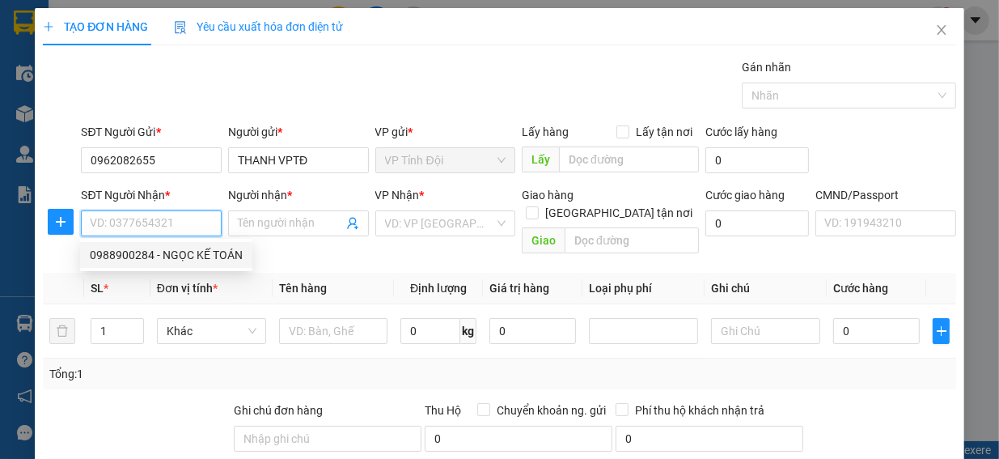
click at [176, 257] on div "0988900284 - NGỌC KẾ TOÁN" at bounding box center [166, 255] width 153 height 18
type input "0988900284"
type input "NGỌC KẾ TOÁN"
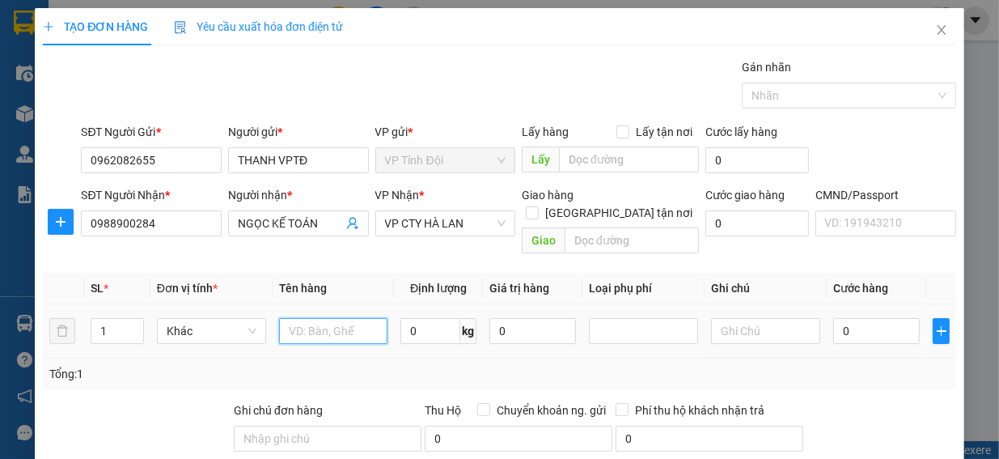
click at [281, 318] on input "text" at bounding box center [333, 331] width 109 height 26
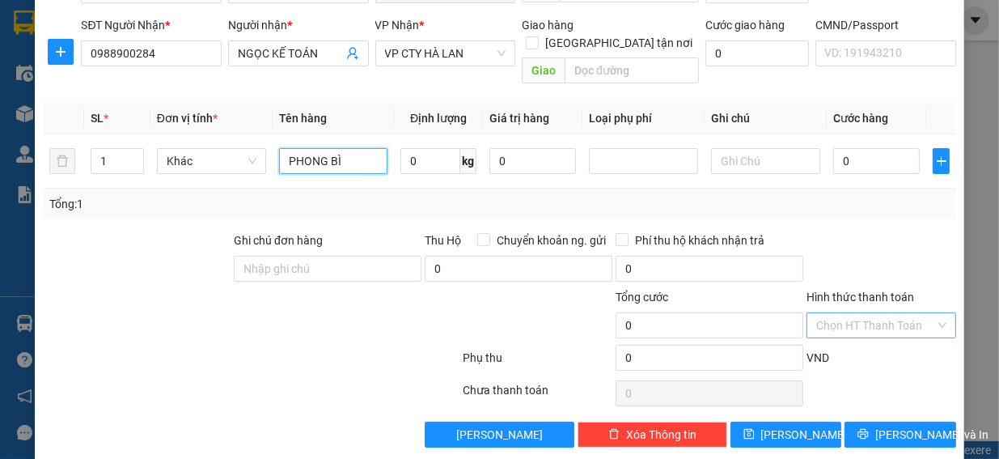
type input "PHONG BÌ"
click at [817, 313] on input "Hình thức thanh toán" at bounding box center [876, 325] width 119 height 24
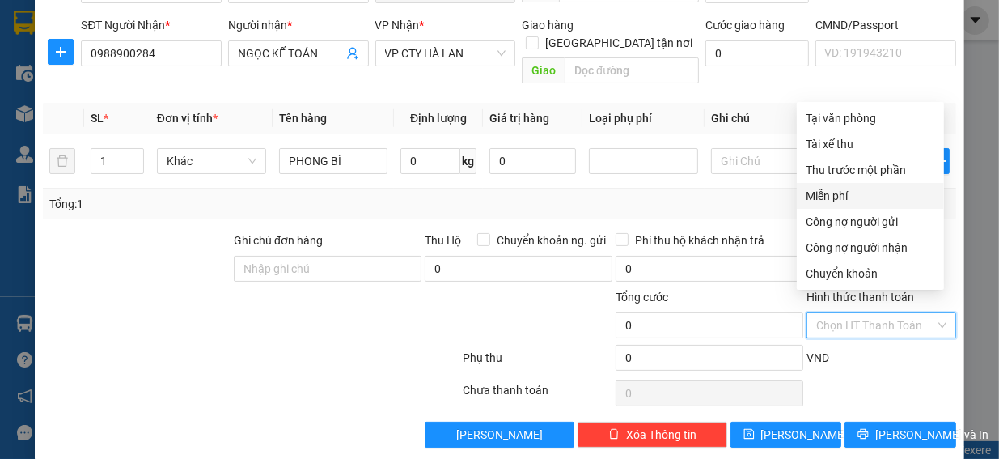
click at [837, 197] on div "Miễn phí" at bounding box center [871, 196] width 128 height 18
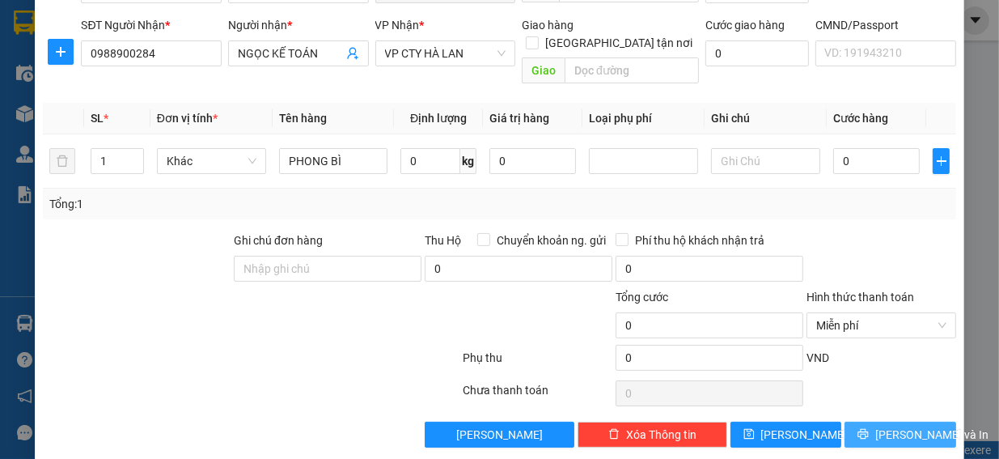
click at [891, 426] on span "[PERSON_NAME] và In" at bounding box center [932, 435] width 113 height 18
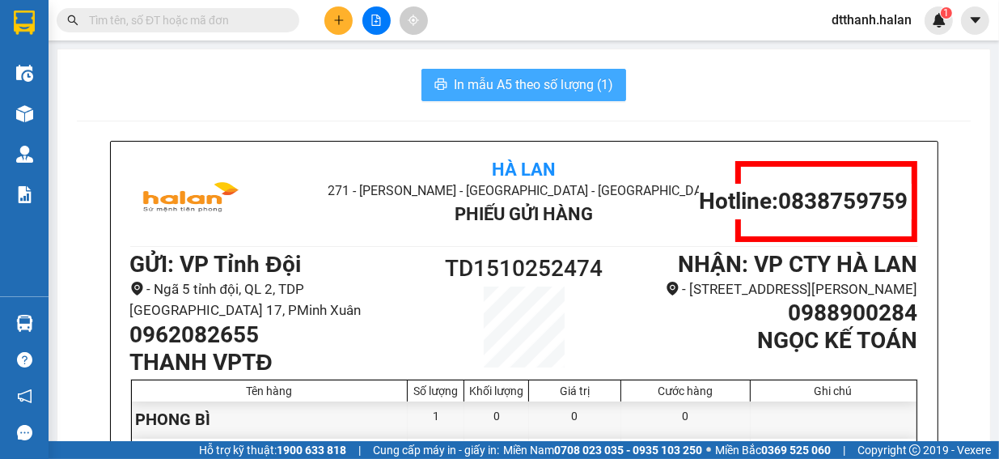
click at [475, 83] on span "In mẫu A5 theo số lượng (1)" at bounding box center [533, 84] width 159 height 20
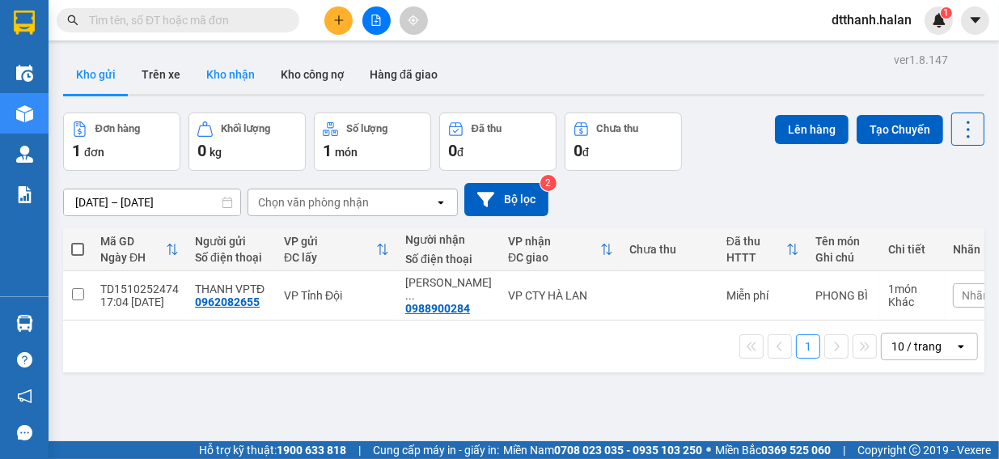
click at [233, 71] on button "Kho nhận" at bounding box center [230, 74] width 74 height 39
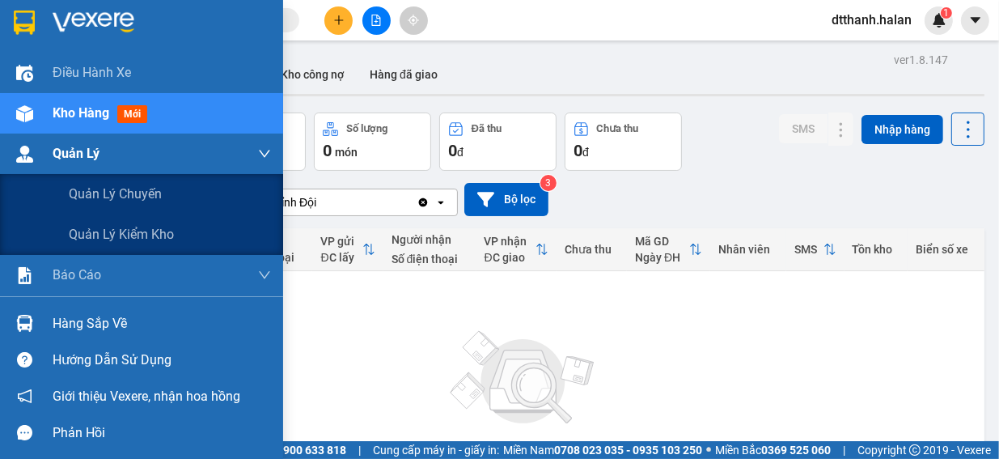
click at [51, 149] on div "Quản Lý" at bounding box center [141, 154] width 283 height 40
click at [269, 155] on icon "down" at bounding box center [264, 153] width 13 height 13
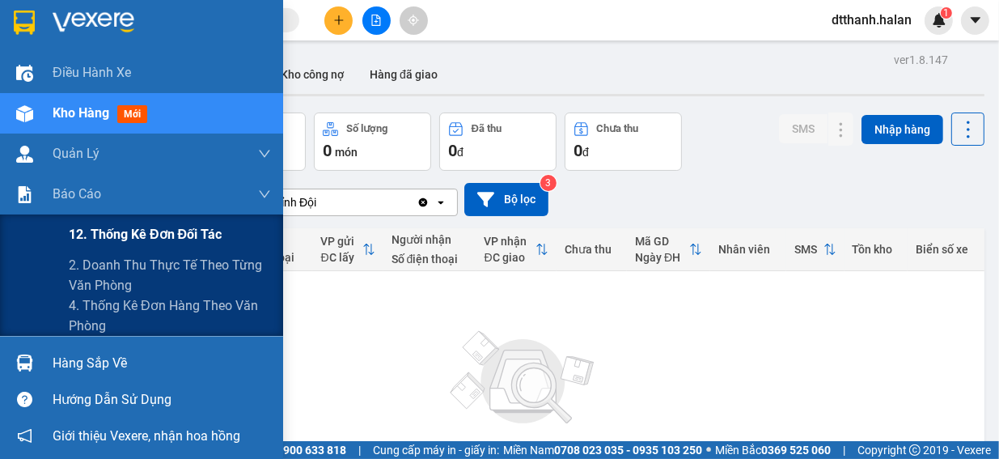
click at [187, 235] on span "12. Thống kê đơn đối tác" at bounding box center [145, 234] width 153 height 20
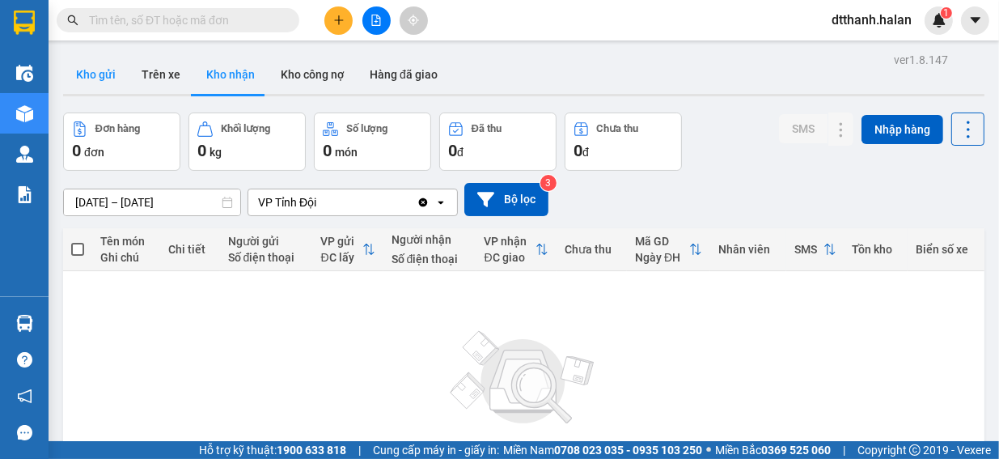
click at [113, 70] on button "Kho gửi" at bounding box center [96, 74] width 66 height 39
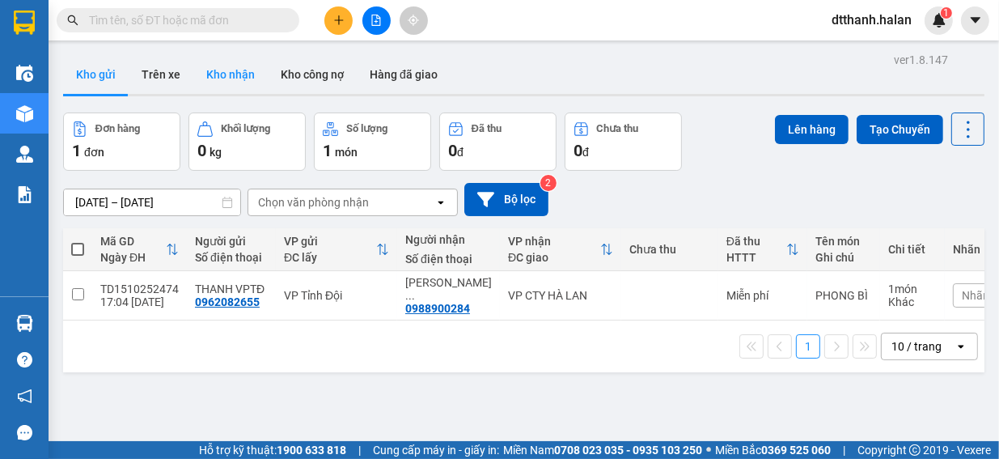
click at [240, 67] on button "Kho nhận" at bounding box center [230, 74] width 74 height 39
